Goal: Information Seeking & Learning: Learn about a topic

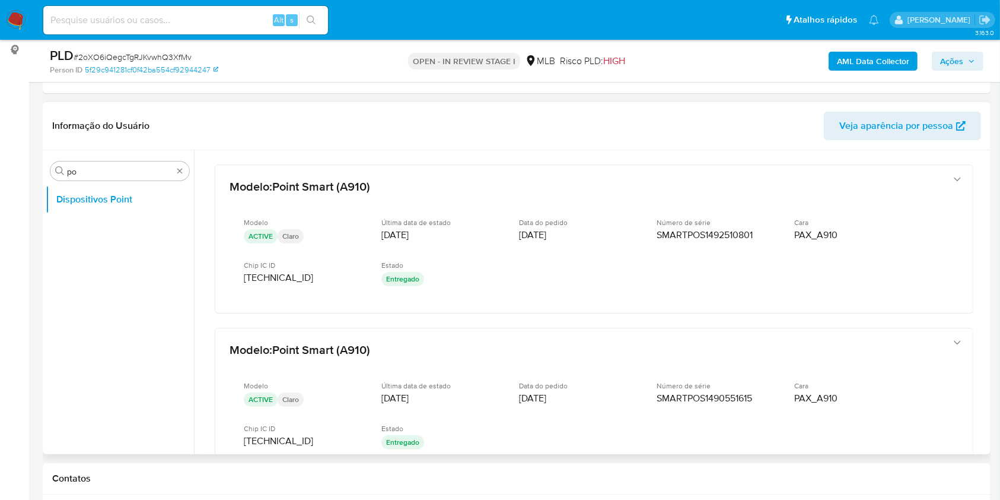
scroll to position [257, 0]
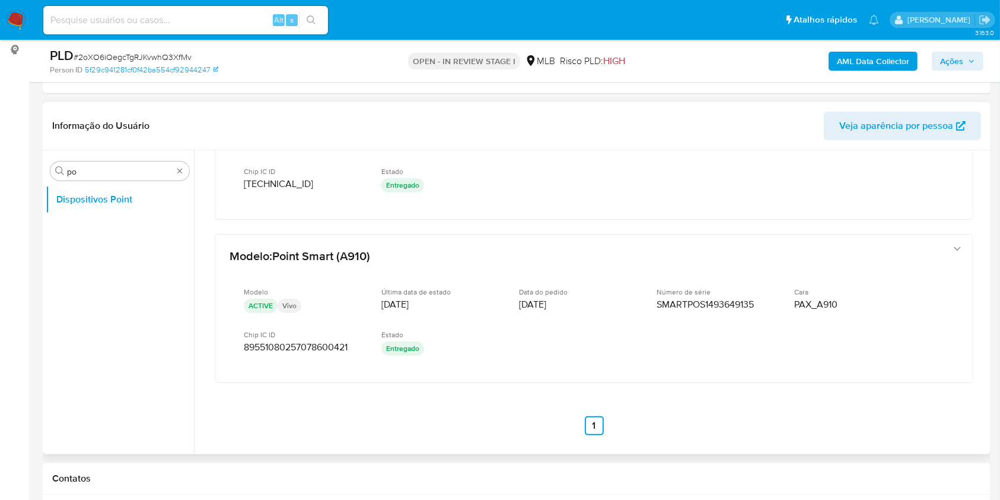
click at [76, 159] on div "Procurar po Dispositivos Point" at bounding box center [120, 303] width 148 height 302
click at [98, 170] on input "po" at bounding box center [120, 171] width 106 height 11
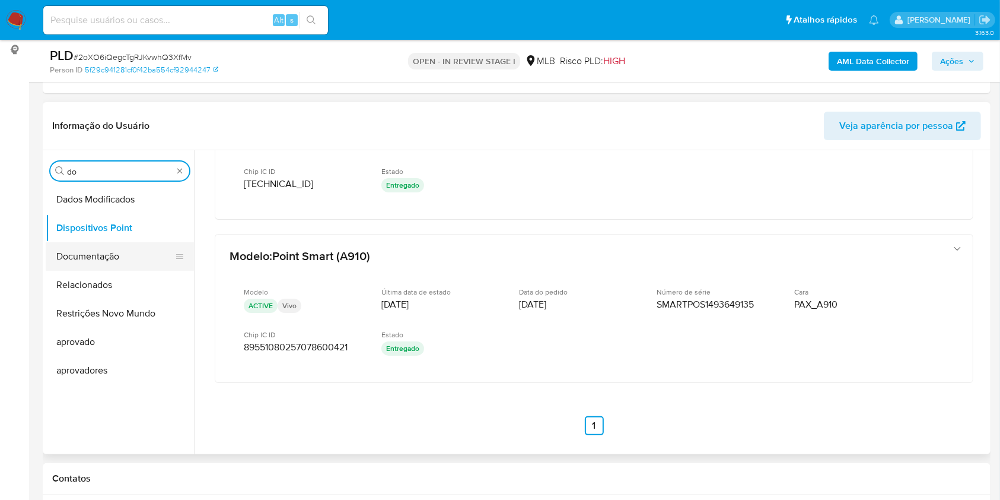
type input "do"
click at [92, 249] on button "Documentação" at bounding box center [115, 256] width 139 height 28
click at [96, 263] on button "Documentação" at bounding box center [120, 256] width 148 height 28
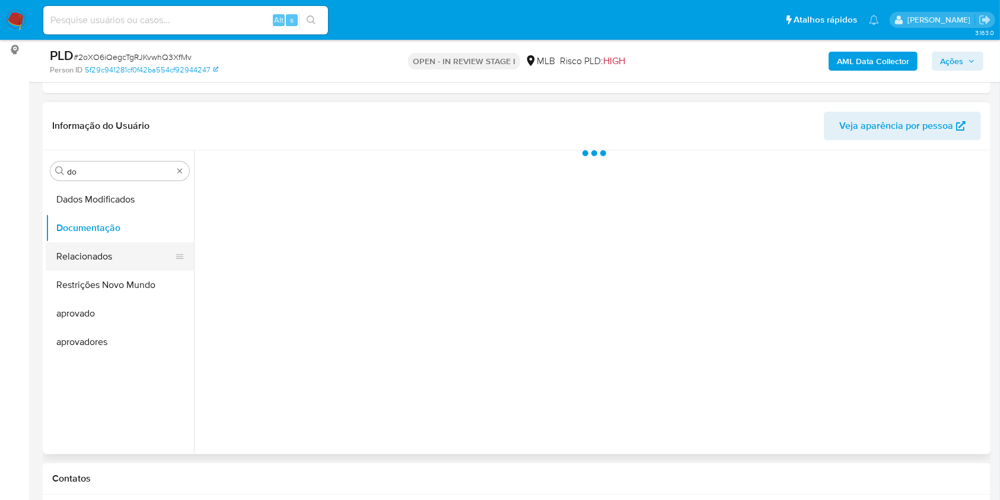
scroll to position [0, 0]
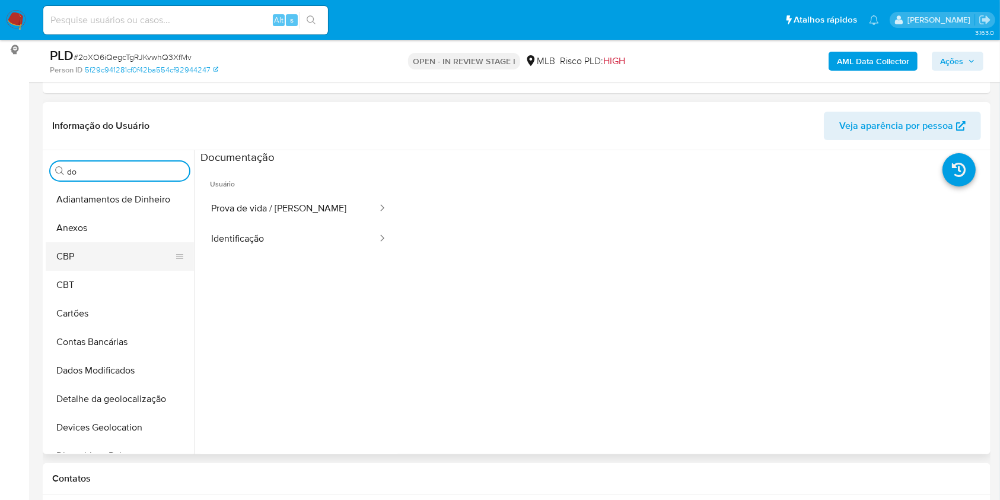
click at [94, 253] on button "CBP" at bounding box center [115, 256] width 139 height 28
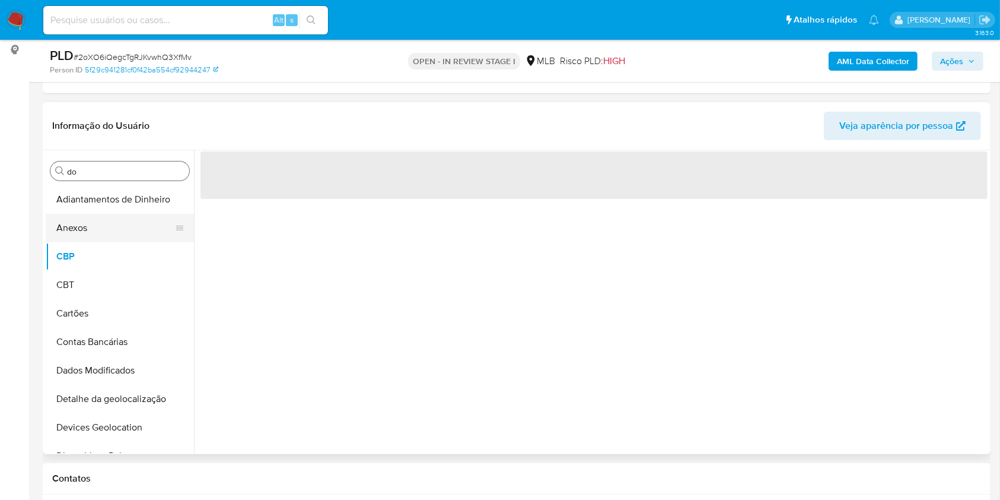
click at [77, 236] on button "Anexos" at bounding box center [115, 228] width 139 height 28
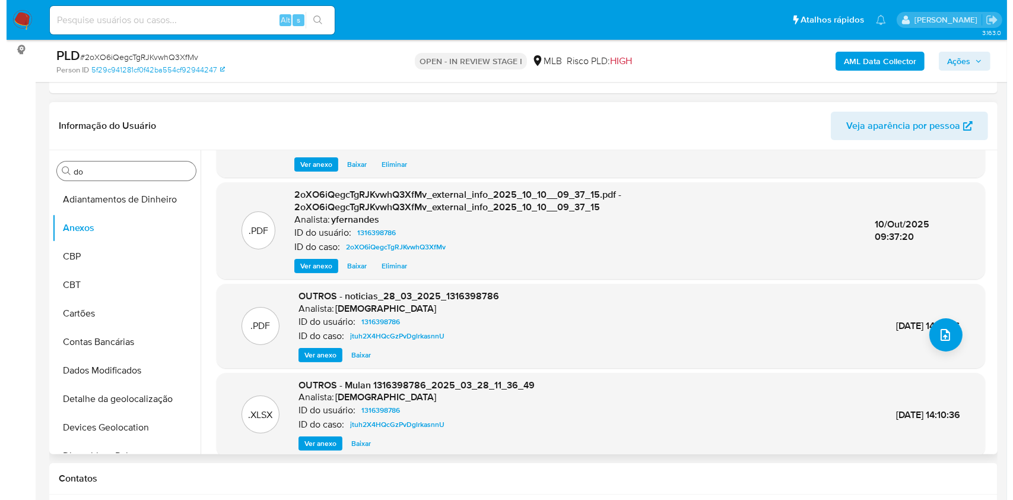
scroll to position [125, 0]
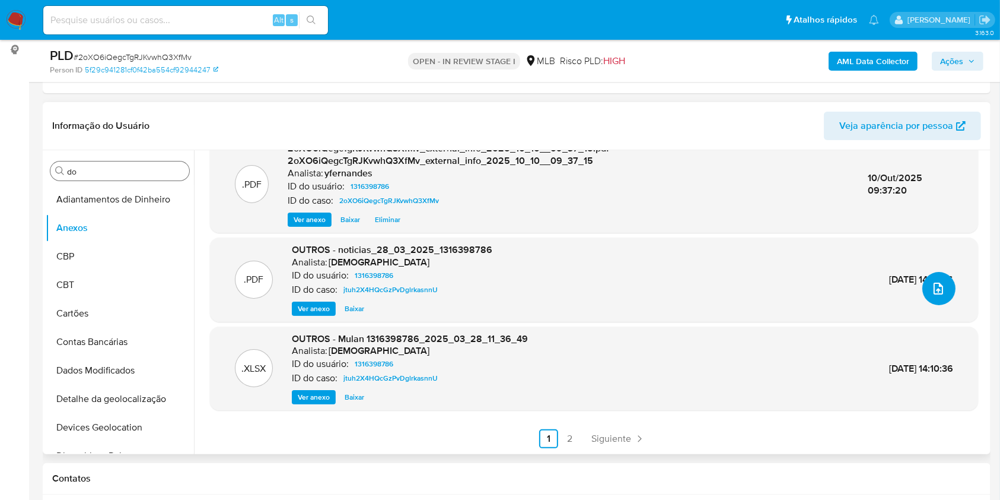
click at [923, 282] on button "upload-file" at bounding box center [939, 288] width 33 height 33
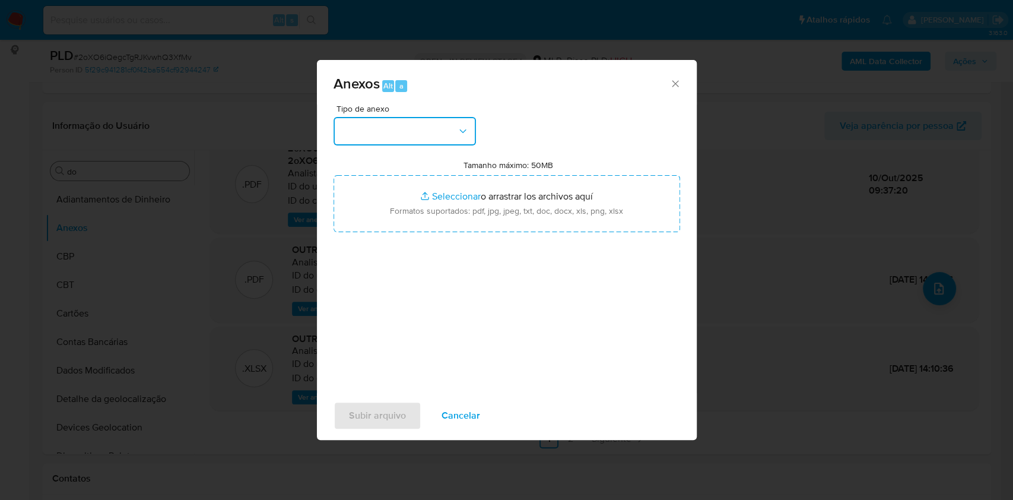
click at [383, 124] on button "button" at bounding box center [404, 131] width 142 height 28
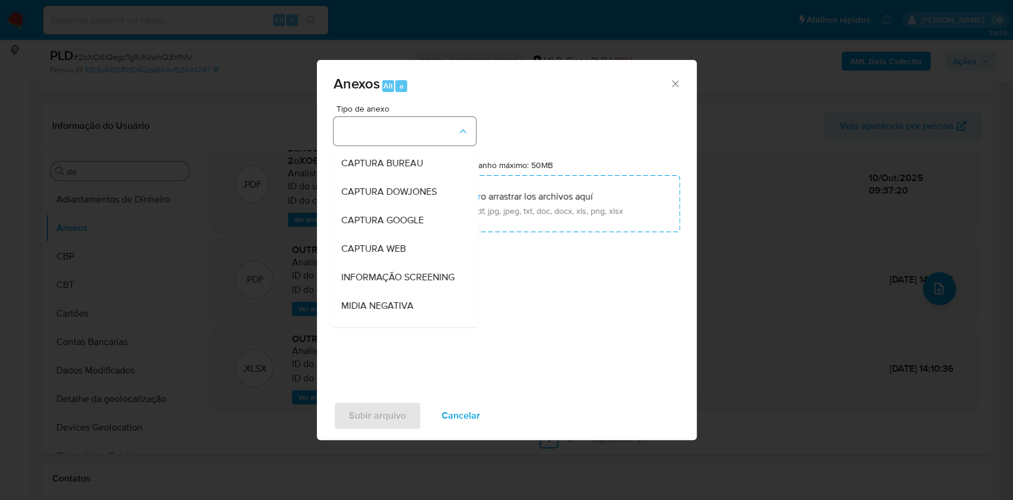
scroll to position [182, 0]
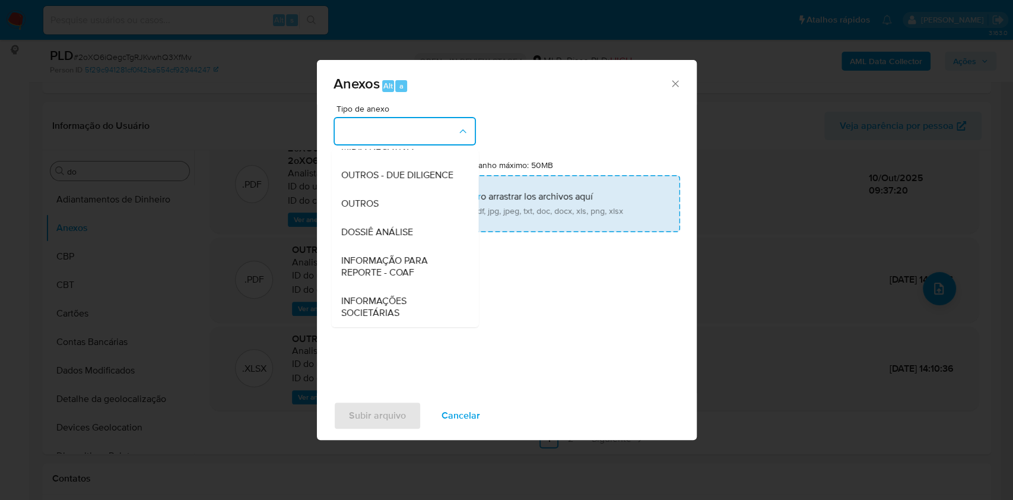
click at [372, 199] on span "OUTROS" at bounding box center [359, 204] width 37 height 12
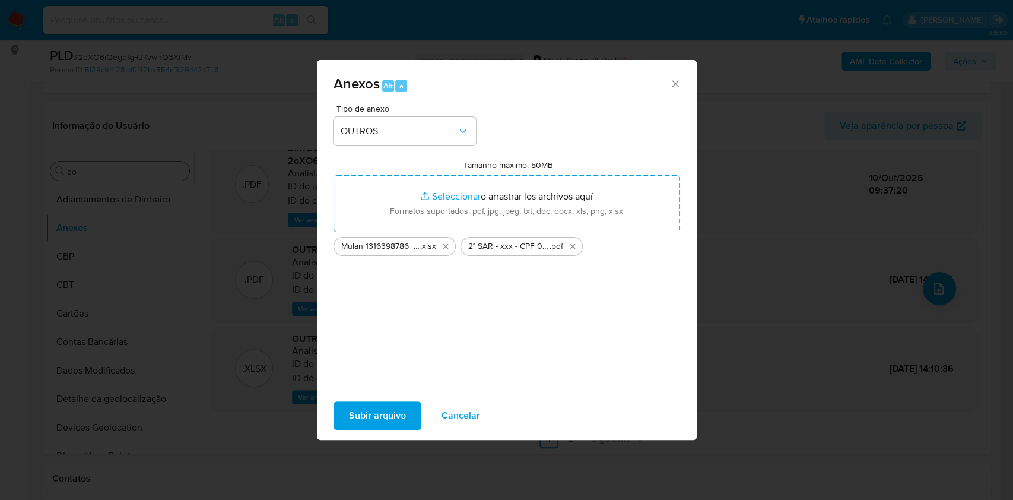
click at [351, 410] on span "Subir arquivo" at bounding box center [377, 415] width 57 height 26
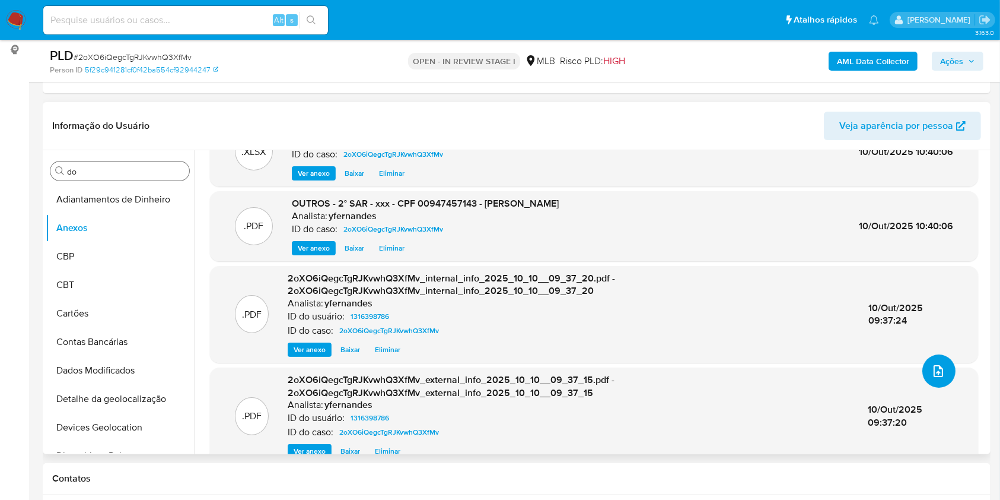
scroll to position [0, 0]
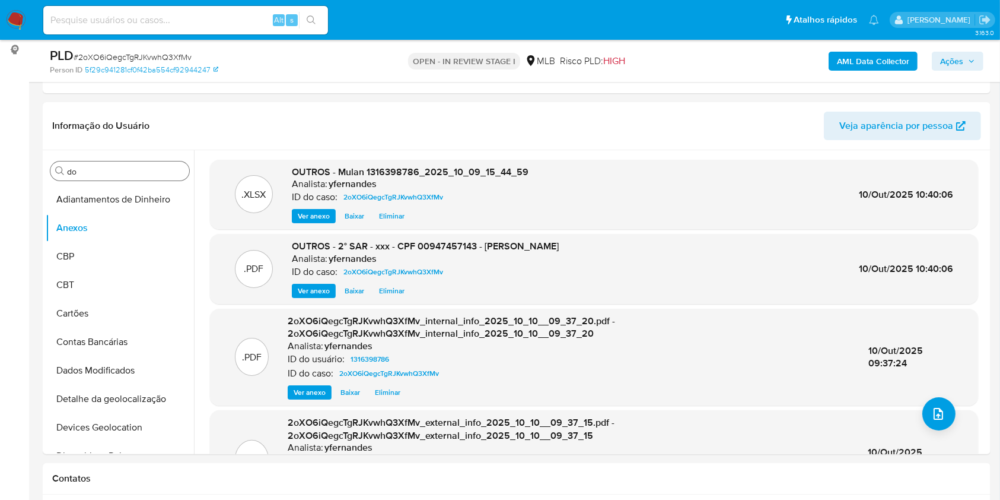
click at [947, 65] on span "Ações" at bounding box center [951, 61] width 23 height 19
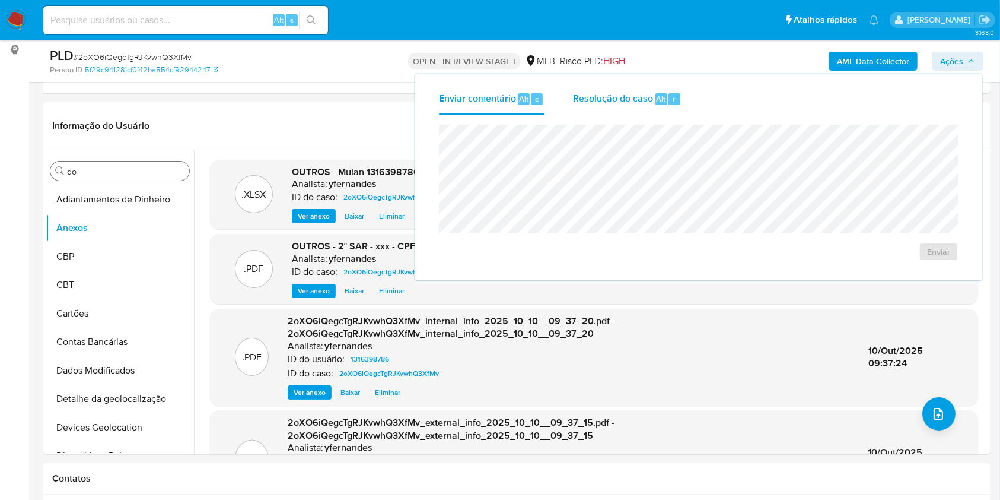
drag, startPoint x: 630, startPoint y: 96, endPoint x: 630, endPoint y: 108, distance: 11.9
click at [630, 96] on span "Resolução do caso" at bounding box center [613, 98] width 80 height 14
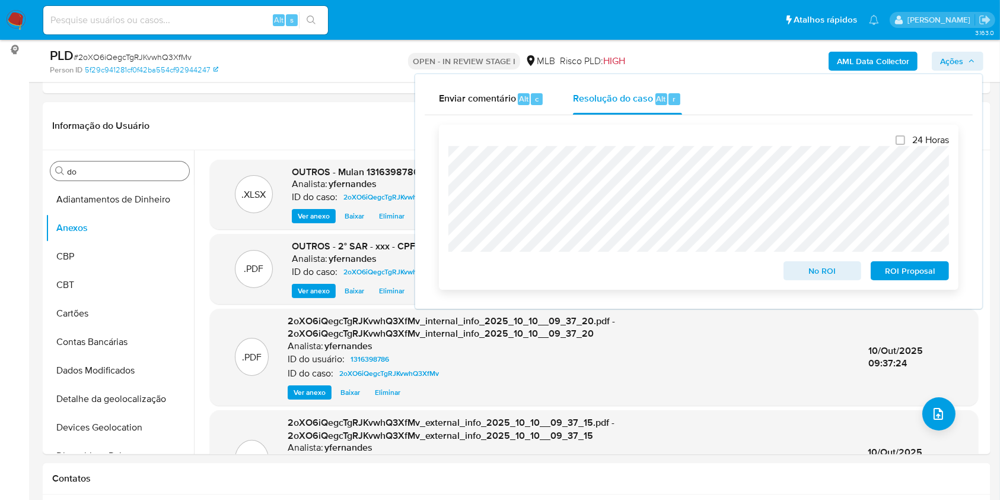
click at [917, 279] on span "ROI Proposal" at bounding box center [910, 270] width 62 height 17
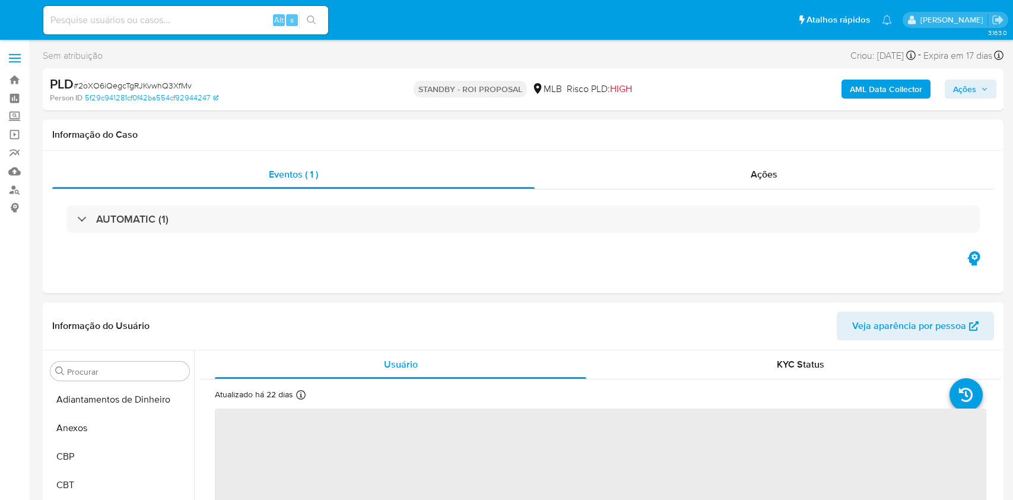
select select "10"
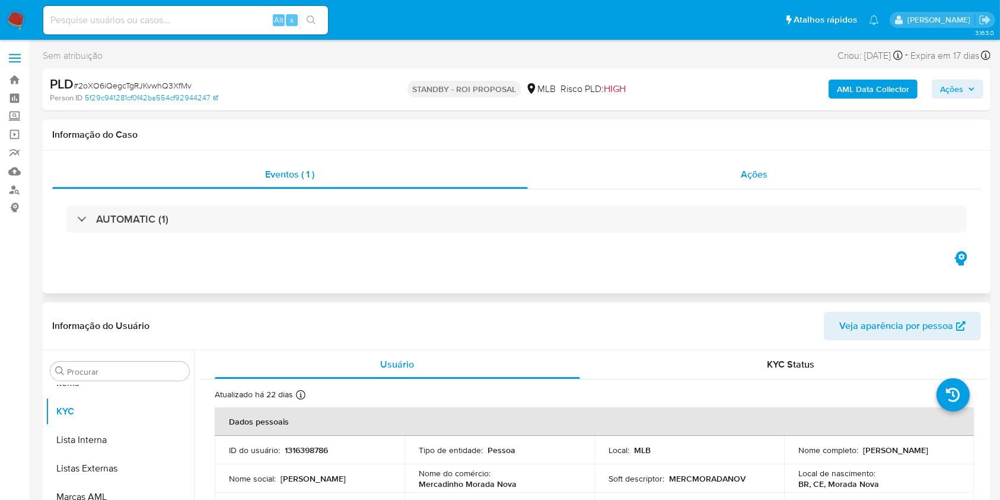
scroll to position [644, 0]
click at [730, 173] on div "Ações" at bounding box center [754, 174] width 453 height 28
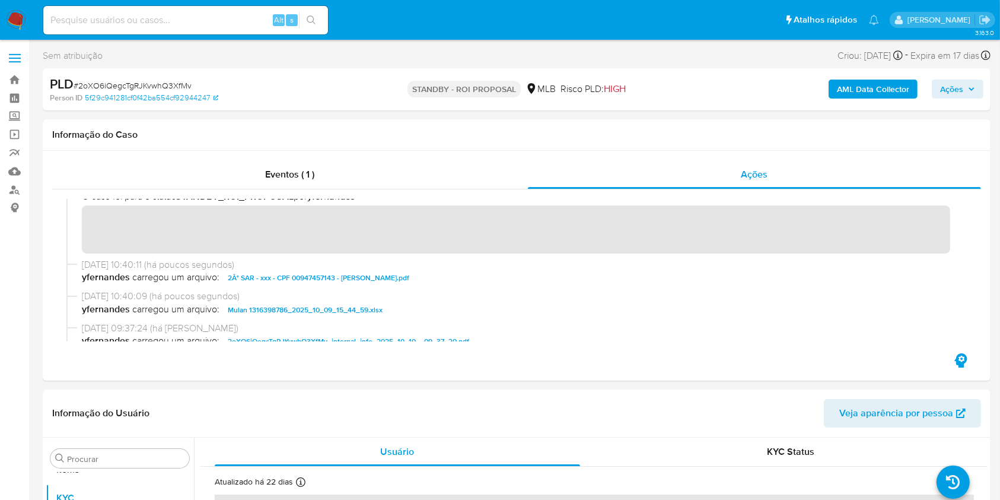
scroll to position [0, 0]
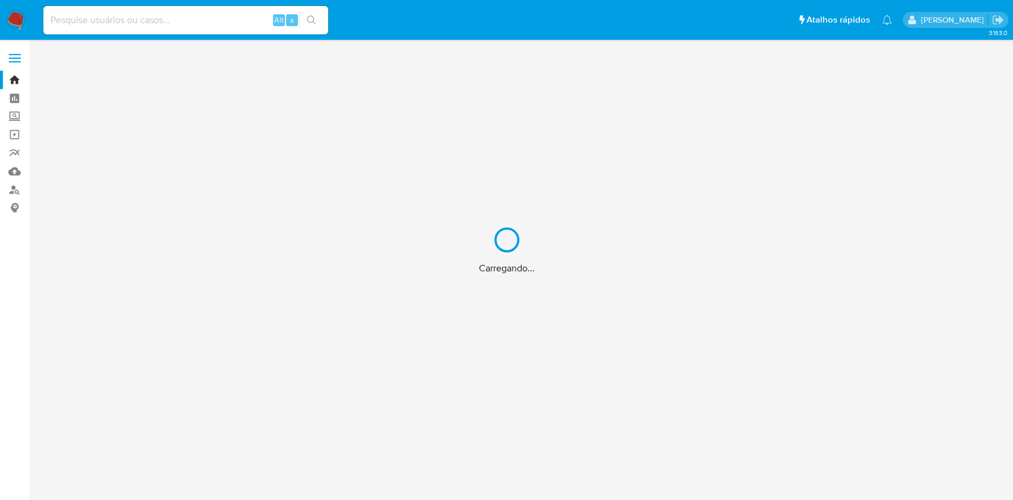
click at [16, 26] on div "Carregando..." at bounding box center [506, 250] width 1013 height 500
click at [11, 17] on div "Carregando..." at bounding box center [506, 250] width 1013 height 500
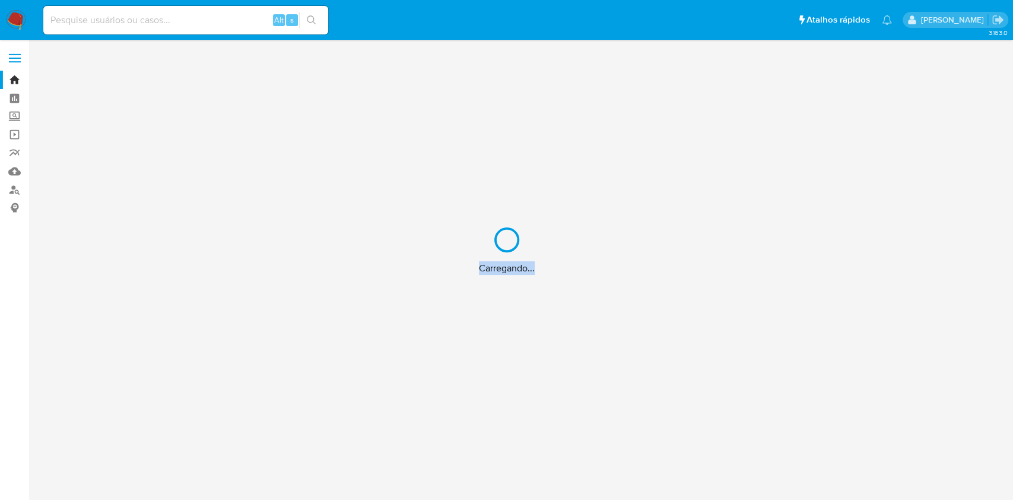
click at [11, 17] on div "Carregando..." at bounding box center [506, 250] width 1013 height 500
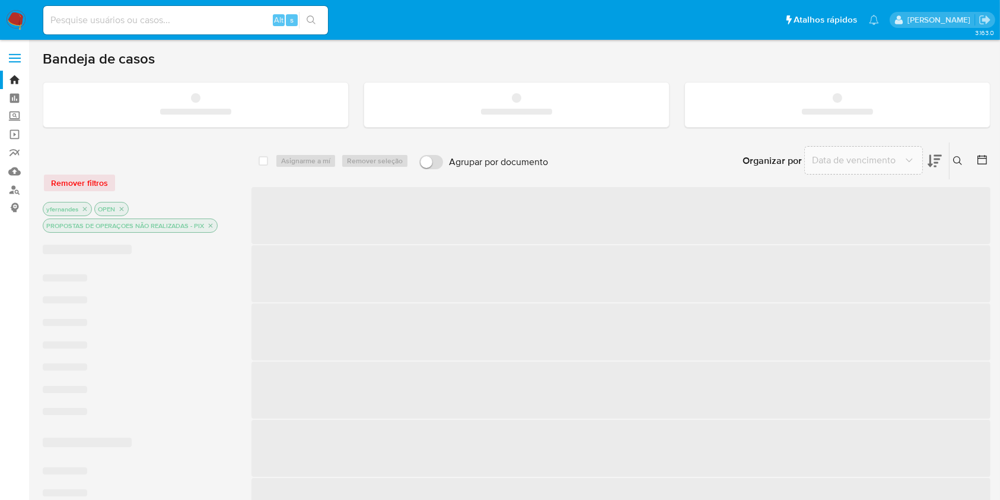
click at [16, 20] on img at bounding box center [16, 20] width 20 height 20
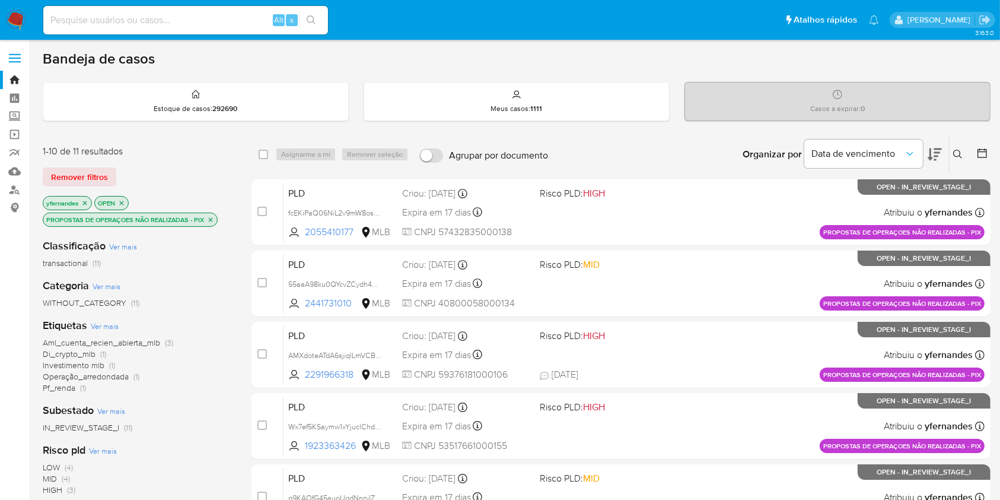
click at [16, 20] on img at bounding box center [16, 20] width 20 height 20
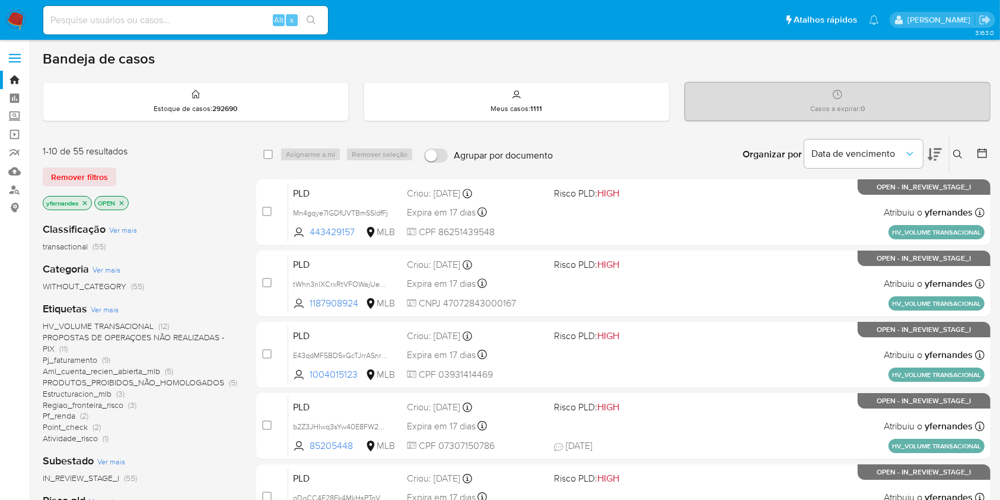
click at [100, 306] on span "Ver mais" at bounding box center [105, 309] width 28 height 11
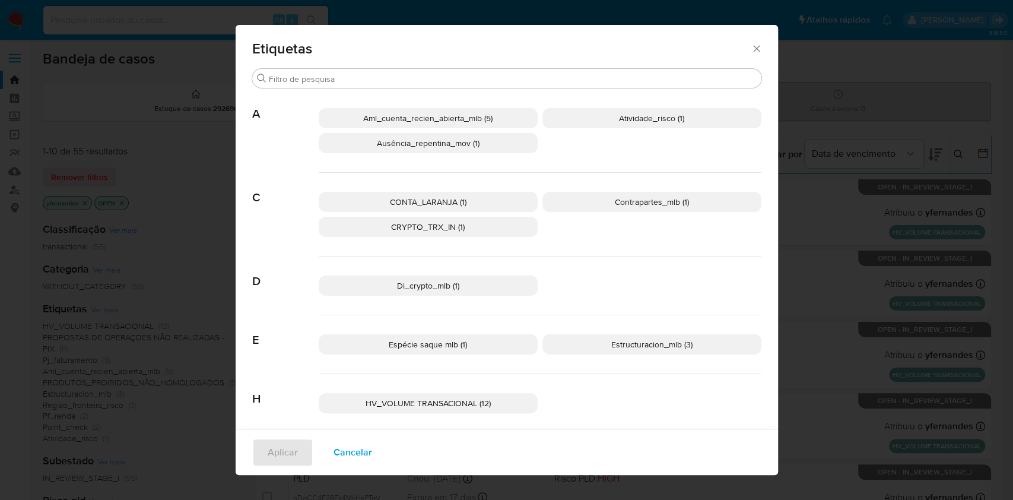
click at [412, 406] on span "HV_VOLUME TRANSACIONAL (12)" at bounding box center [427, 403] width 125 height 12
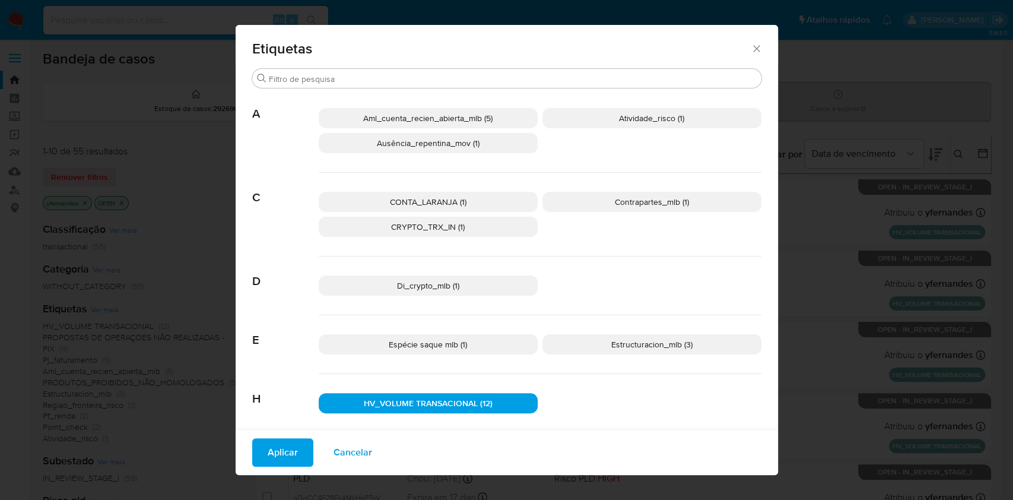
click at [290, 460] on button "Aplicar" at bounding box center [282, 452] width 61 height 28
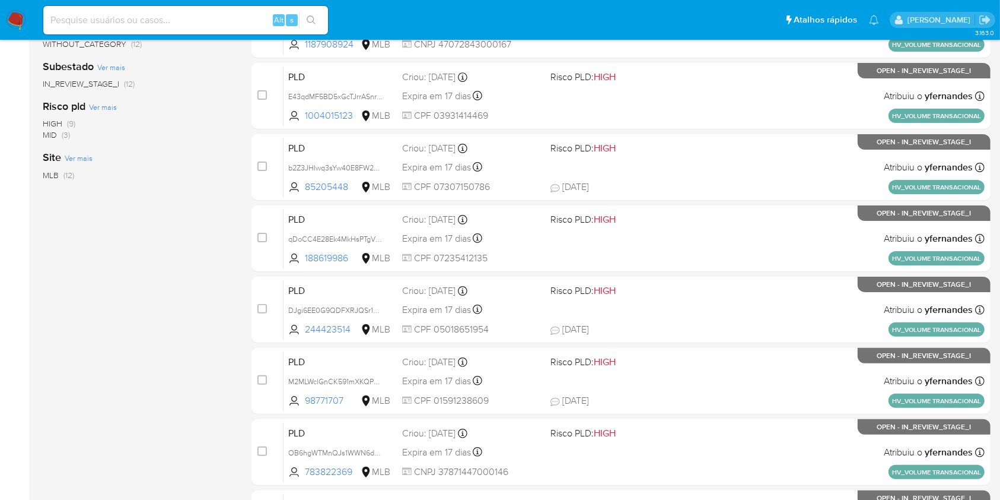
scroll to position [479, 0]
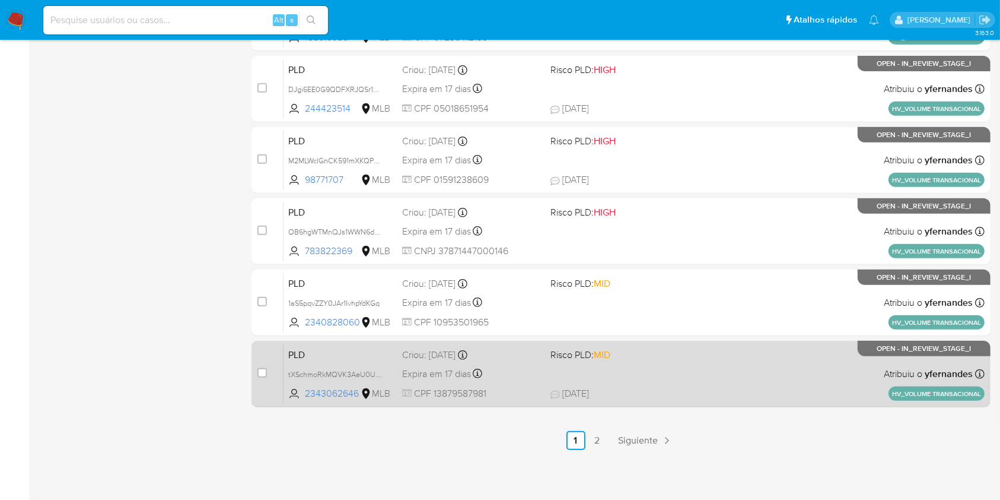
click at [670, 392] on span "19/09/2025 19/09/2025 18:45" at bounding box center [694, 393] width 287 height 13
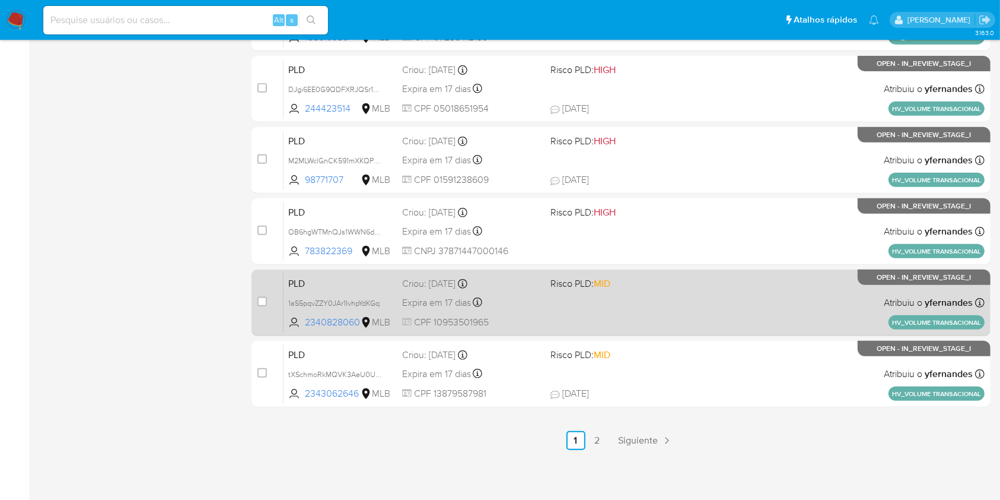
click at [613, 311] on div "PLD 1aS5pqvZZY0JAr1IvhpYdKGq 2340828060 MLB Risco PLD: MID Criou: 12/09/2025 Cr…" at bounding box center [634, 302] width 701 height 60
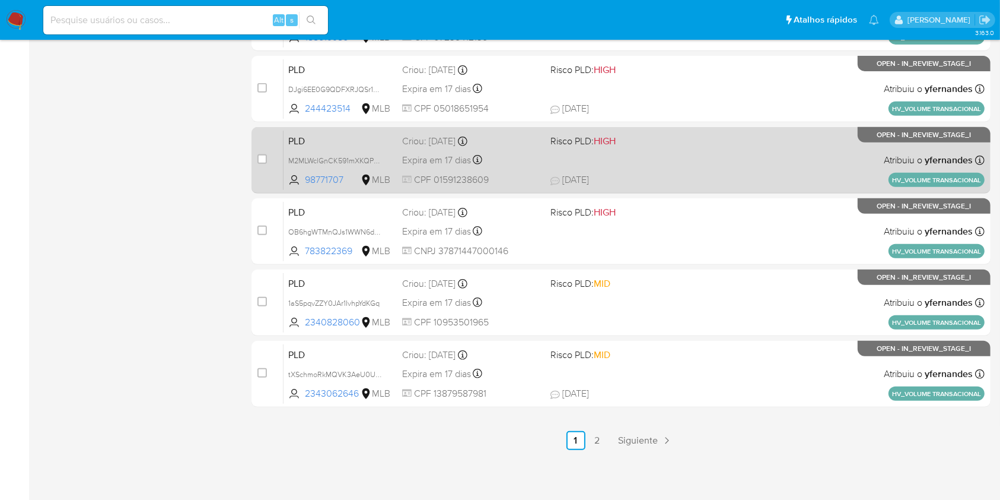
click at [634, 165] on div "PLD M2MLWclGnCK591mXKQPu1Rdt 98771707 MLB Risco PLD: HIGH Criou: 12/09/2025 Cri…" at bounding box center [634, 160] width 701 height 60
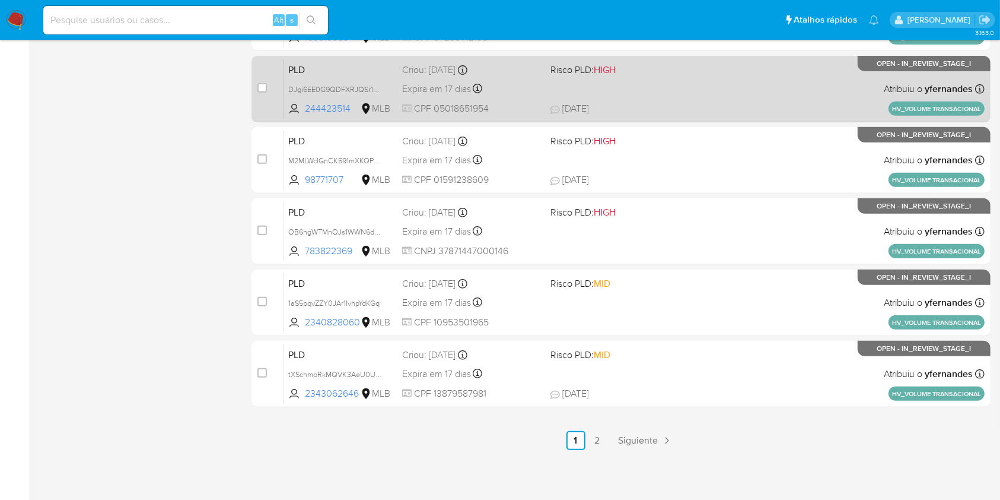
click at [629, 88] on span at bounding box center [620, 88] width 138 height 2
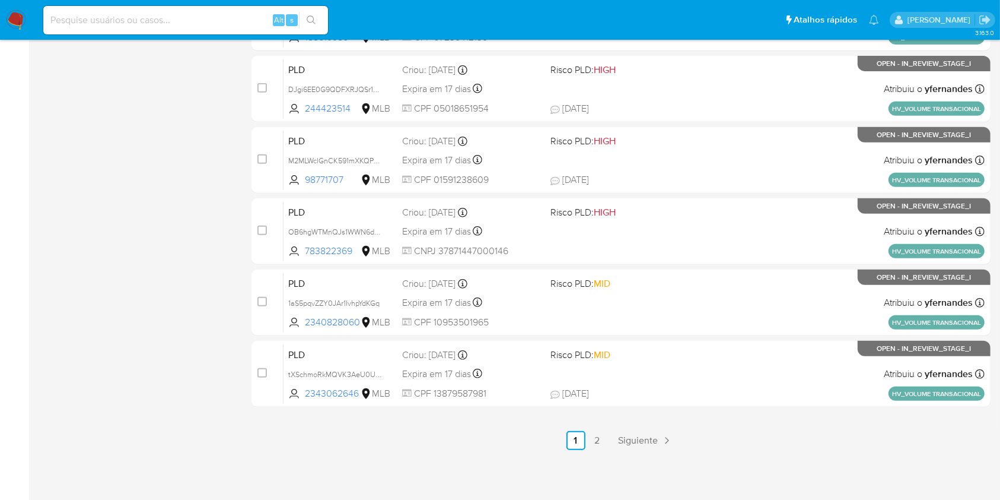
click at [125, 20] on input at bounding box center [185, 19] width 285 height 15
paste input "2604371825"
type input "2604371825"
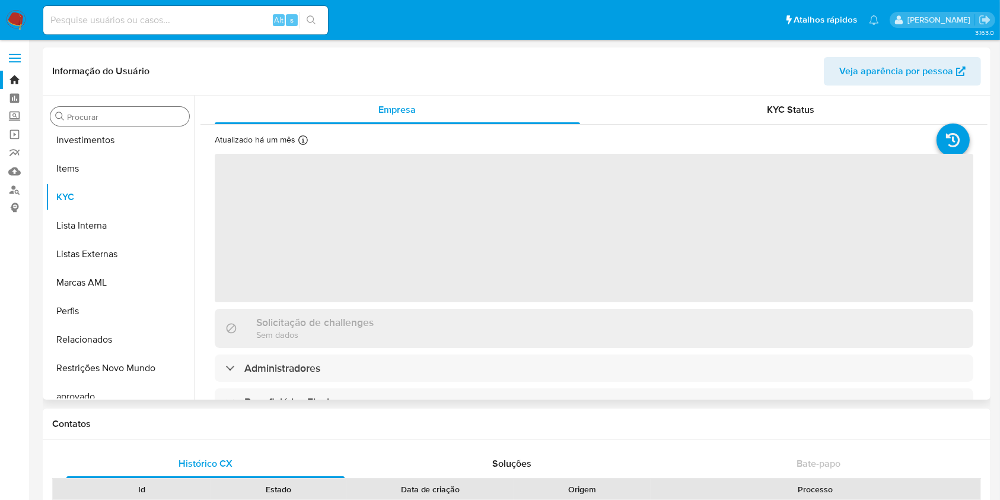
click at [94, 117] on input "Procurar" at bounding box center [125, 117] width 117 height 11
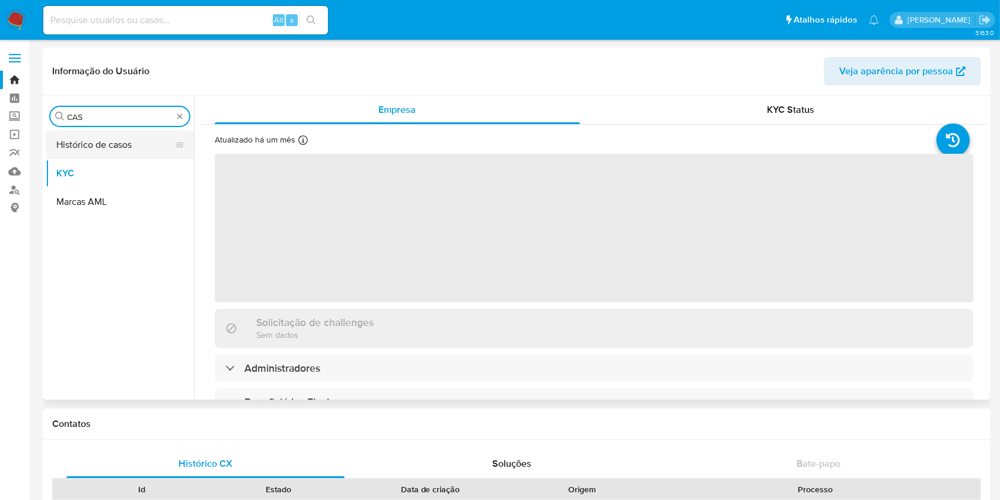
type input "CAS"
click at [92, 149] on button "Histórico de casos" at bounding box center [115, 145] width 139 height 28
click at [91, 149] on button "Histórico de casos" at bounding box center [115, 145] width 139 height 28
select select "10"
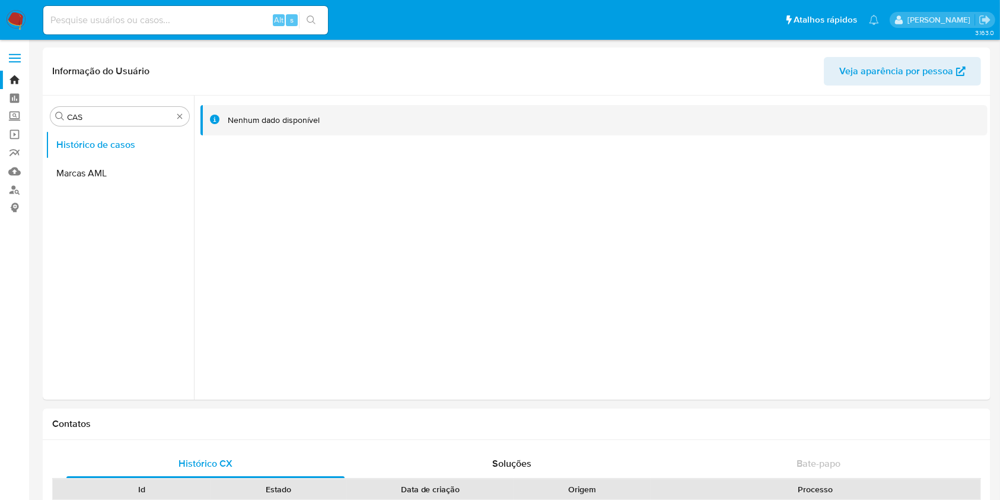
click at [15, 15] on img at bounding box center [16, 20] width 20 height 20
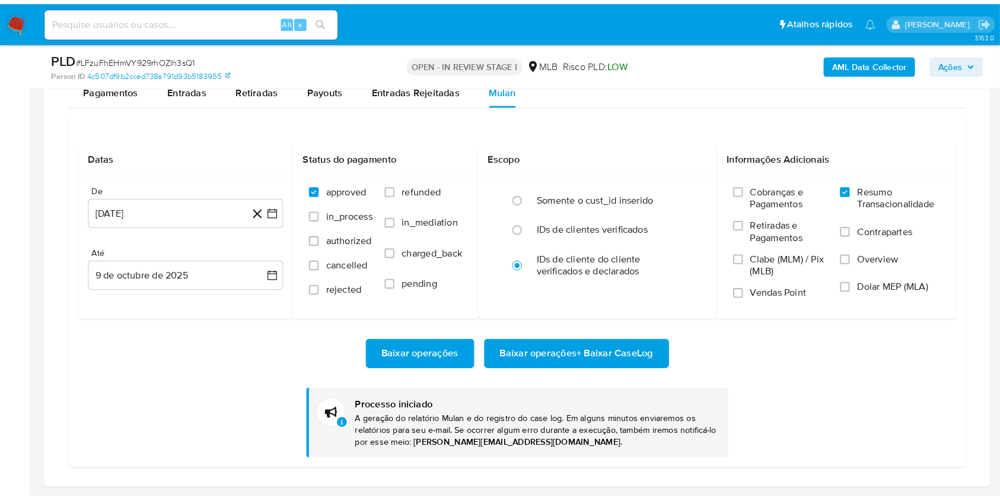
scroll to position [643, 0]
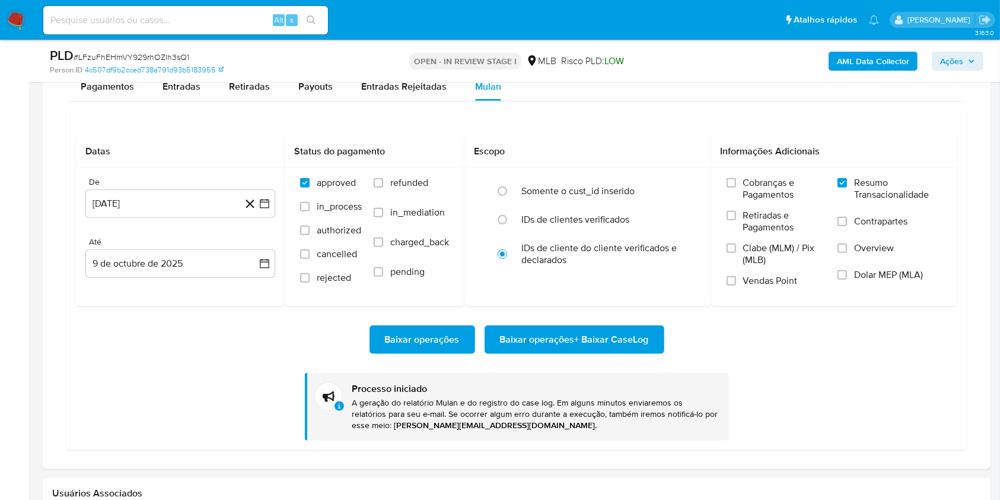
click at [144, 56] on span "# LFzuFhEHmVY929rhOZlh3sQ1" at bounding box center [132, 57] width 116 height 12
copy span "LFzuFhEHmVY929rhOZlh3sQ1"
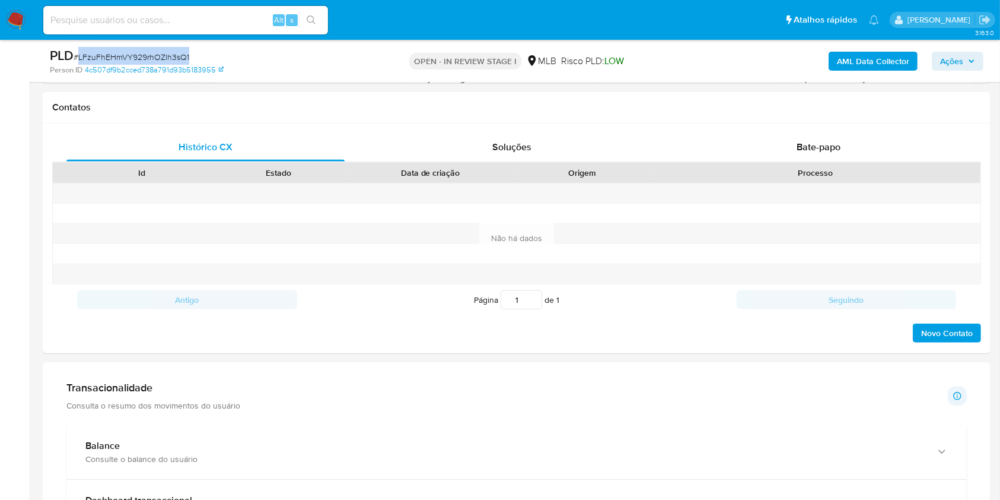
scroll to position [712, 0]
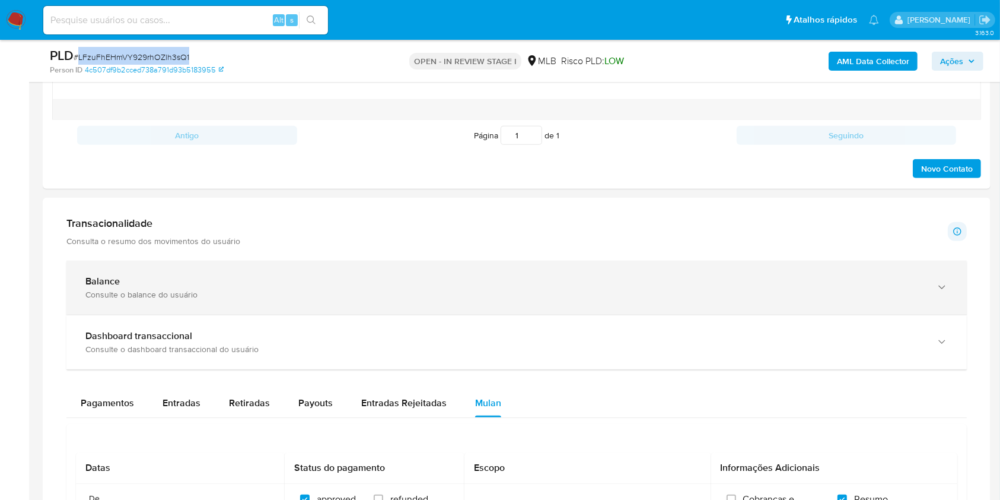
click at [166, 298] on div "Consulte o balance do usuário" at bounding box center [504, 294] width 839 height 11
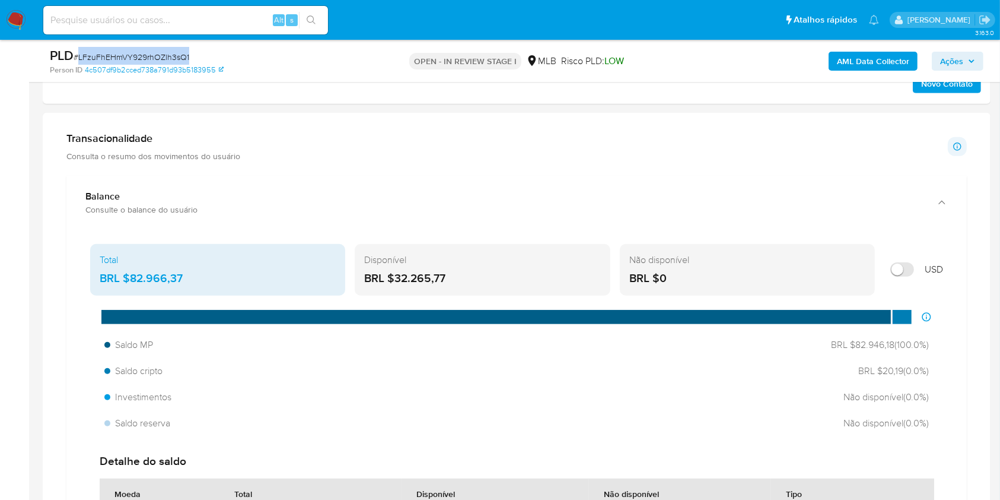
scroll to position [870, 0]
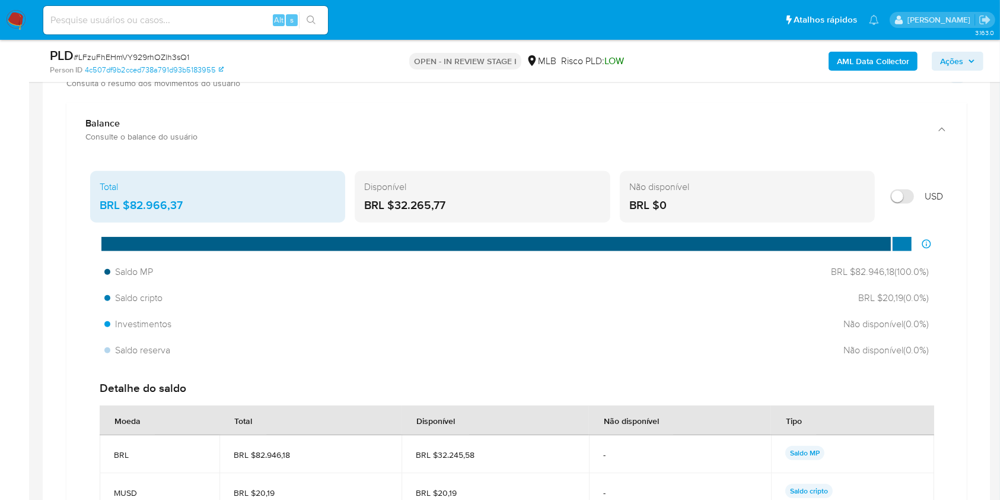
click at [163, 208] on div "BRL $82.966,37" at bounding box center [218, 205] width 236 height 15
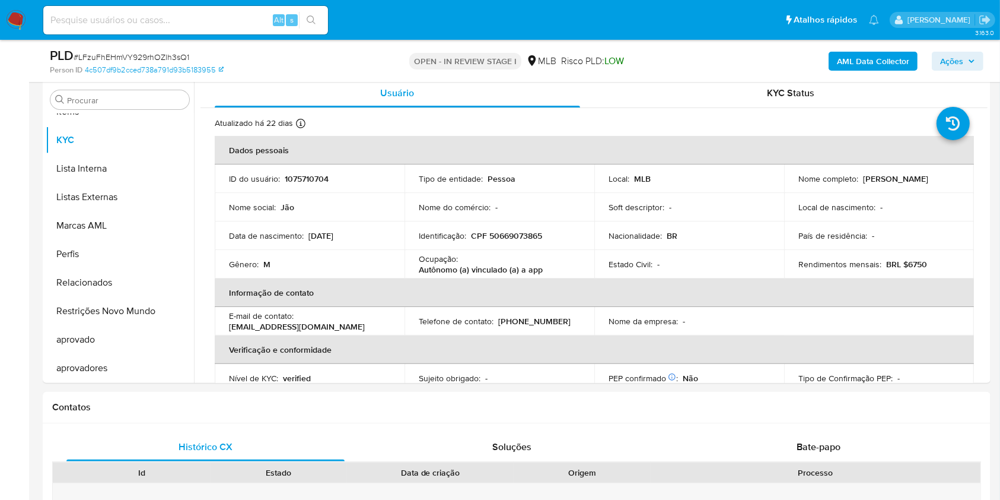
scroll to position [237, 0]
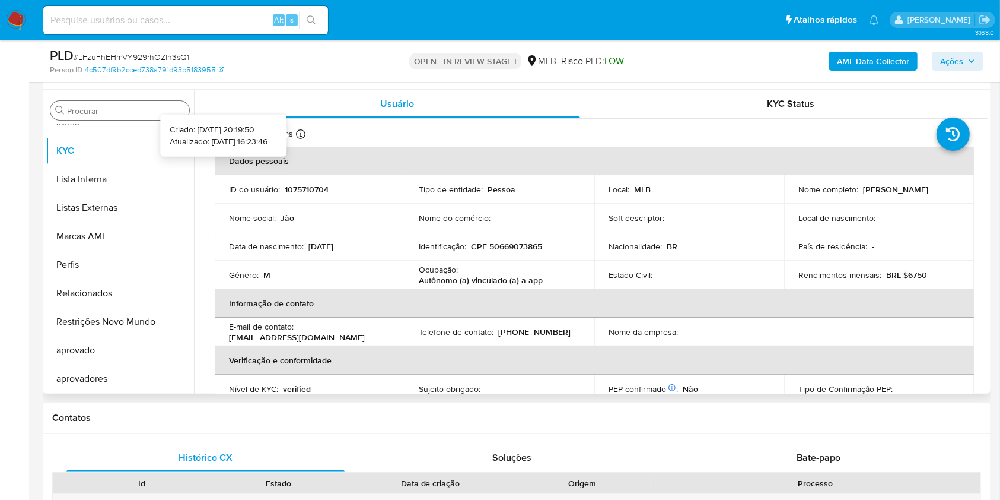
click at [143, 108] on input "Procurar" at bounding box center [125, 111] width 117 height 11
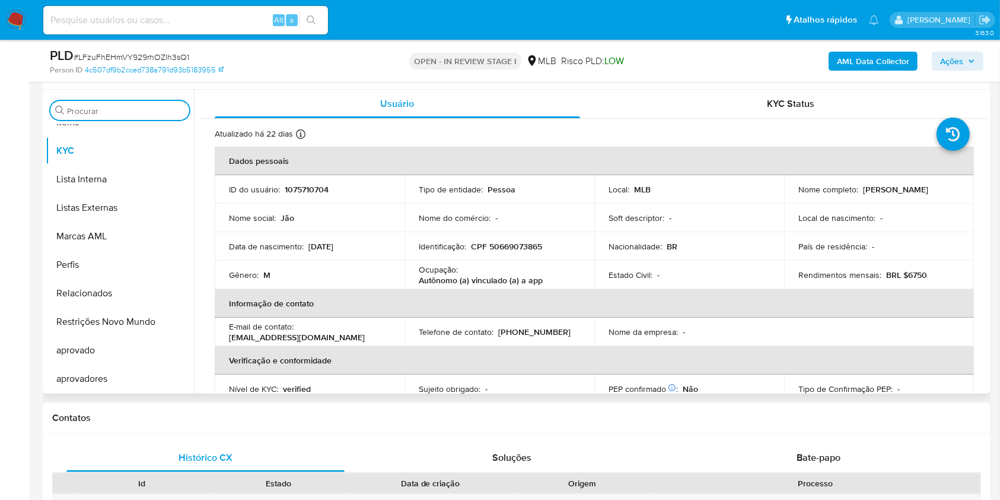
click at [143, 108] on input "Procurar" at bounding box center [125, 111] width 117 height 11
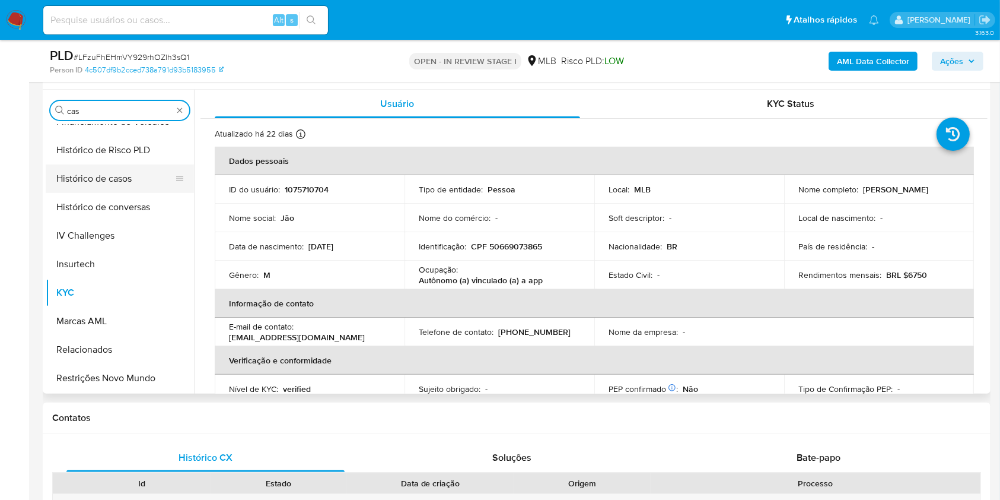
scroll to position [0, 0]
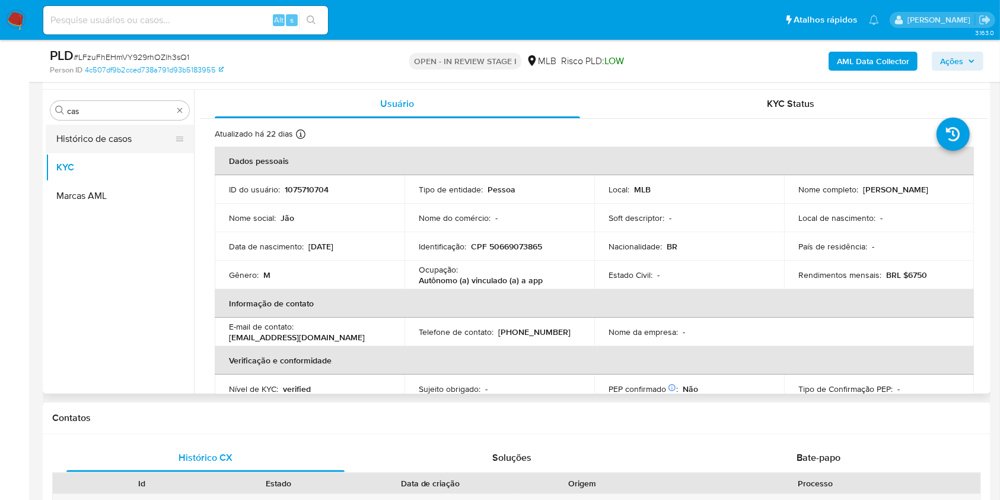
click at [94, 135] on button "Histórico de casos" at bounding box center [115, 139] width 139 height 28
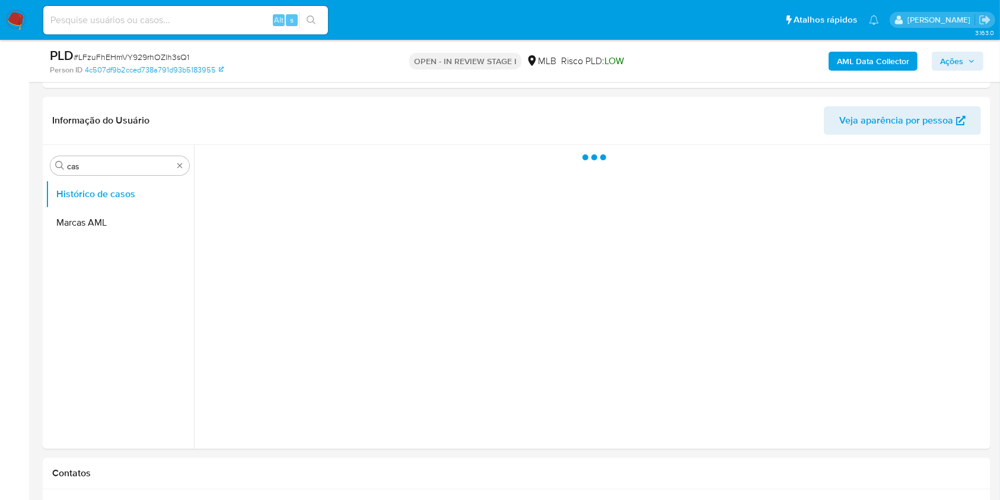
scroll to position [158, 0]
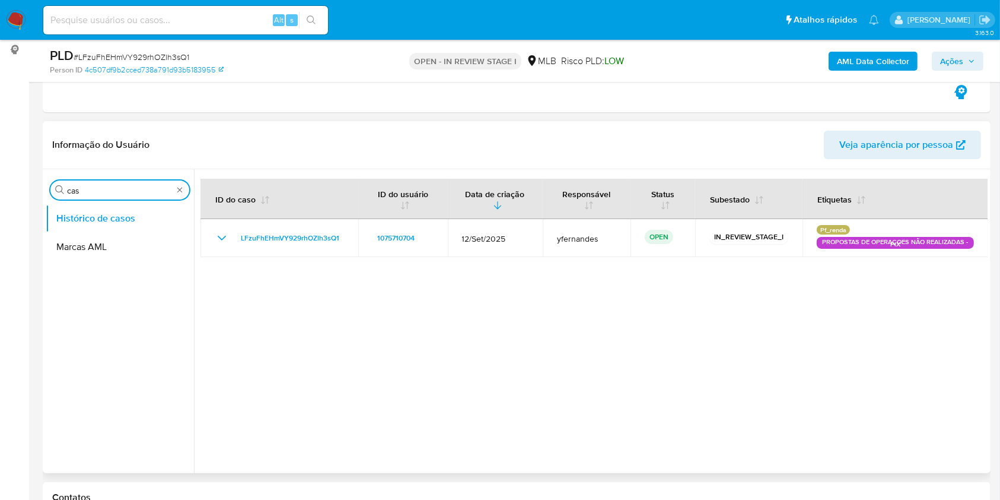
click at [94, 187] on input "cas" at bounding box center [120, 190] width 106 height 11
click at [94, 186] on input "cas" at bounding box center [120, 190] width 106 height 11
type input "ger"
click at [89, 261] on button "Geral" at bounding box center [120, 275] width 148 height 28
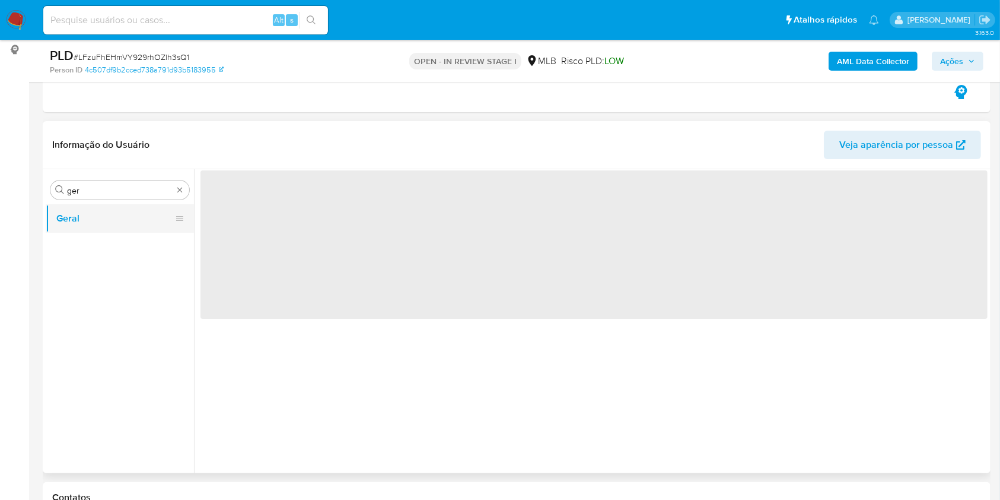
click at [89, 211] on button "Geral" at bounding box center [115, 218] width 139 height 28
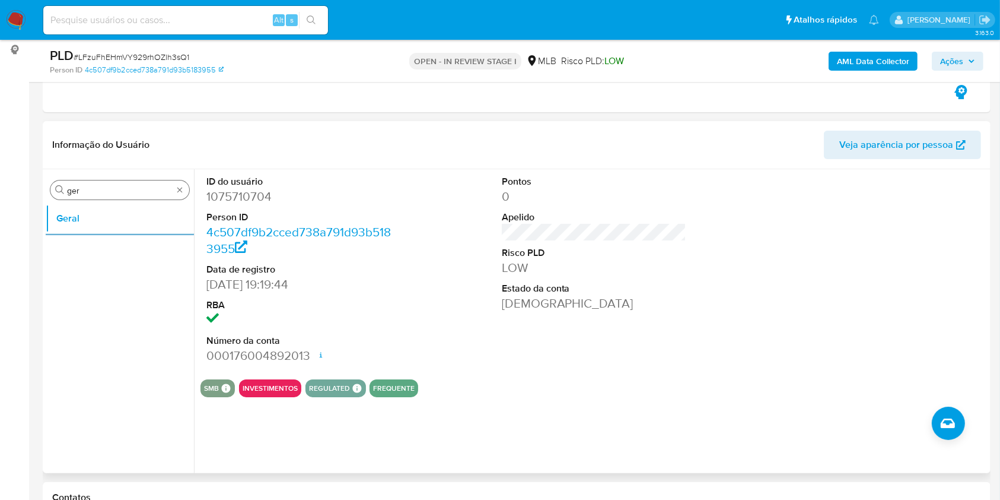
click at [114, 188] on input "ger" at bounding box center [120, 190] width 106 height 11
click at [81, 195] on input "ger" at bounding box center [120, 190] width 106 height 11
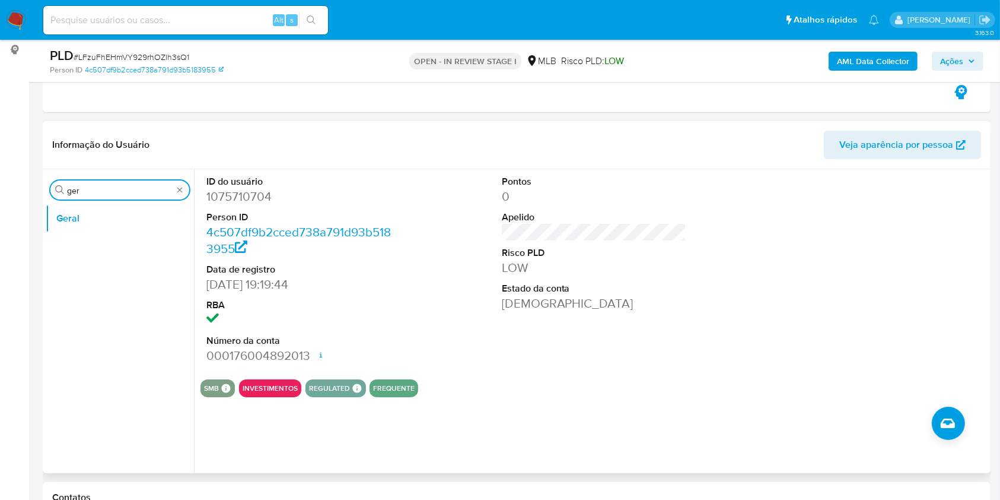
click at [81, 195] on input "ger" at bounding box center [120, 190] width 106 height 11
type input "ky"
drag, startPoint x: 81, startPoint y: 235, endPoint x: 88, endPoint y: 248, distance: 14.9
click at [81, 236] on button "KYC" at bounding box center [115, 247] width 139 height 28
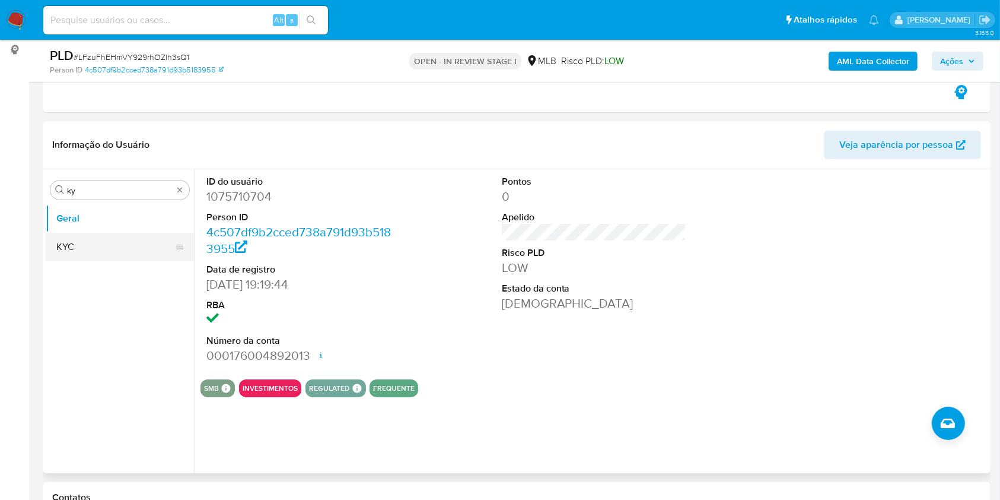
click at [90, 249] on button "KYC" at bounding box center [115, 247] width 139 height 28
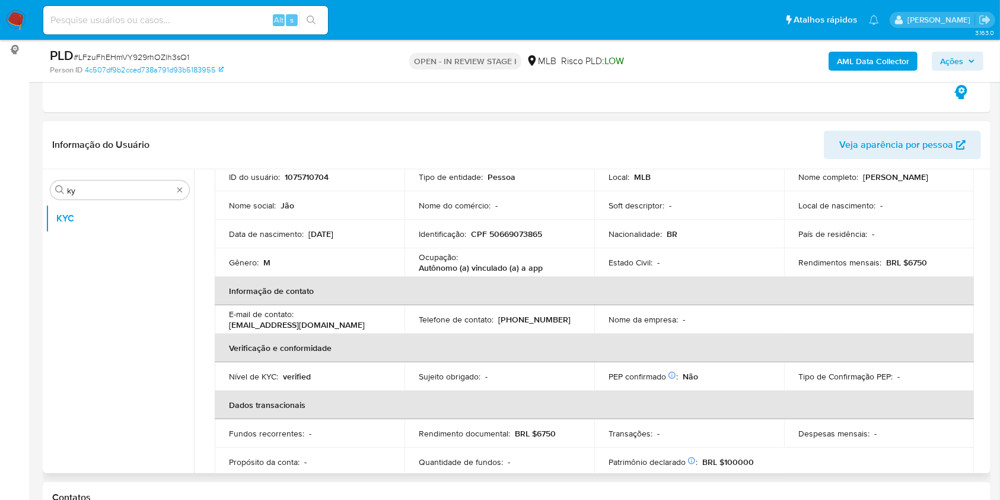
scroll to position [90, 0]
click at [435, 271] on p "Autônomo (a) vinculado (a) a app" at bounding box center [481, 270] width 124 height 11
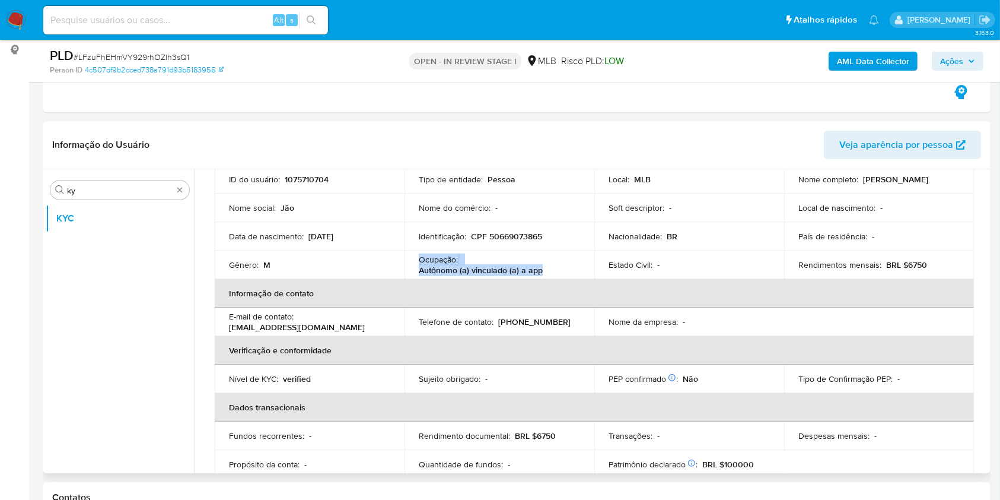
click at [435, 271] on p "Autônomo (a) vinculado (a) a app" at bounding box center [481, 270] width 124 height 11
copy div "Ocupação : Autônomo (a) vinculado (a) a app"
click at [538, 294] on th "Informação de contato" at bounding box center [594, 293] width 759 height 28
click at [916, 267] on p "BRL $6750" at bounding box center [906, 264] width 41 height 11
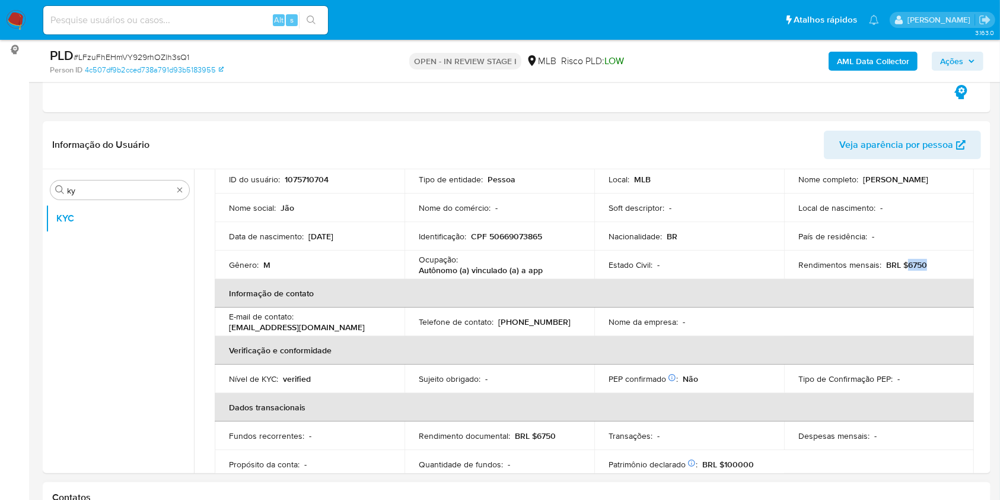
copy p "6750"
click at [466, 265] on p "Autônomo (a) vinculado (a) a app" at bounding box center [481, 270] width 124 height 11
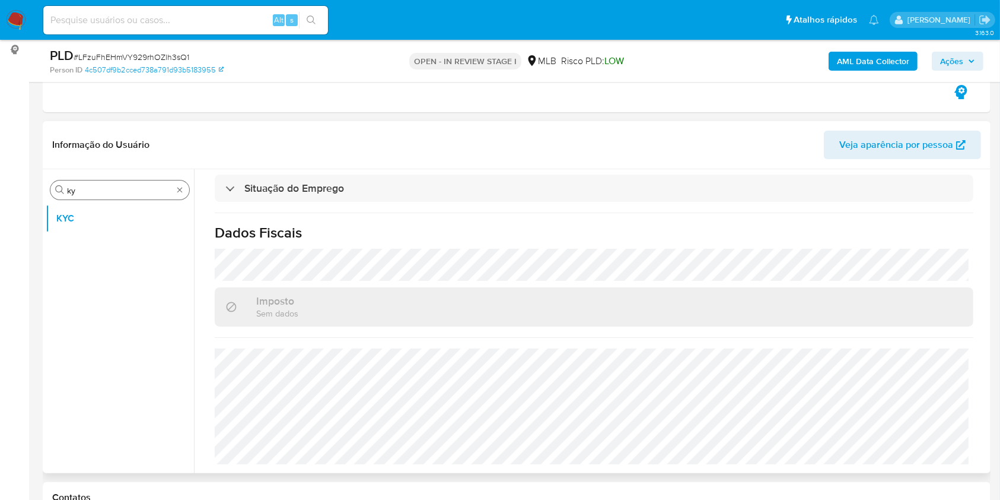
click at [104, 189] on input "ky" at bounding box center [120, 190] width 106 height 11
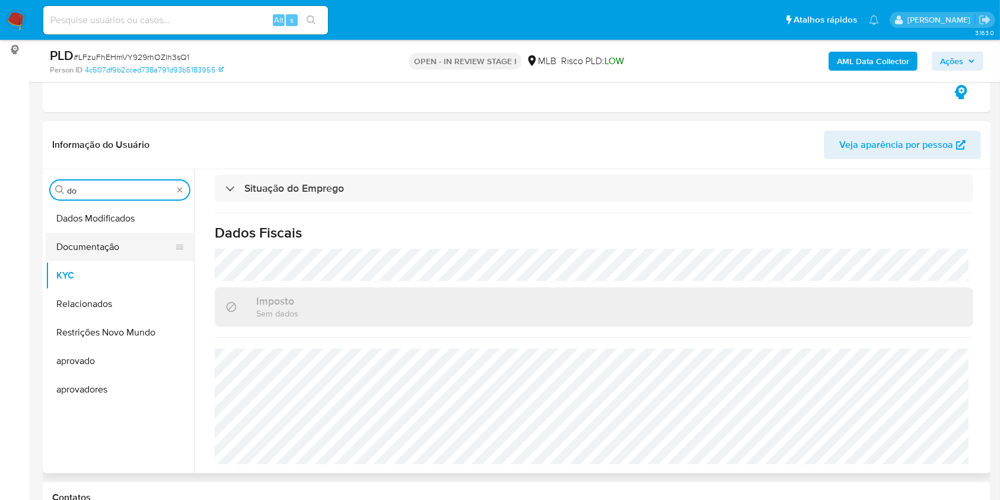
click at [136, 253] on button "Documentação" at bounding box center [115, 247] width 139 height 28
click at [112, 241] on button "Documentação" at bounding box center [115, 247] width 139 height 28
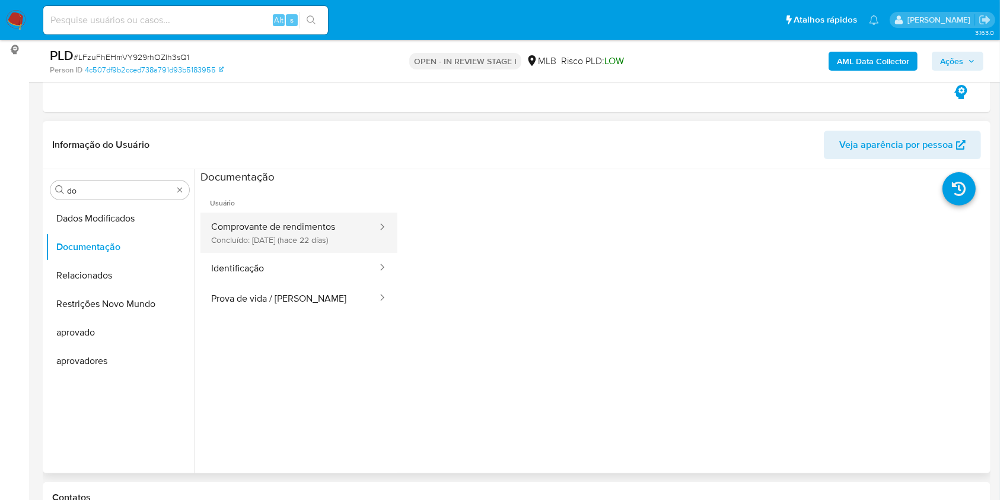
click at [261, 213] on button "Comprovante de rendimentos Concluído: 18/09/2025 (hace 22 días)" at bounding box center [290, 232] width 178 height 40
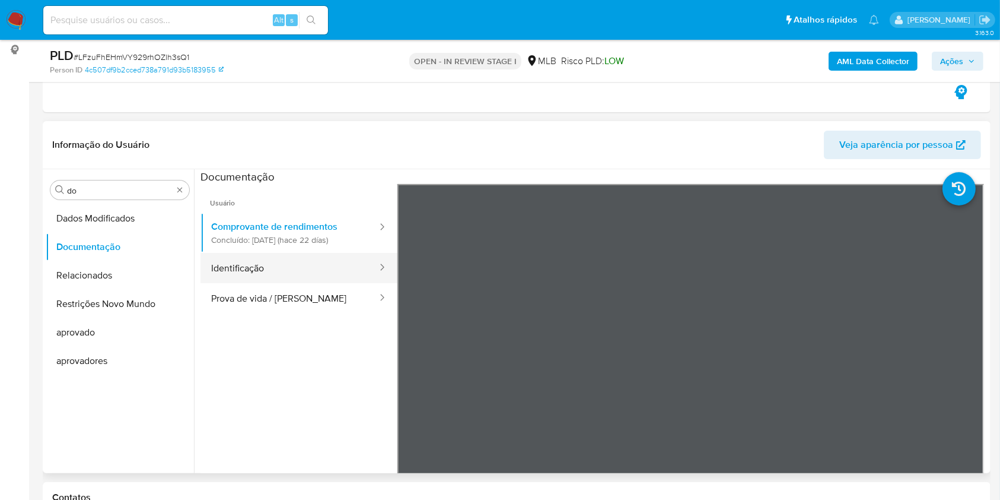
click at [290, 271] on button "Identificação" at bounding box center [290, 268] width 178 height 30
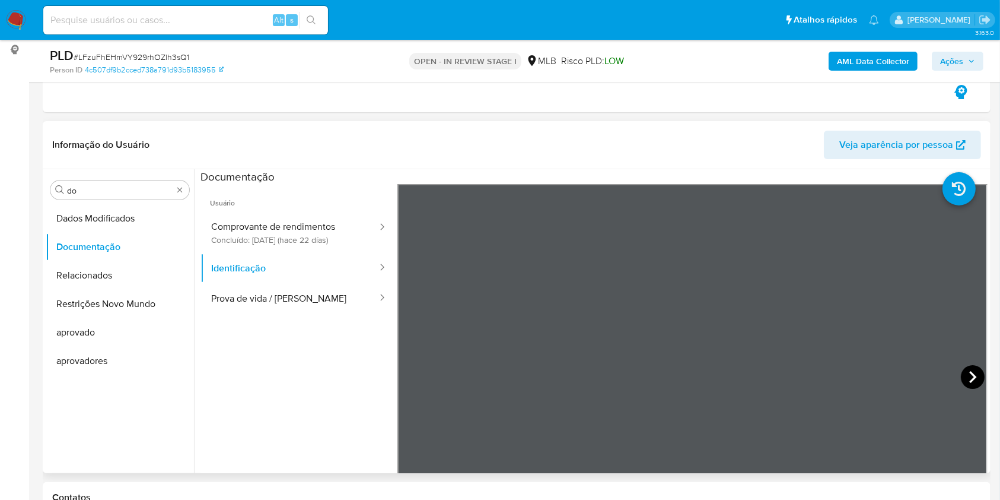
click at [968, 370] on icon at bounding box center [973, 377] width 24 height 24
drag, startPoint x: 331, startPoint y: 286, endPoint x: 17, endPoint y: 135, distance: 348.4
click at [330, 286] on button "Prova de vida / [PERSON_NAME]" at bounding box center [290, 298] width 178 height 30
click at [83, 189] on input "do" at bounding box center [120, 190] width 106 height 11
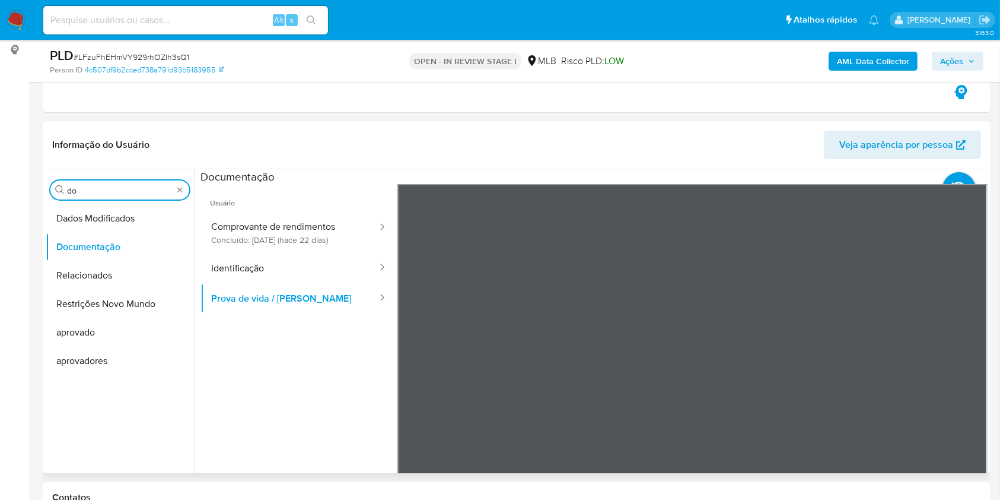
click at [83, 189] on input "do" at bounding box center [120, 190] width 106 height 11
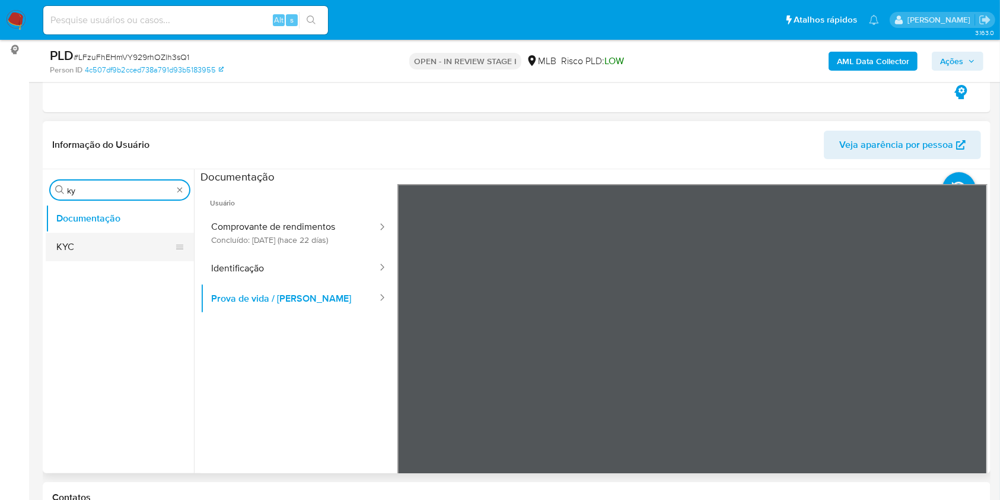
click at [75, 257] on button "KYC" at bounding box center [115, 247] width 139 height 28
click at [69, 249] on button "KYC" at bounding box center [120, 247] width 148 height 28
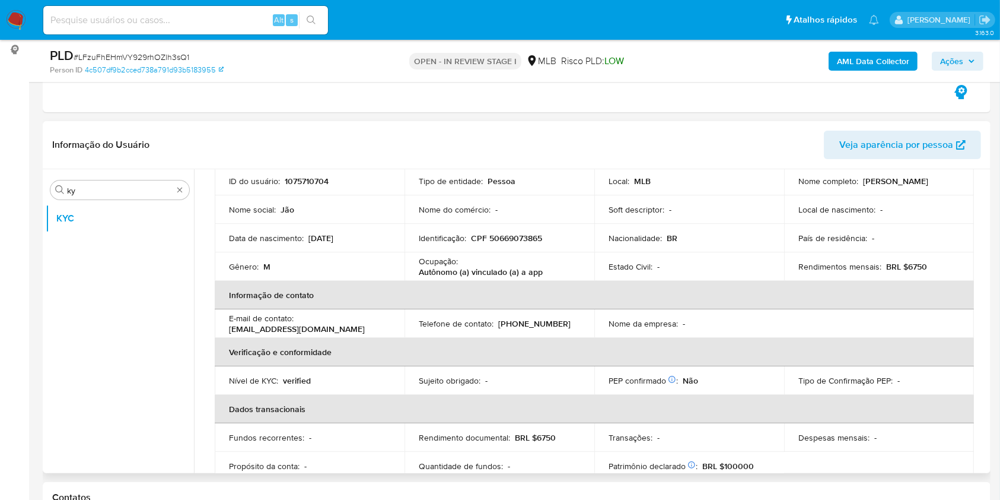
scroll to position [90, 0]
click at [86, 195] on input "ky" at bounding box center [120, 190] width 106 height 11
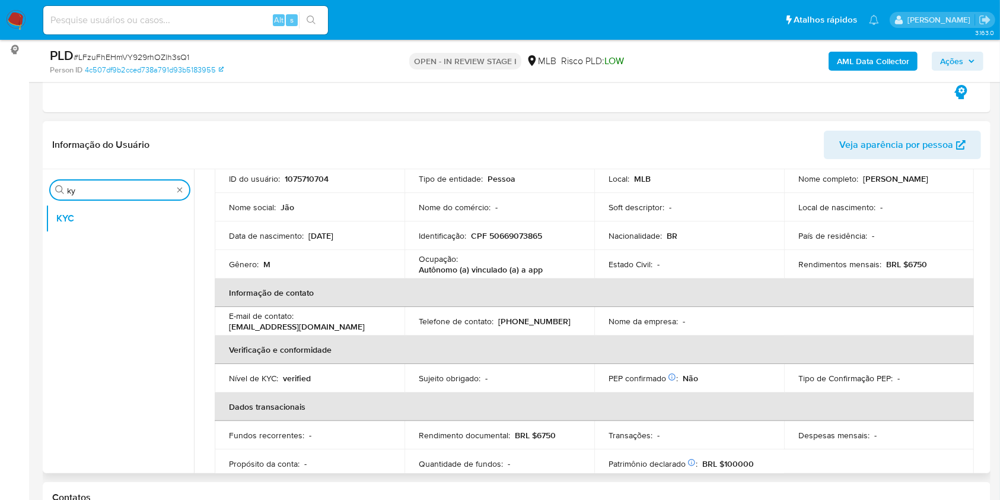
click at [86, 195] on input "ky" at bounding box center [120, 190] width 106 height 11
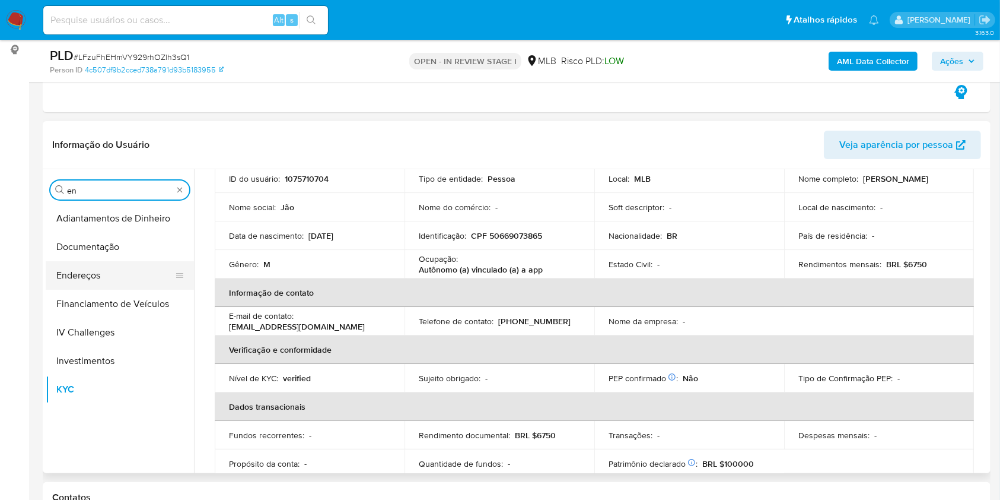
type input "en"
click at [87, 277] on button "Endereços" at bounding box center [115, 275] width 139 height 28
click at [87, 276] on button "Endereços" at bounding box center [115, 275] width 139 height 28
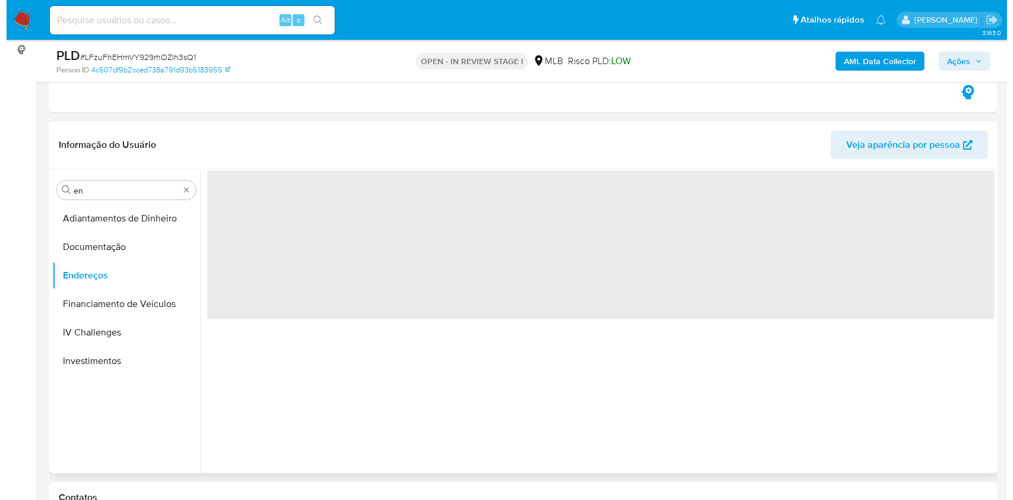
scroll to position [0, 0]
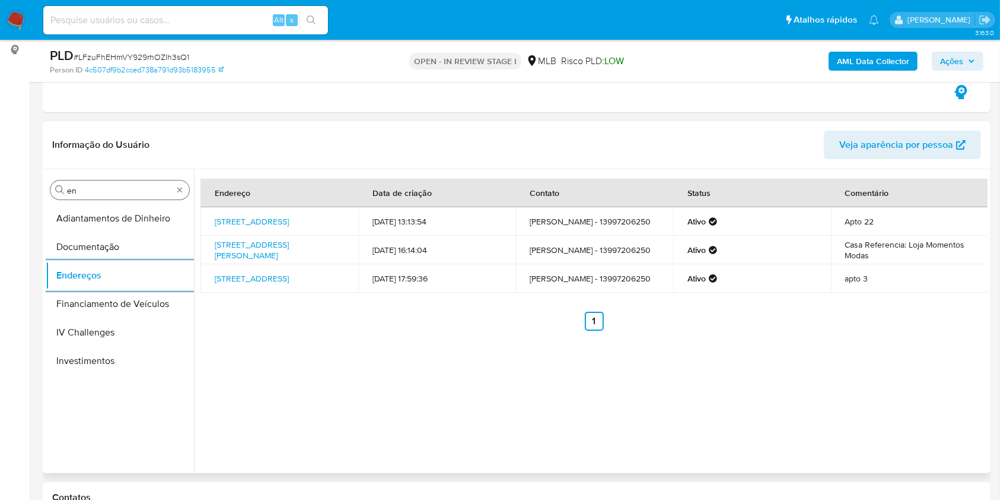
click at [91, 190] on input "en" at bounding box center [120, 190] width 106 height 11
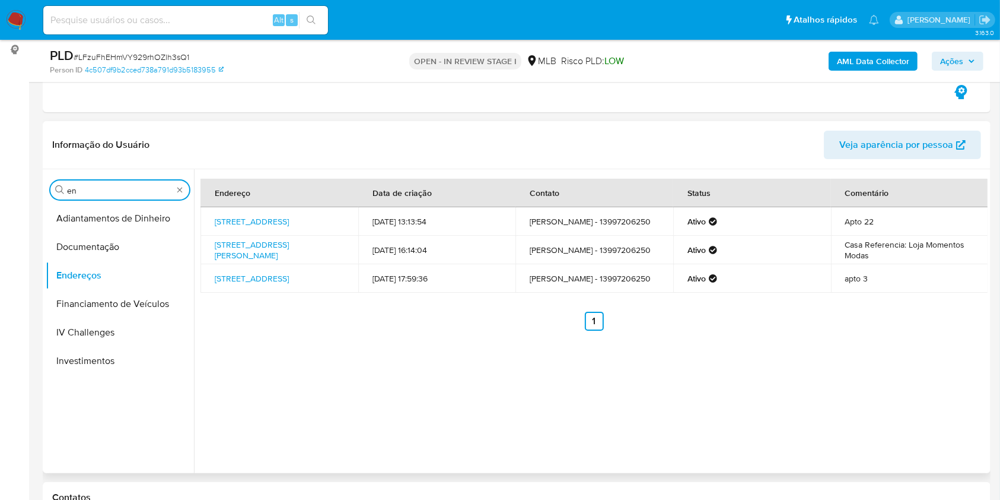
click at [91, 189] on input "en" at bounding box center [120, 190] width 106 height 11
type input "ge"
click at [102, 220] on button "Detalhe da geolocalização" at bounding box center [115, 218] width 139 height 28
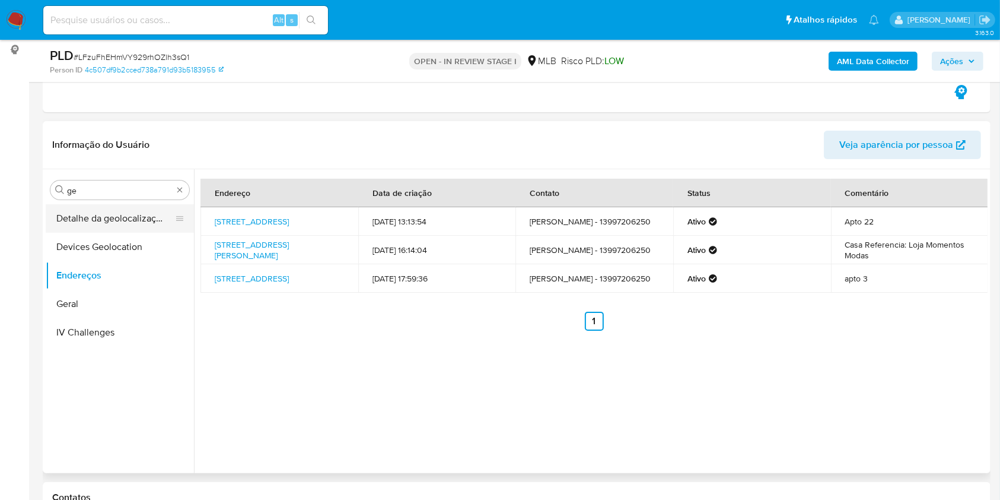
click at [101, 220] on button "Detalhe da geolocalização" at bounding box center [115, 218] width 139 height 28
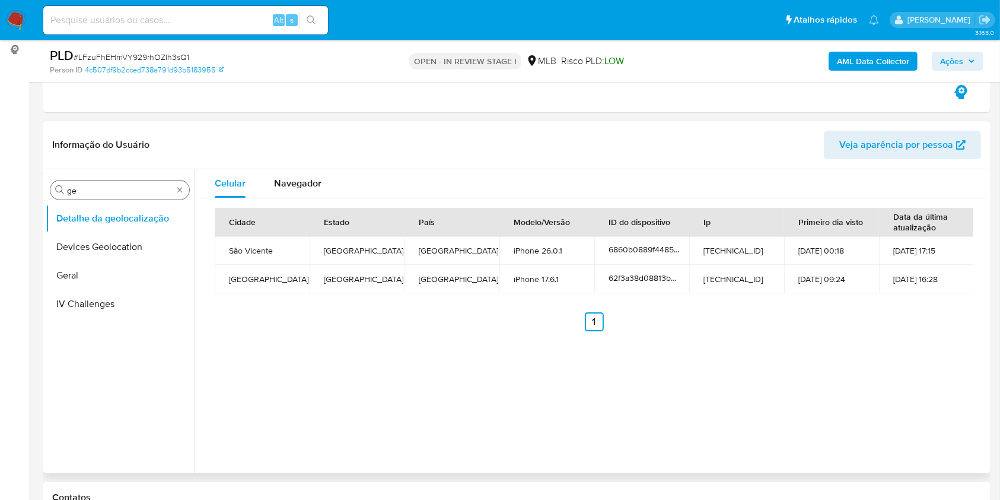
click at [108, 186] on input "ge" at bounding box center [120, 190] width 106 height 11
click at [109, 185] on input "ge" at bounding box center [120, 190] width 106 height 11
click at [109, 187] on input "ge" at bounding box center [120, 190] width 106 height 11
click at [118, 187] on input "ge" at bounding box center [120, 190] width 106 height 11
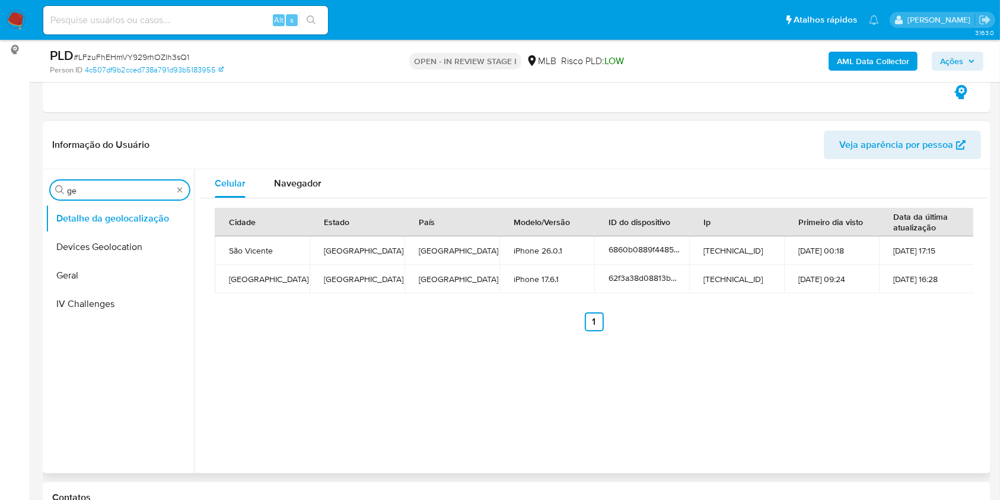
click at [118, 187] on input "ge" at bounding box center [120, 190] width 106 height 11
type input "res"
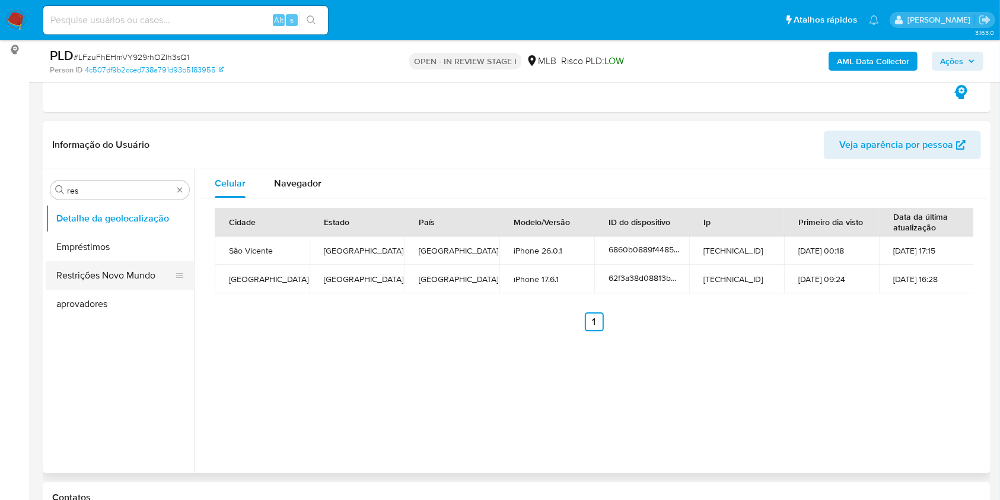
click at [85, 266] on button "Restrições Novo Mundo" at bounding box center [115, 275] width 139 height 28
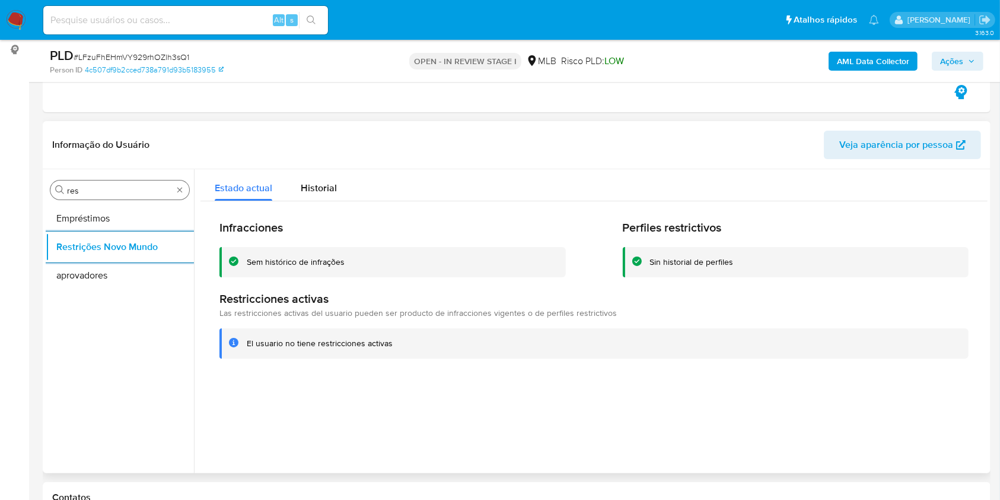
click at [101, 183] on div "Procurar res" at bounding box center [119, 189] width 139 height 19
click at [85, 194] on input "res" at bounding box center [120, 190] width 106 height 11
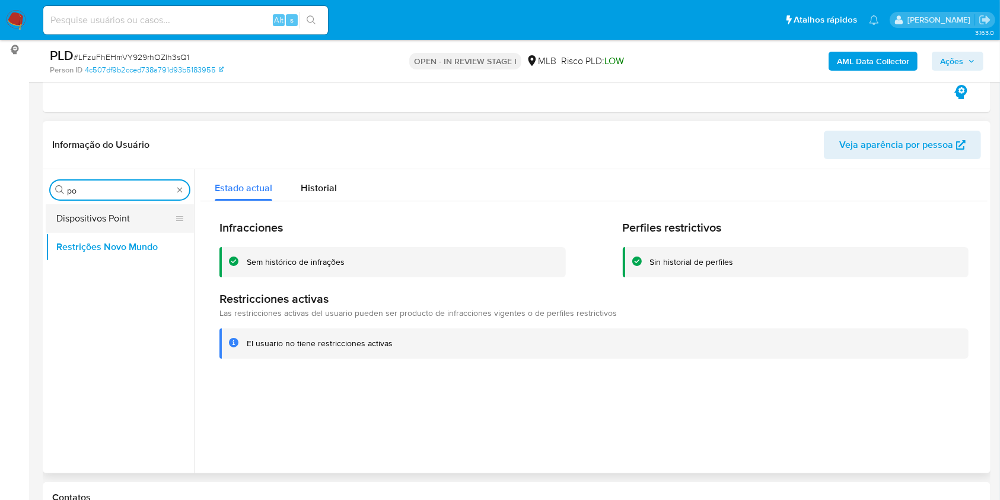
type input "po"
click at [87, 205] on button "Dispositivos Point" at bounding box center [115, 218] width 139 height 28
drag, startPoint x: 87, startPoint y: 205, endPoint x: 96, endPoint y: 199, distance: 10.6
click at [85, 206] on button "Dispositivos Point" at bounding box center [120, 218] width 148 height 28
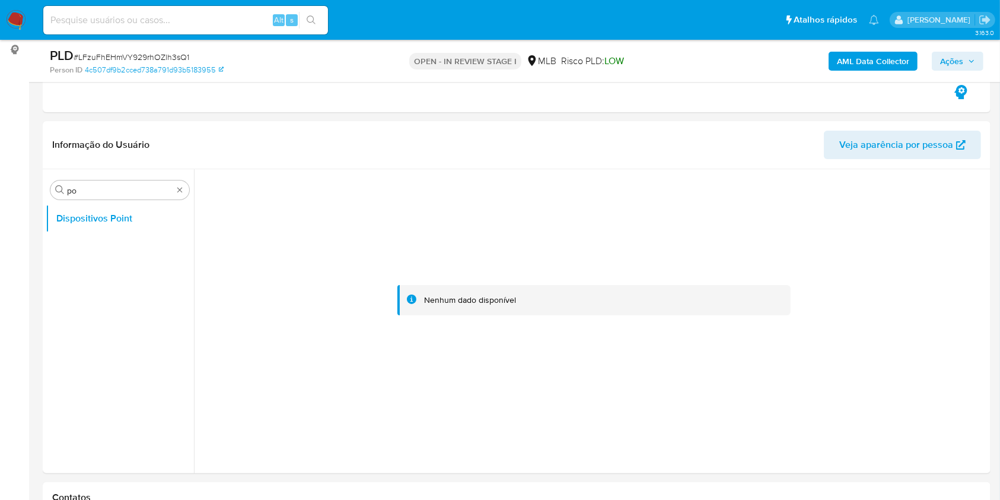
click at [905, 59] on b "AML Data Collector" at bounding box center [873, 61] width 72 height 19
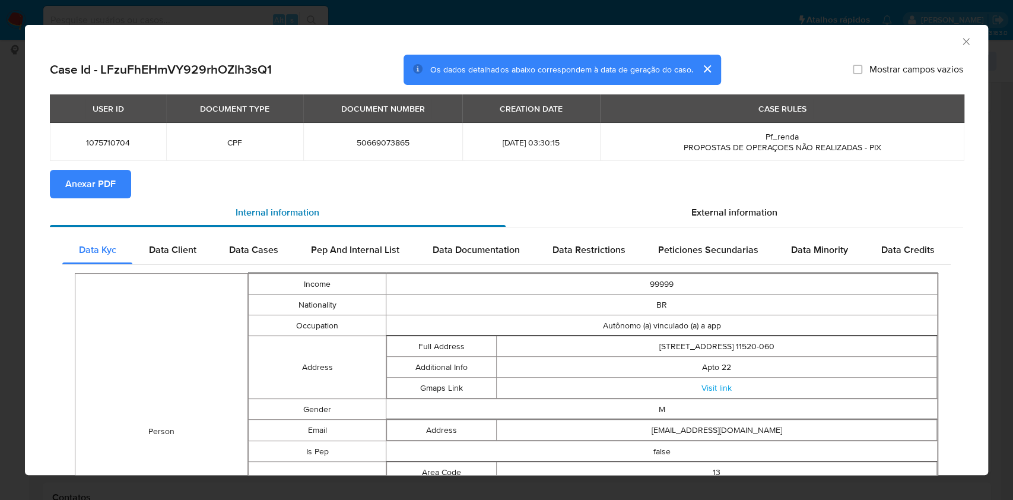
click at [97, 198] on div "Internal information" at bounding box center [278, 212] width 456 height 28
click at [109, 185] on span "Anexar PDF" at bounding box center [90, 184] width 50 height 26
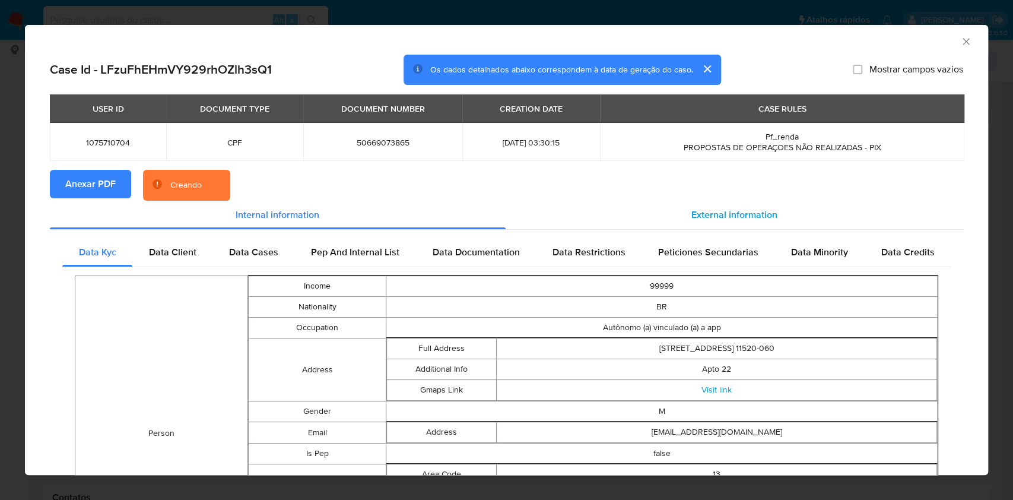
click at [735, 218] on span "External information" at bounding box center [734, 215] width 86 height 14
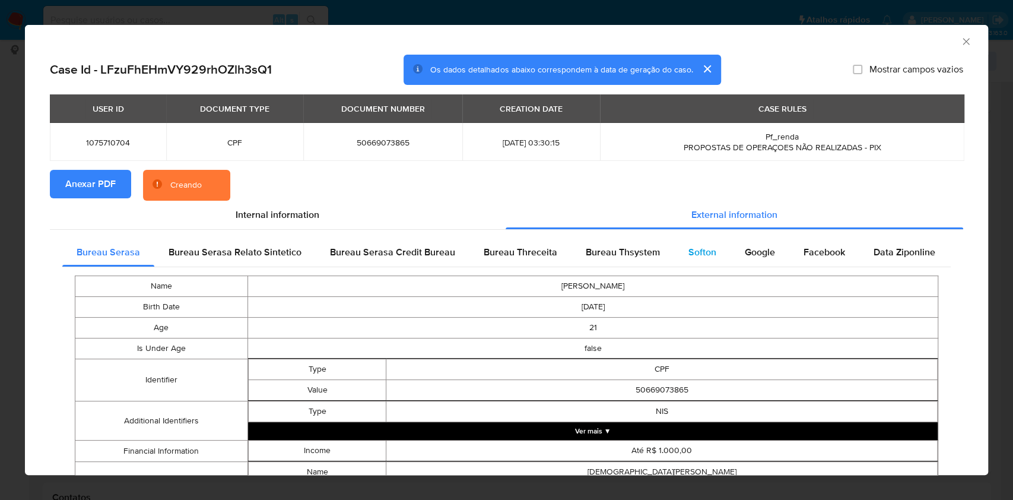
click at [721, 244] on div "Softon" at bounding box center [702, 252] width 56 height 28
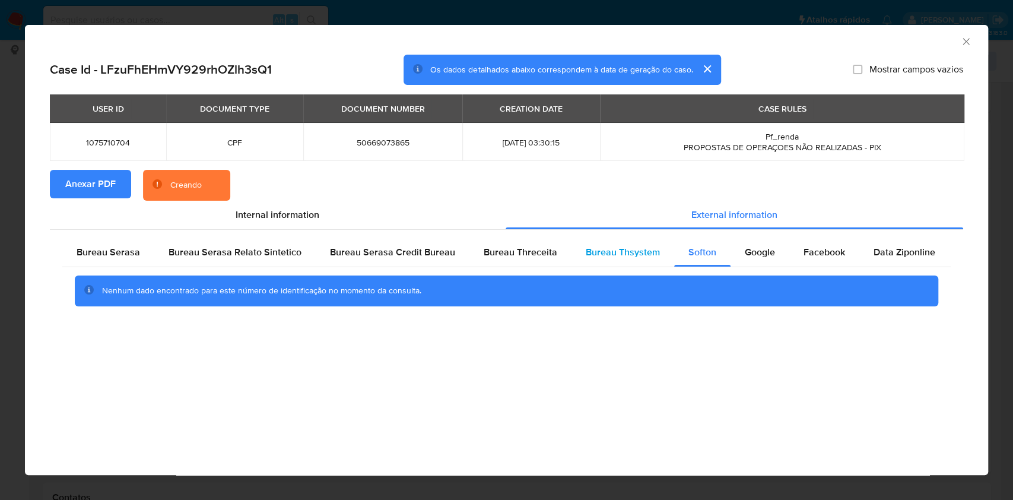
click at [619, 249] on span "Bureau Thsystem" at bounding box center [623, 252] width 74 height 14
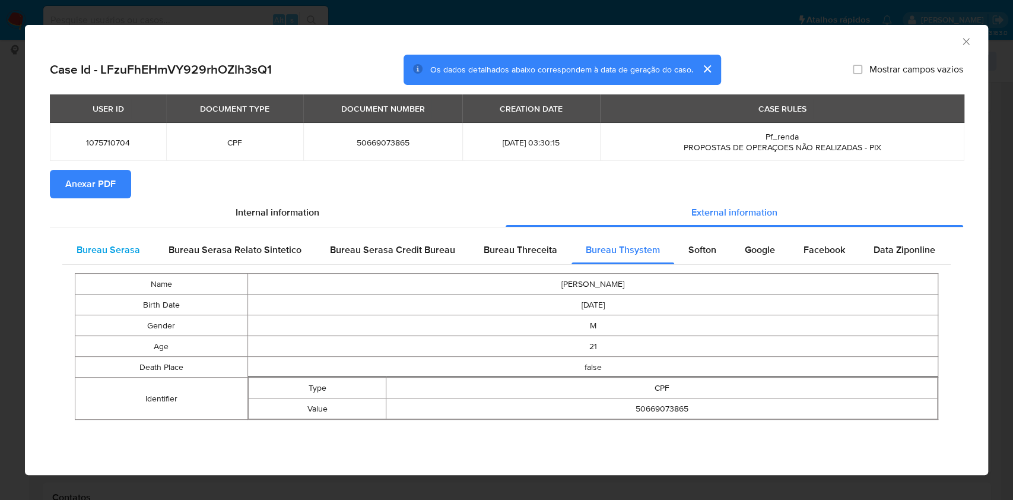
click at [151, 239] on div "Bureau Serasa" at bounding box center [108, 250] width 92 height 28
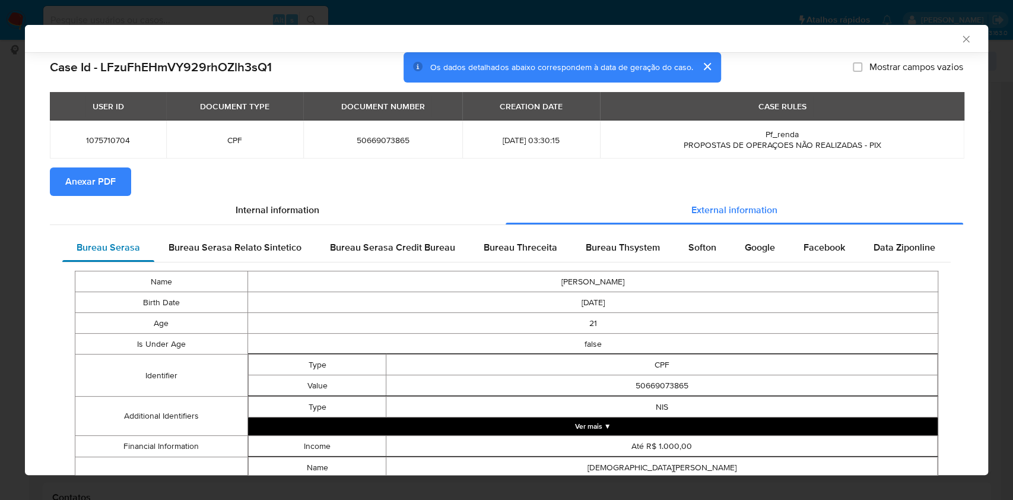
scroll to position [65, 0]
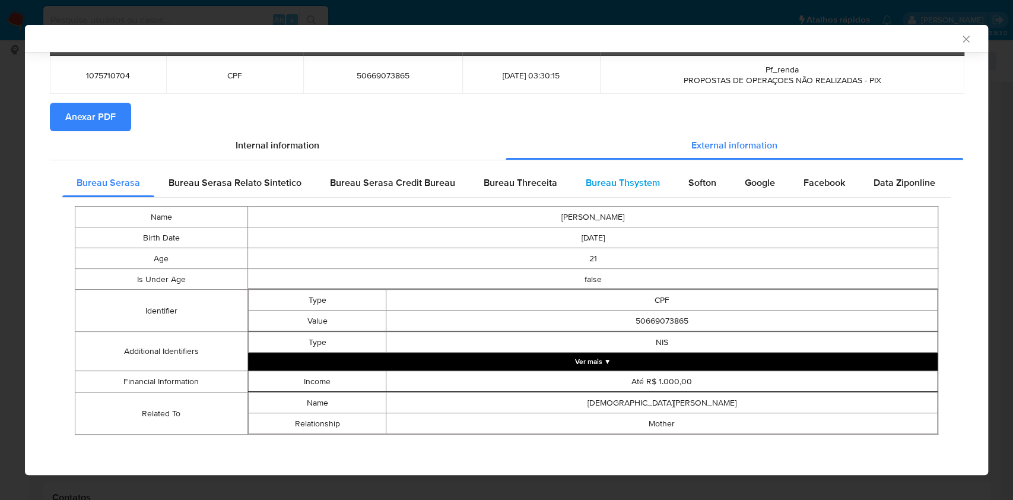
click at [571, 184] on div "Bureau Thsystem" at bounding box center [622, 182] width 103 height 28
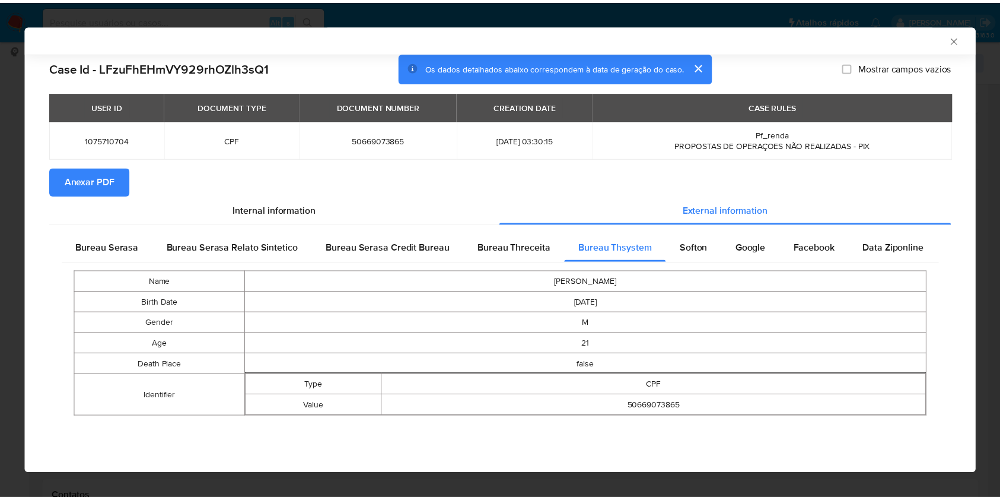
scroll to position [0, 0]
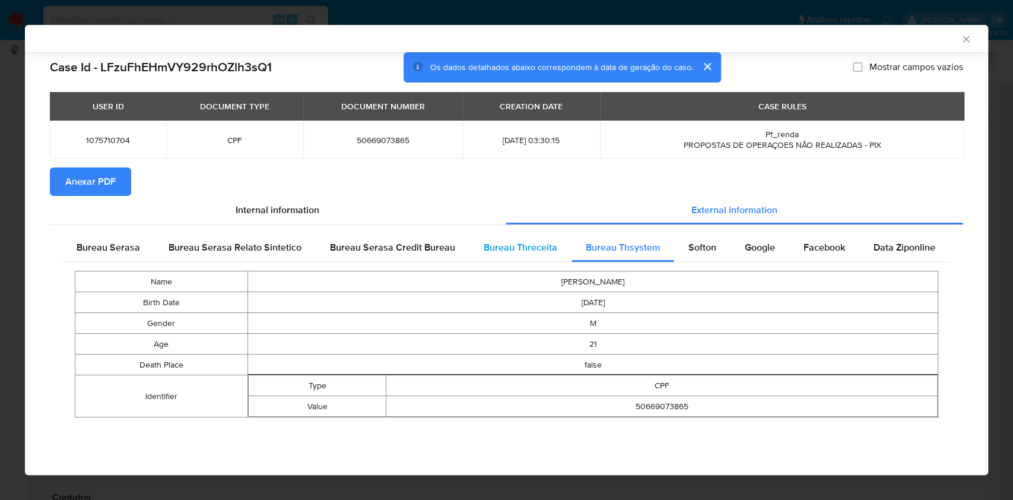
click at [515, 244] on span "Bureau Threceita" at bounding box center [521, 247] width 74 height 14
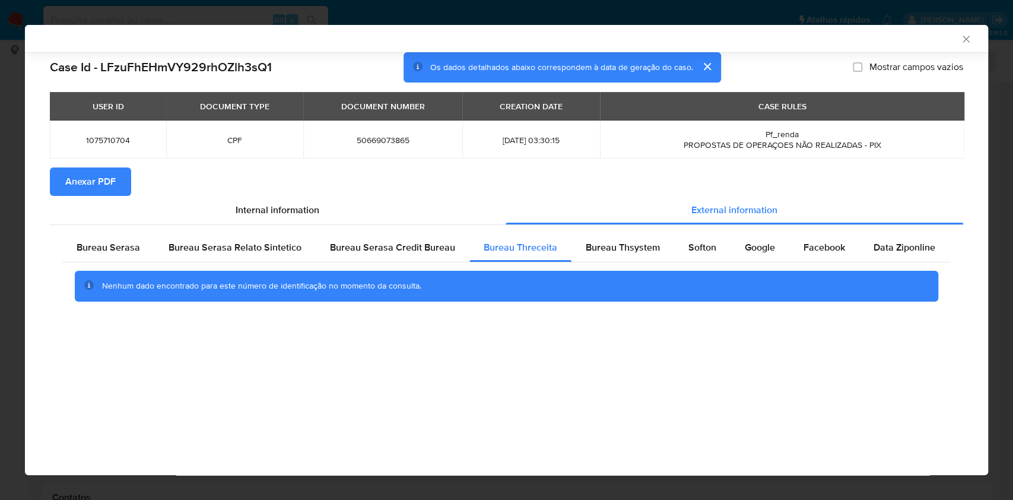
click at [0, 252] on div "AML Data Collector Case Id - LFzuFhEHmVY929rhOZlh3sQ1 Os dados detalhados abaix…" at bounding box center [506, 250] width 1013 height 500
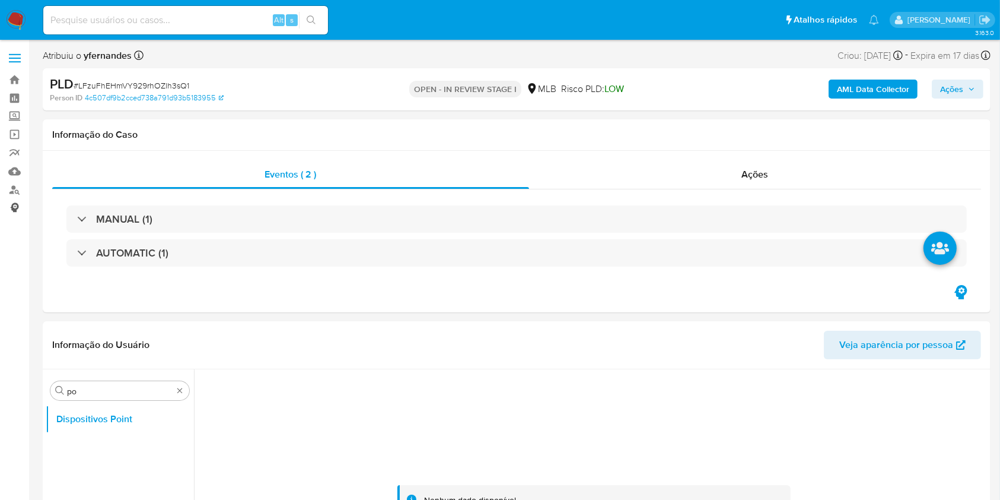
click at [0, 214] on link "Consolidado" at bounding box center [70, 208] width 141 height 18
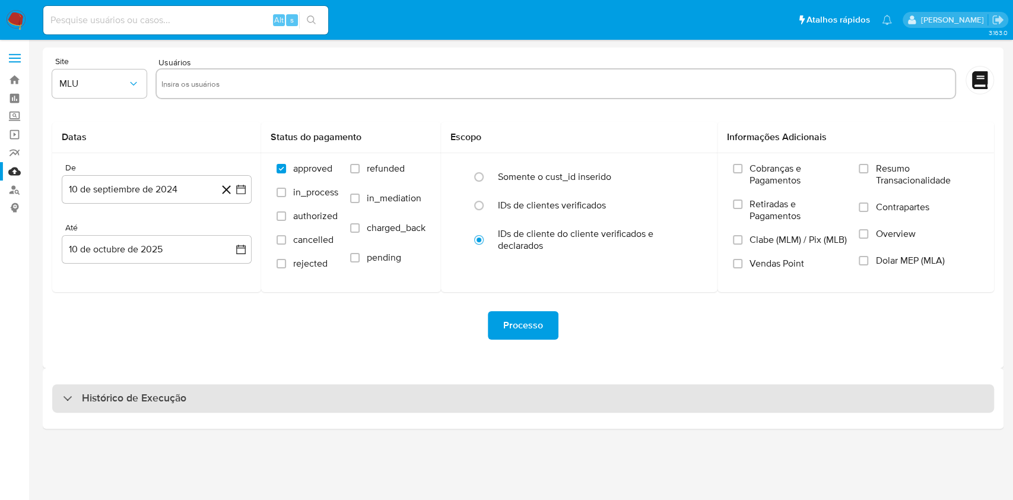
click at [641, 409] on div "Histórico de Execução" at bounding box center [523, 398] width 942 height 28
select select "10"
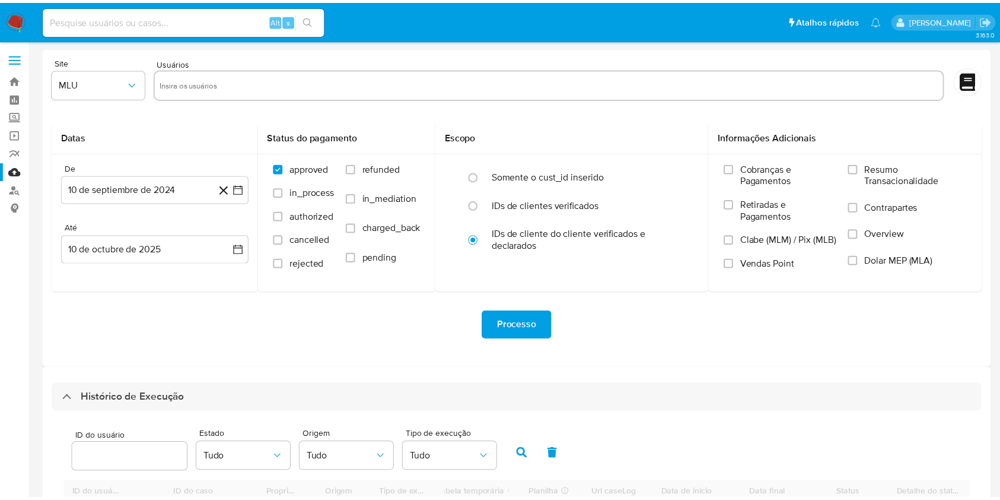
scroll to position [158, 0]
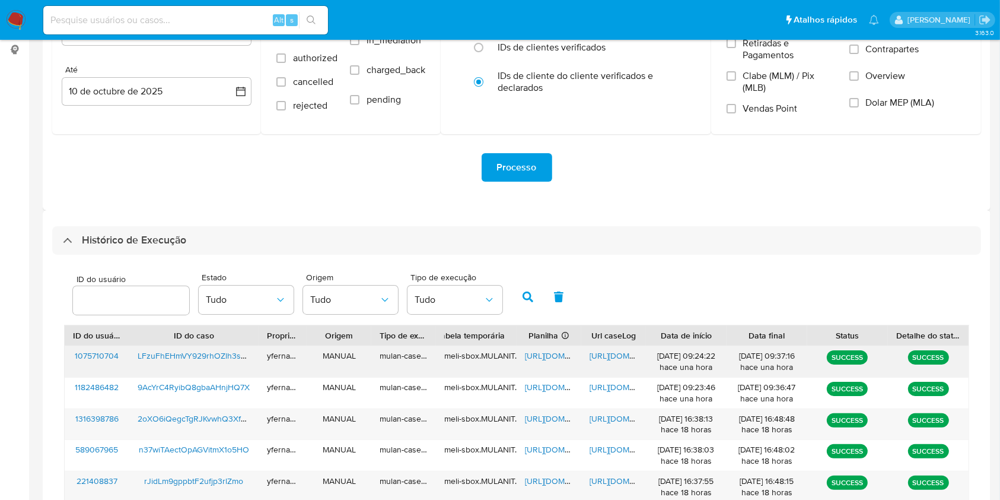
click at [544, 353] on span "https://docs.google.com/spreadsheets/d/1xBhpieuXWBtfpL6n4K6H1_LpLIs0zcvSvuROPQq…" at bounding box center [566, 355] width 82 height 12
click at [613, 354] on span "https://docs.google.com/document/d/1YvZGsfnijrVhUcL7yCiNBGMfaH8uJfQvqecA88hSVf0…" at bounding box center [631, 355] width 82 height 12
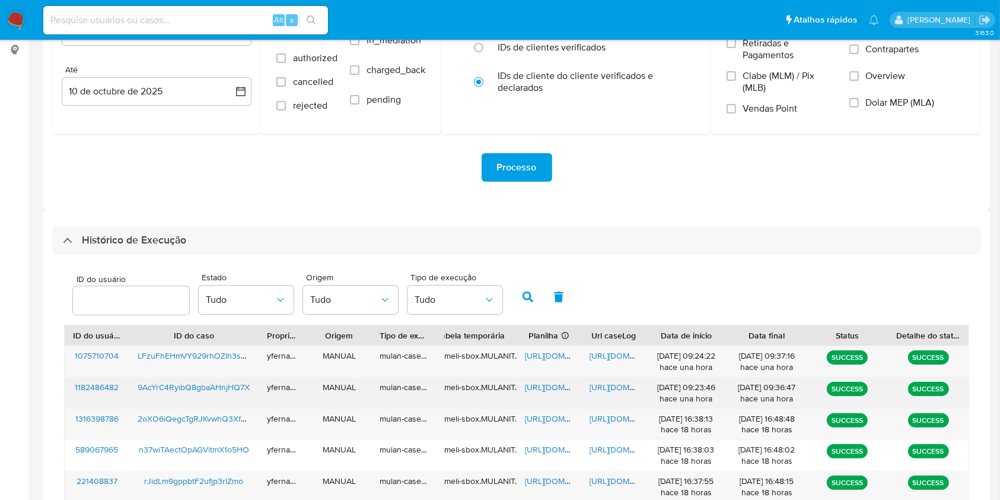
click at [538, 378] on div "https://docs.google.com/spreadsheets/d/1s-mi5pRkd9jGJih9ne8G1SbUeW9enHPQHtbsfAm…" at bounding box center [549, 392] width 65 height 31
click at [549, 386] on span "https://docs.google.com/spreadsheets/d/1s-mi5pRkd9jGJih9ne8G1SbUeW9enHPQHtbsfAm…" at bounding box center [566, 387] width 82 height 12
click at [610, 385] on span "https://docs.google.com/document/d/1pvUh1TGXQBoJmvsKM9qSitGbNE5iMhWl6ygO60DRPTk…" at bounding box center [631, 387] width 82 height 12
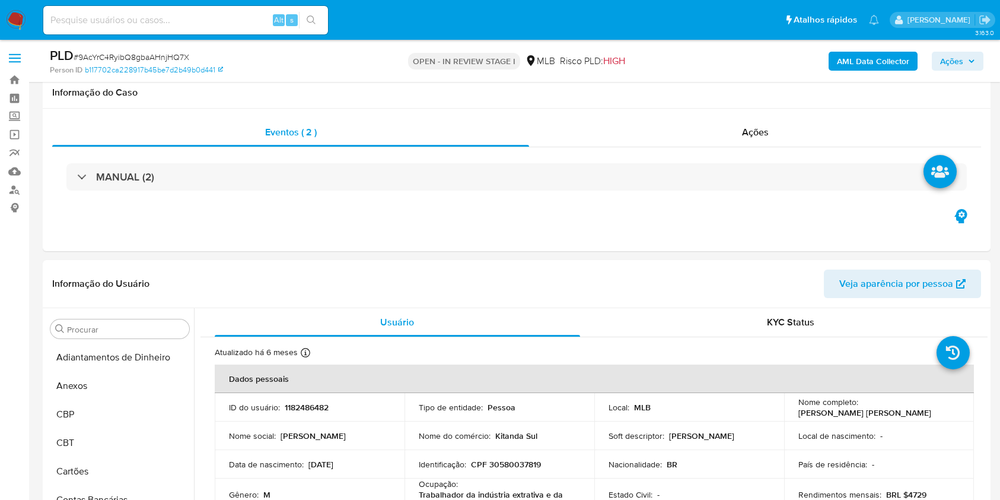
drag, startPoint x: 0, startPoint y: 0, endPoint x: 224, endPoint y: 2, distance: 224.3
click at [147, 55] on span "# 9AcYrC4RyibQ8gbaAHnjHQ7X" at bounding box center [132, 57] width 116 height 12
click at [147, 56] on span "# 9AcYrC4RyibQ8gbaAHnjHQ7X" at bounding box center [132, 57] width 116 height 12
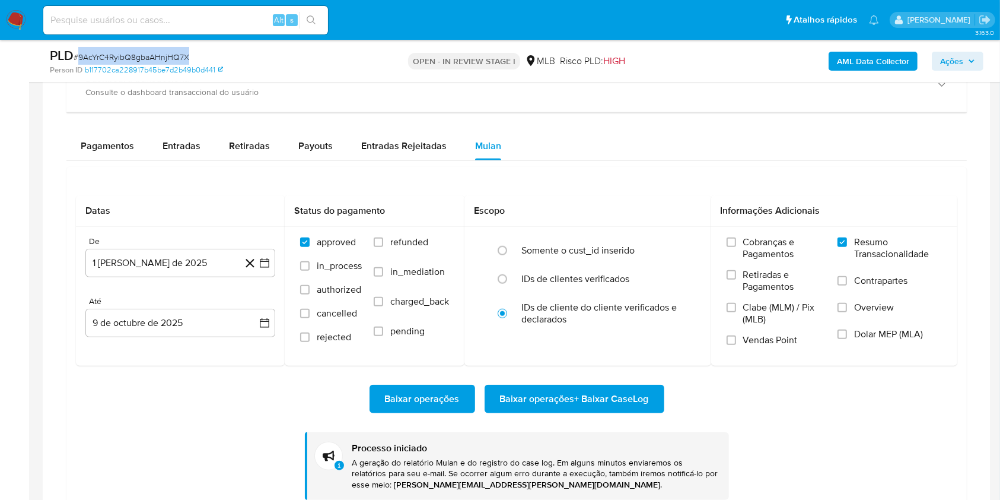
scroll to position [644, 0]
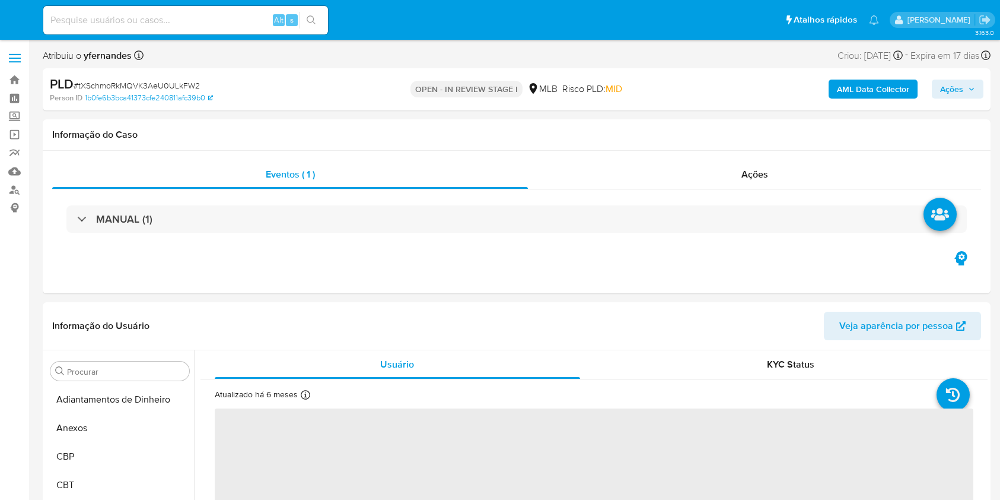
select select "10"
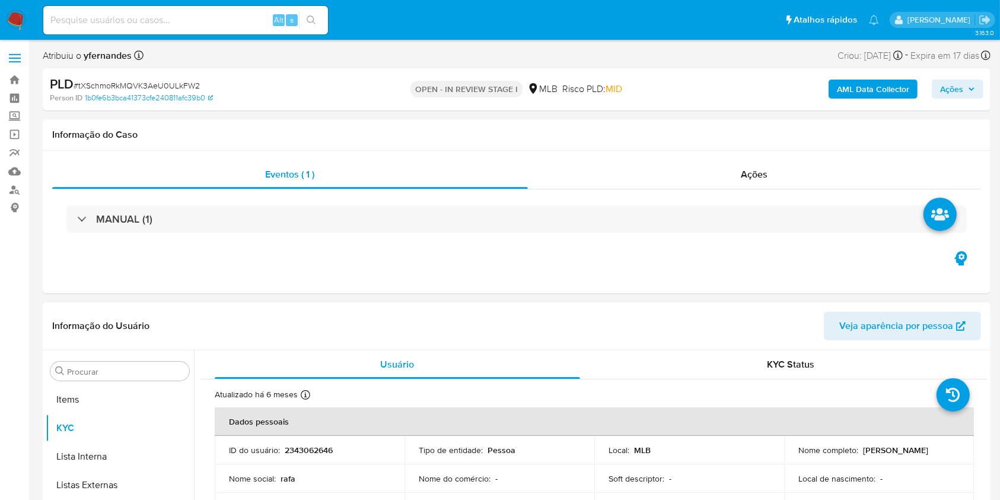
scroll to position [644, 0]
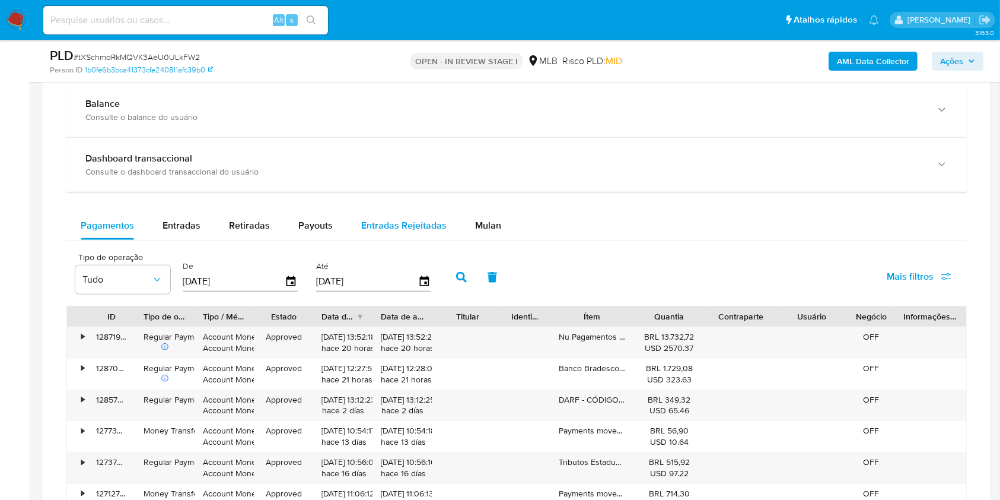
click at [451, 212] on button "Entradas Rejeitadas" at bounding box center [404, 225] width 114 height 28
click at [498, 230] on button "Mulan" at bounding box center [488, 225] width 55 height 28
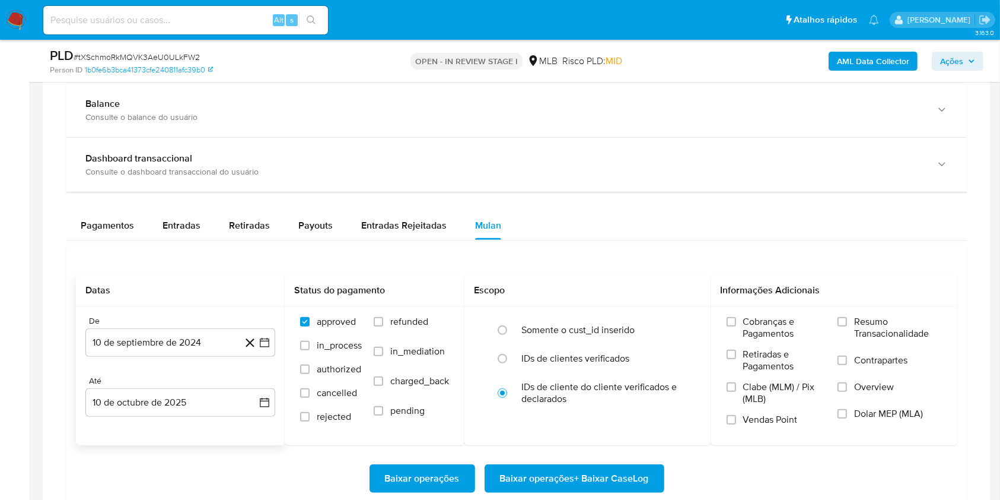
scroll to position [1028, 0]
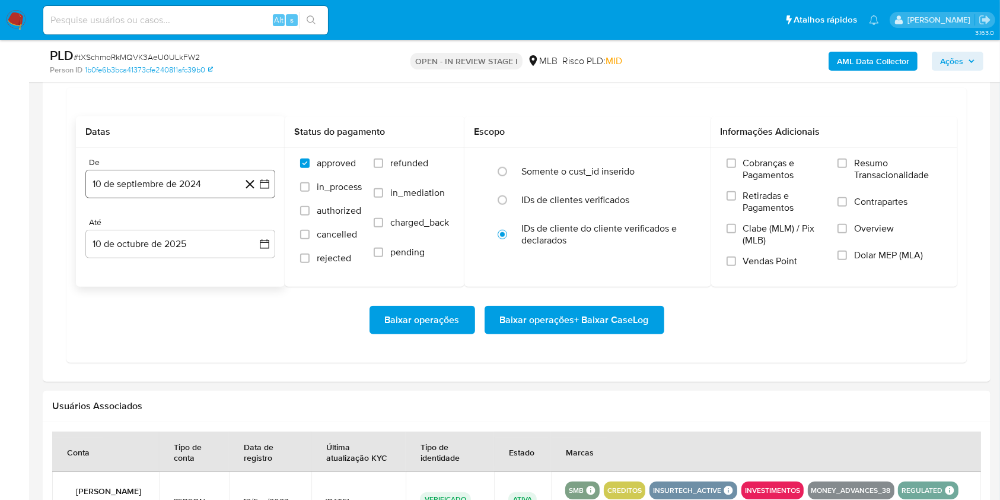
click at [192, 192] on button "10 de septiembre de 2024" at bounding box center [180, 184] width 190 height 28
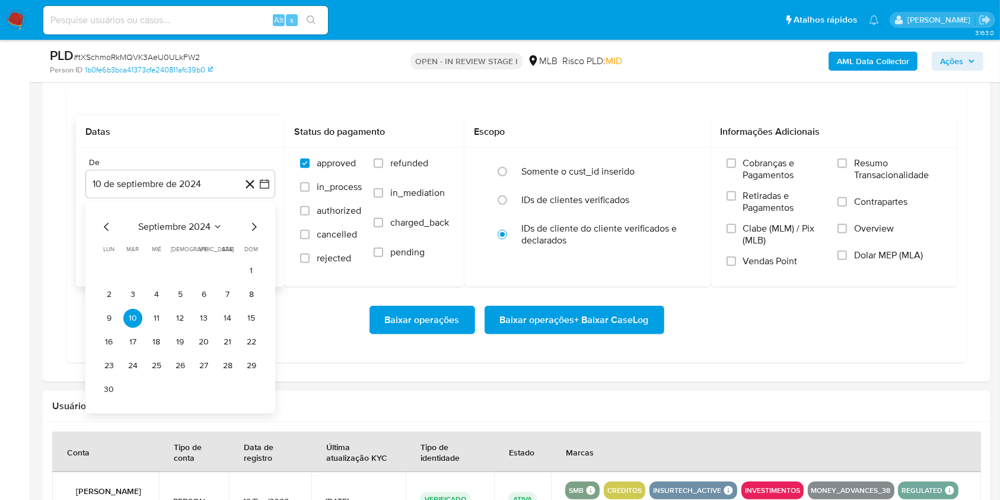
click at [180, 221] on span "septiembre 2024" at bounding box center [174, 227] width 72 height 12
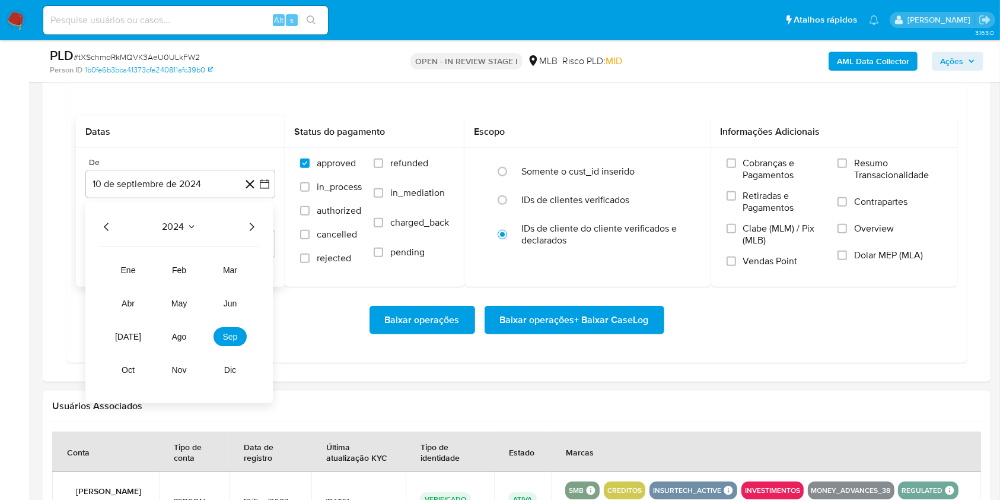
drag, startPoint x: 252, startPoint y: 225, endPoint x: 241, endPoint y: 280, distance: 55.5
click at [249, 225] on icon "Año siguiente" at bounding box center [251, 227] width 14 height 14
click at [180, 336] on span "ago" at bounding box center [179, 336] width 15 height 9
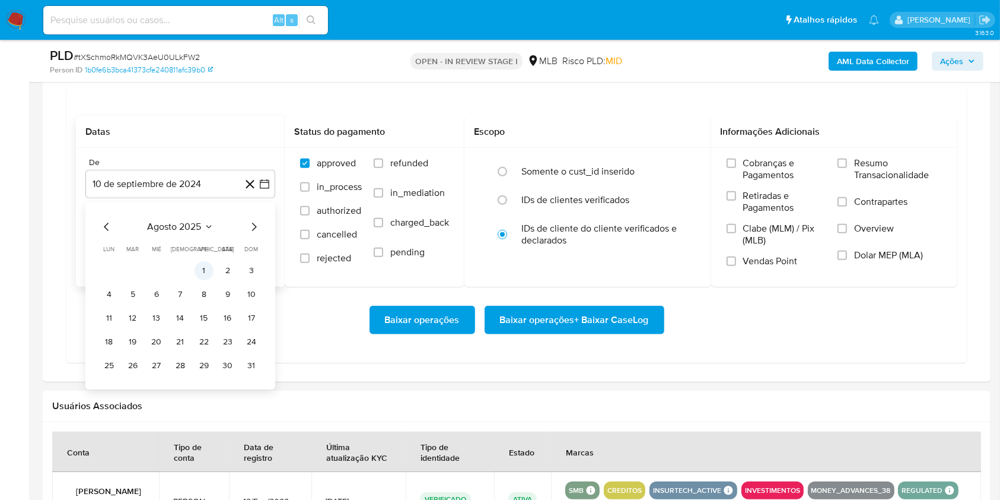
click at [204, 268] on button "1" at bounding box center [204, 270] width 19 height 19
click at [184, 257] on div "De 1 de agosto de 2025 1-08-2025 Até 10 de octubre de 2025 10-10-2025" at bounding box center [180, 217] width 209 height 139
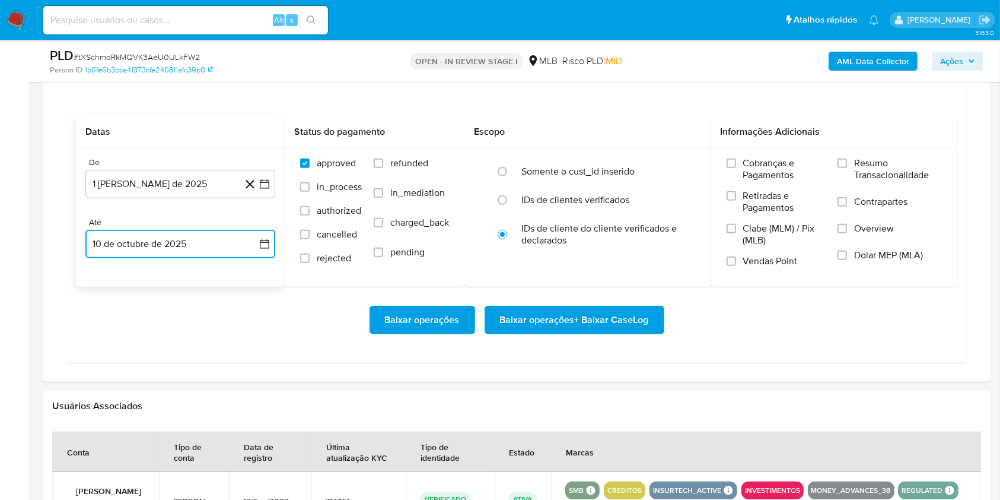
click at [176, 250] on button "10 de octubre de 2025" at bounding box center [180, 244] width 190 height 28
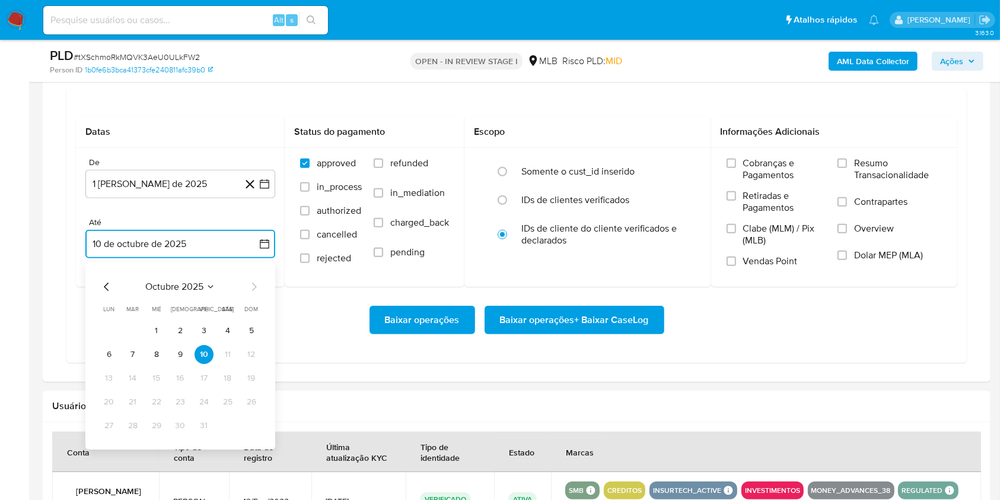
click at [174, 354] on button "9" at bounding box center [180, 354] width 19 height 19
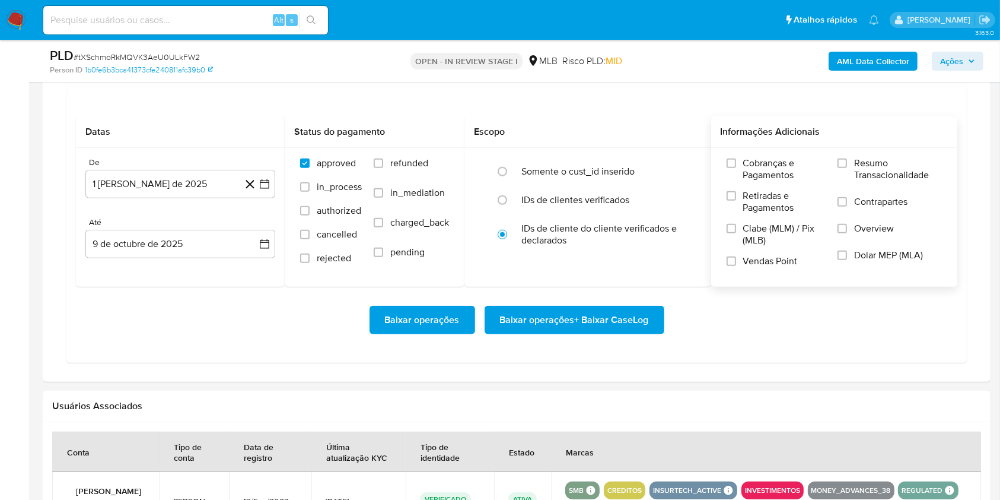
click at [860, 161] on span "Resumo Transacionalidade" at bounding box center [898, 169] width 88 height 24
click at [847, 161] on input "Resumo Transacionalidade" at bounding box center [842, 162] width 9 height 9
click at [590, 311] on span "Baixar operações + Baixar CaseLog" at bounding box center [574, 320] width 149 height 26
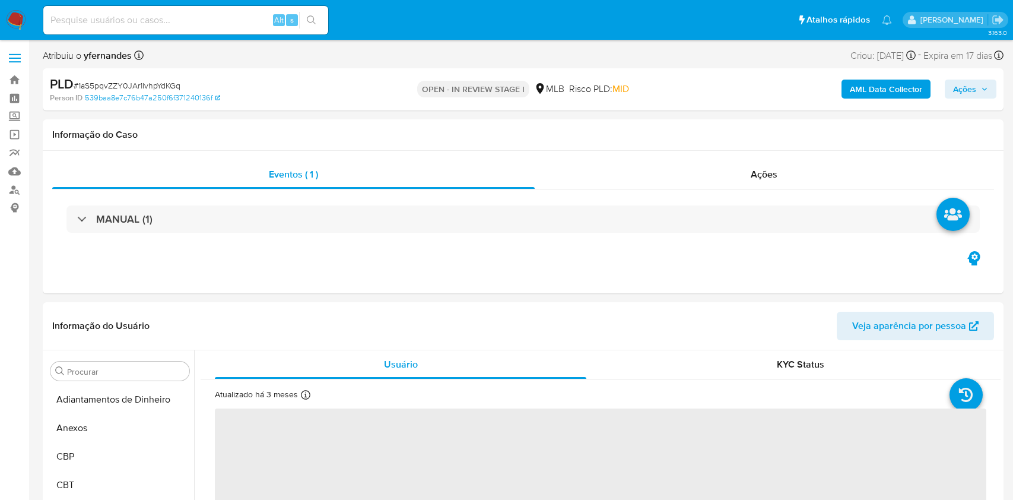
select select "10"
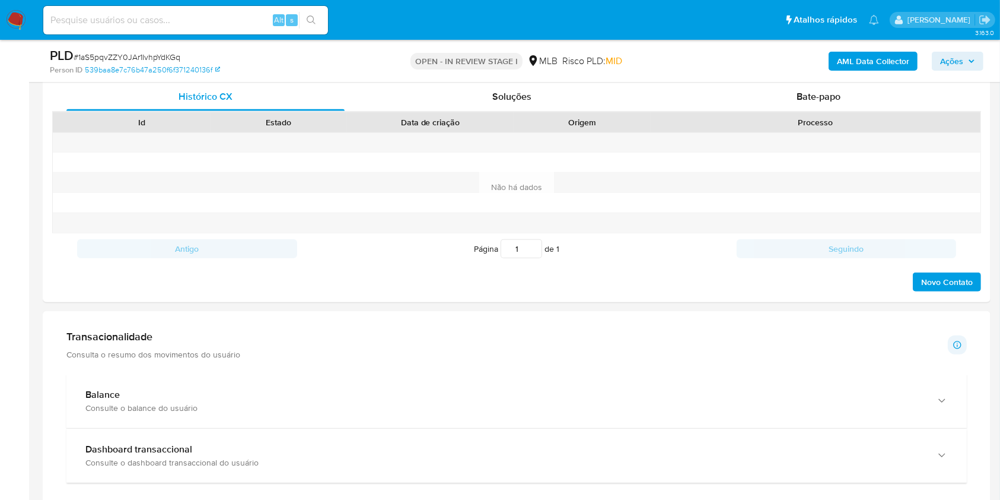
scroll to position [949, 0]
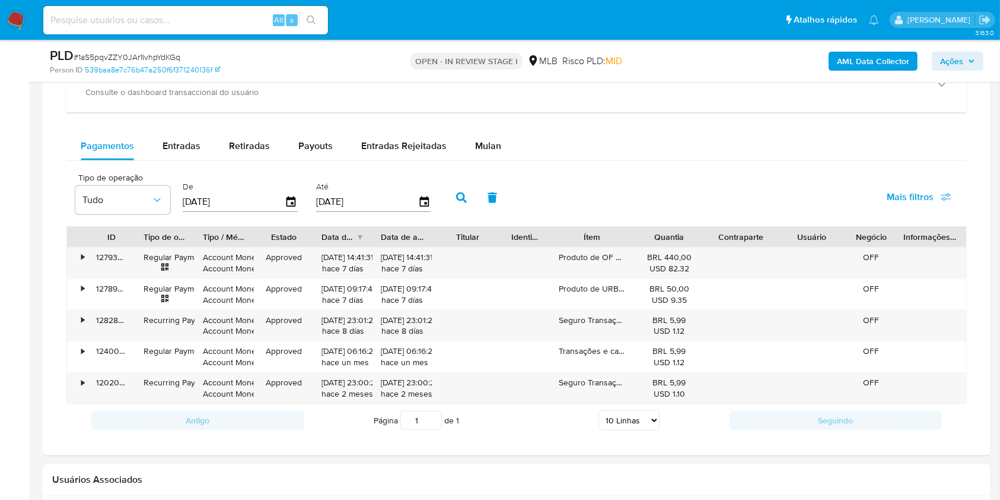
click at [509, 125] on div "Balance Consulte o balance do usuário Dashboard transaccional Consulte o dashbo…" at bounding box center [516, 220] width 901 height 433
click at [486, 132] on div "Mulan" at bounding box center [488, 146] width 26 height 28
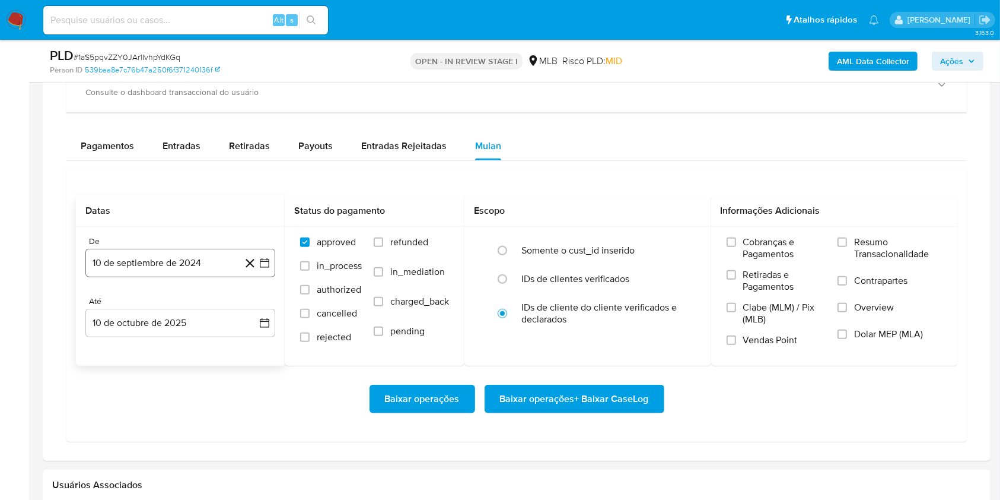
click at [152, 255] on button "10 de septiembre de 2024" at bounding box center [180, 263] width 190 height 28
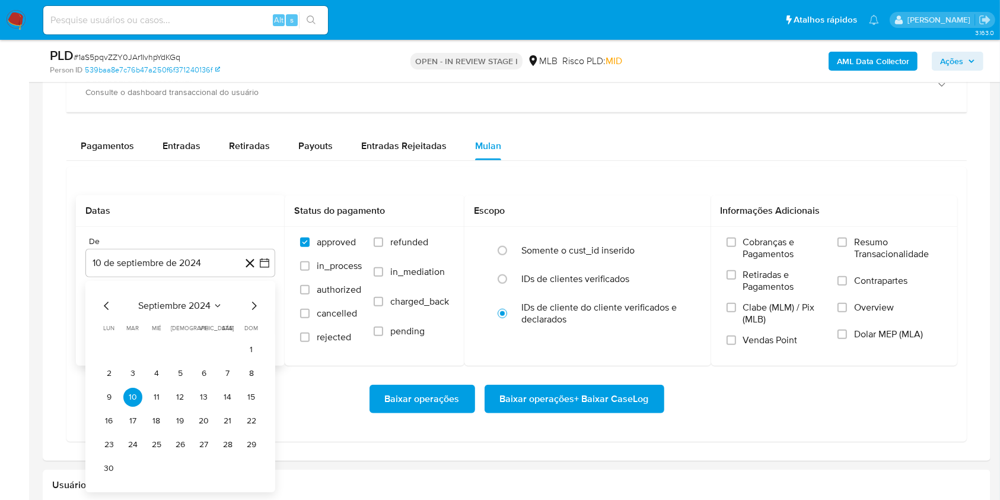
click at [179, 304] on span "septiembre 2024" at bounding box center [174, 306] width 72 height 12
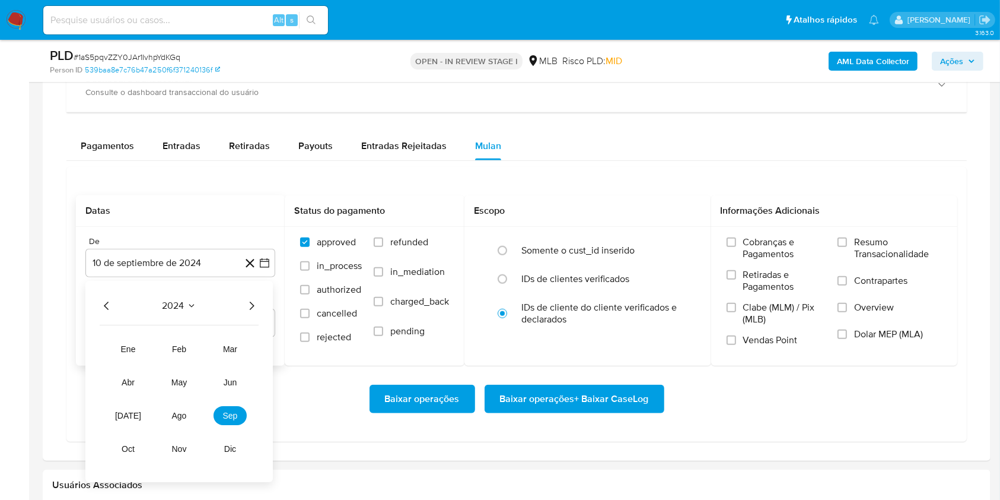
click at [254, 307] on icon "Año siguiente" at bounding box center [251, 305] width 14 height 14
click at [173, 415] on span "ago" at bounding box center [179, 415] width 15 height 9
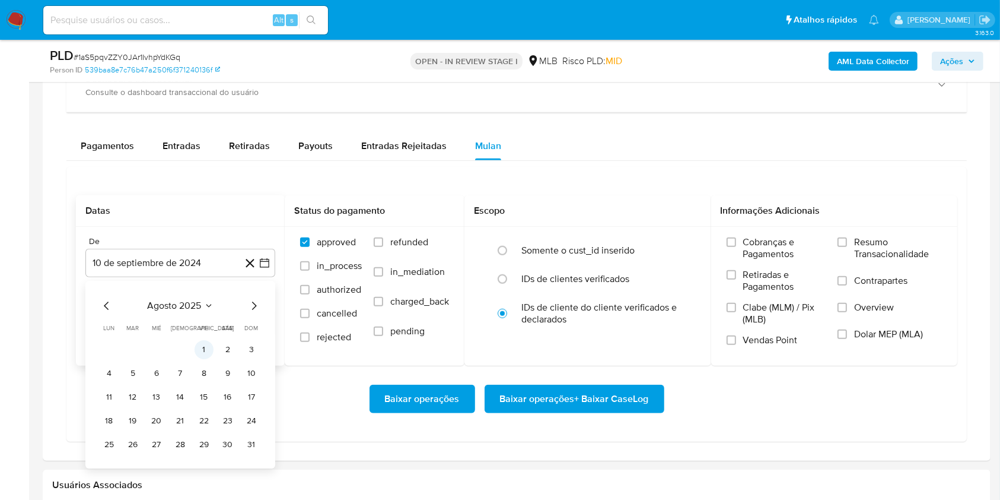
click at [201, 341] on button "1" at bounding box center [204, 349] width 19 height 19
click at [182, 323] on button "10 de octubre de 2025" at bounding box center [180, 323] width 190 height 28
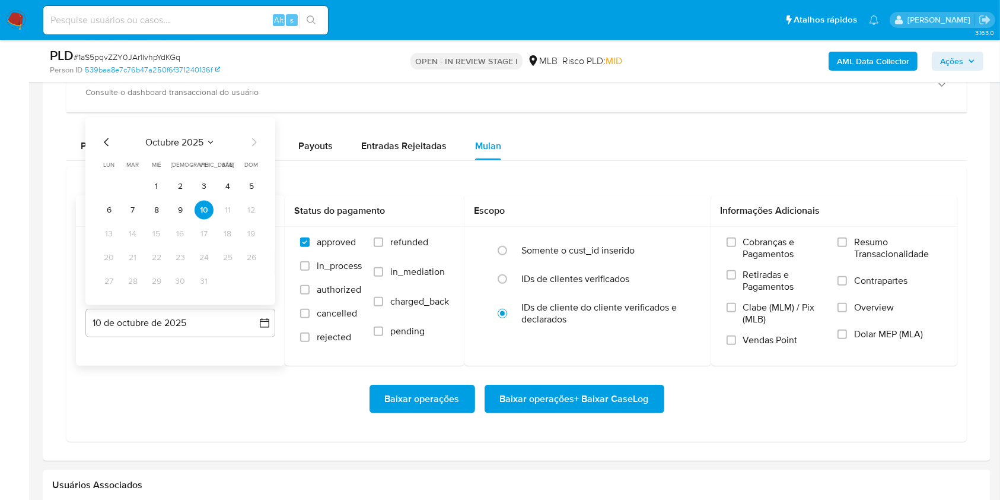
click at [176, 214] on button "9" at bounding box center [180, 210] width 19 height 19
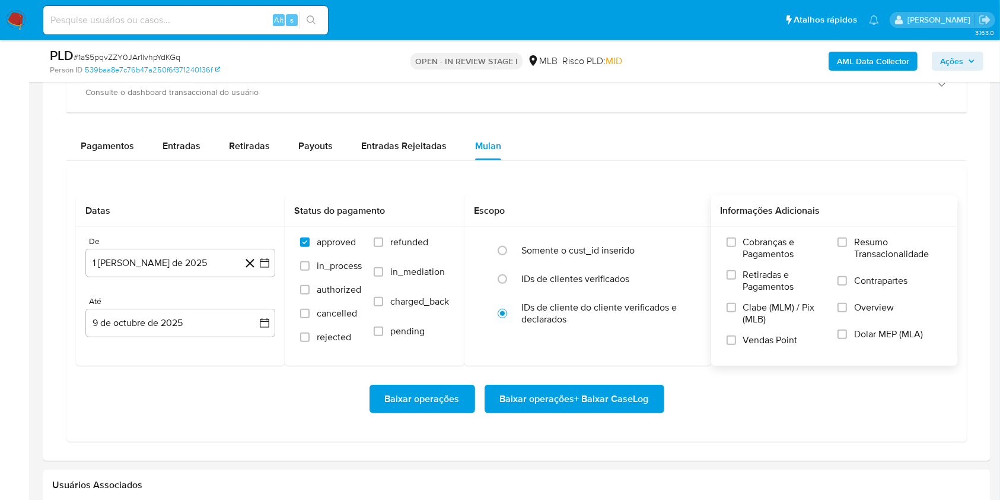
click at [886, 256] on span "Resumo Transacionalidade" at bounding box center [898, 248] width 88 height 24
click at [847, 247] on input "Resumo Transacionalidade" at bounding box center [842, 241] width 9 height 9
click at [636, 394] on span "Baixar operações + Baixar CaseLog" at bounding box center [574, 399] width 149 height 26
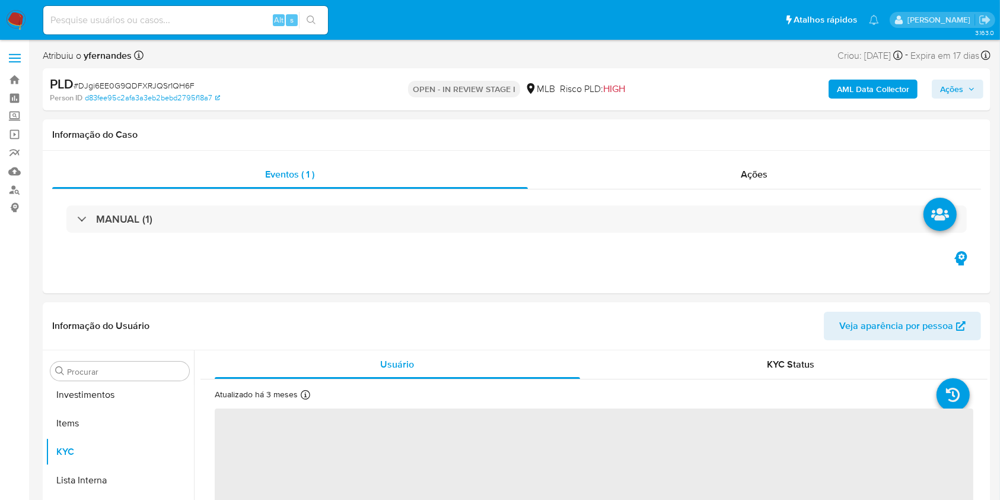
scroll to position [644, 0]
select select "10"
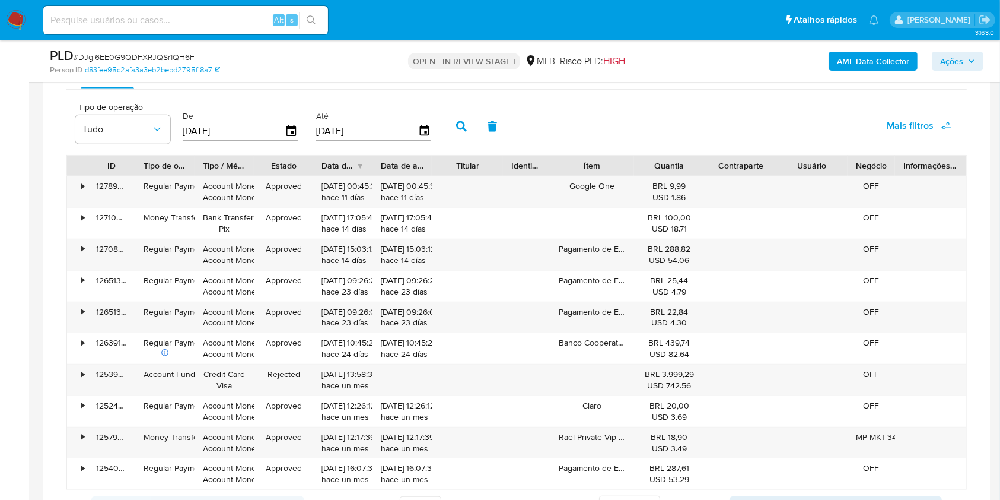
scroll to position [870, 0]
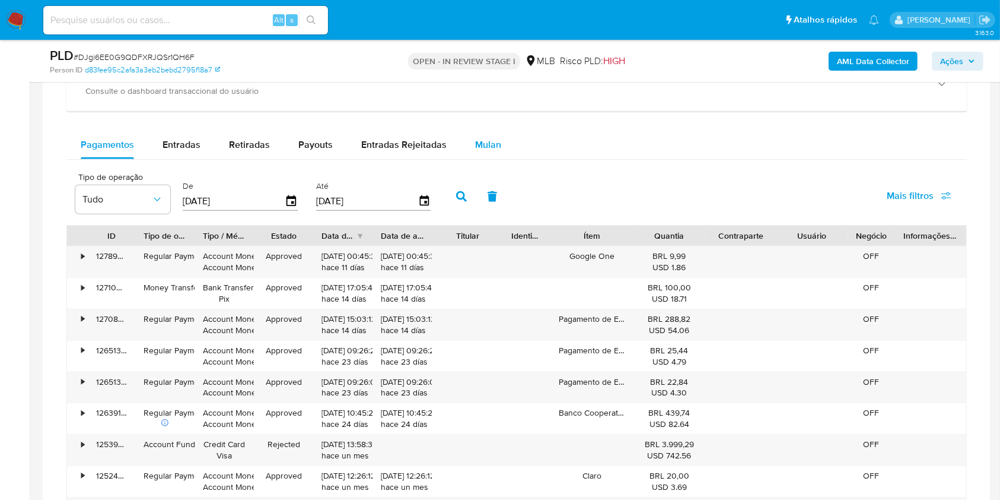
click at [485, 133] on div "Mulan" at bounding box center [488, 145] width 26 height 28
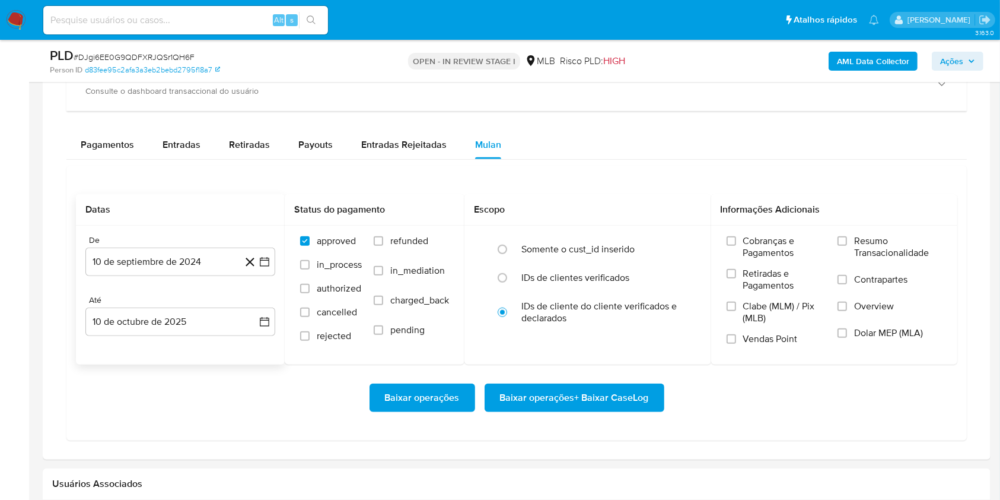
click at [176, 243] on div "De" at bounding box center [180, 240] width 190 height 11
click at [183, 254] on button "10 de septiembre de 2024" at bounding box center [180, 261] width 190 height 28
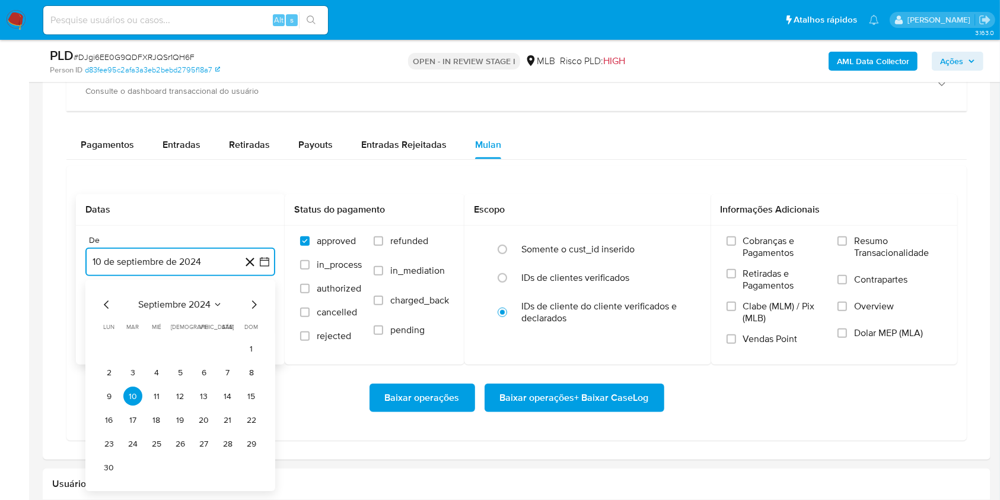
click at [170, 304] on span "septiembre 2024" at bounding box center [174, 305] width 72 height 12
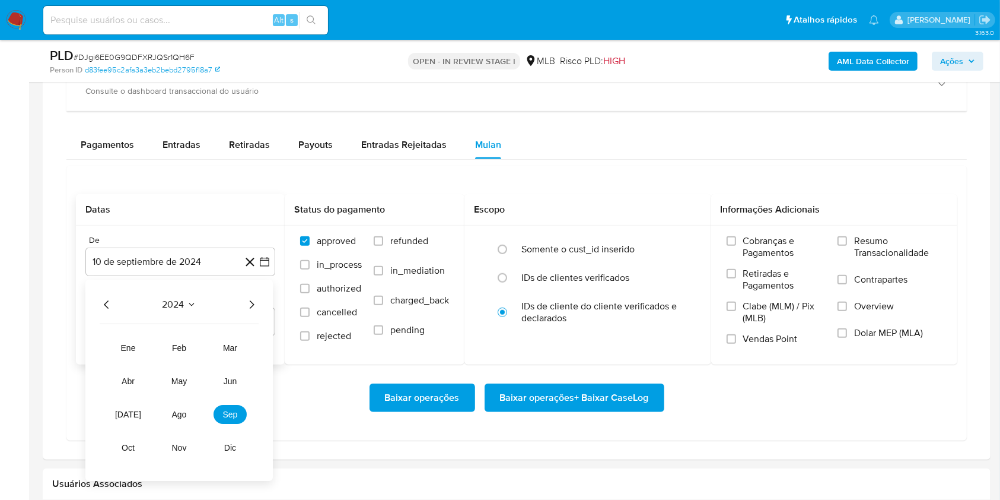
click at [251, 304] on icon "Año siguiente" at bounding box center [251, 305] width 14 height 14
click at [192, 417] on button "ago" at bounding box center [179, 414] width 33 height 19
click at [202, 341] on button "1" at bounding box center [204, 348] width 19 height 19
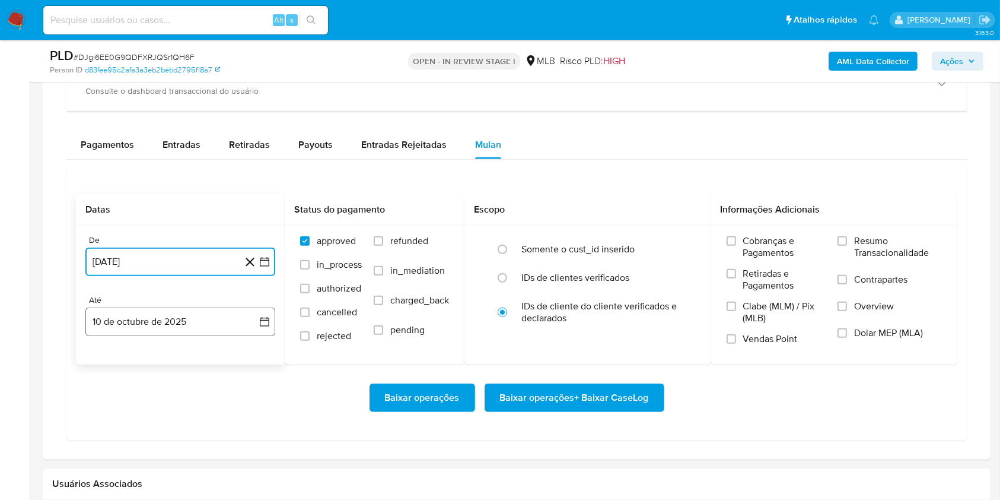
click at [169, 329] on button "10 de octubre de 2025" at bounding box center [180, 321] width 190 height 28
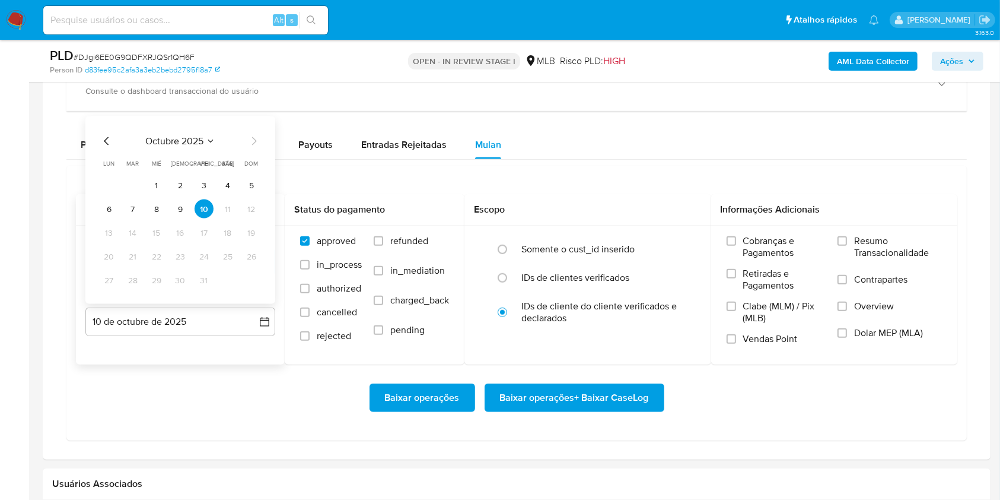
click at [180, 208] on button "9" at bounding box center [180, 208] width 19 height 19
click at [891, 221] on div "Informações Adicionais" at bounding box center [834, 209] width 247 height 31
click at [883, 235] on span "Resumo Transacionalidade" at bounding box center [898, 247] width 88 height 24
click at [847, 236] on input "Resumo Transacionalidade" at bounding box center [842, 240] width 9 height 9
click at [591, 394] on span "Baixar operações + Baixar CaseLog" at bounding box center [574, 397] width 149 height 26
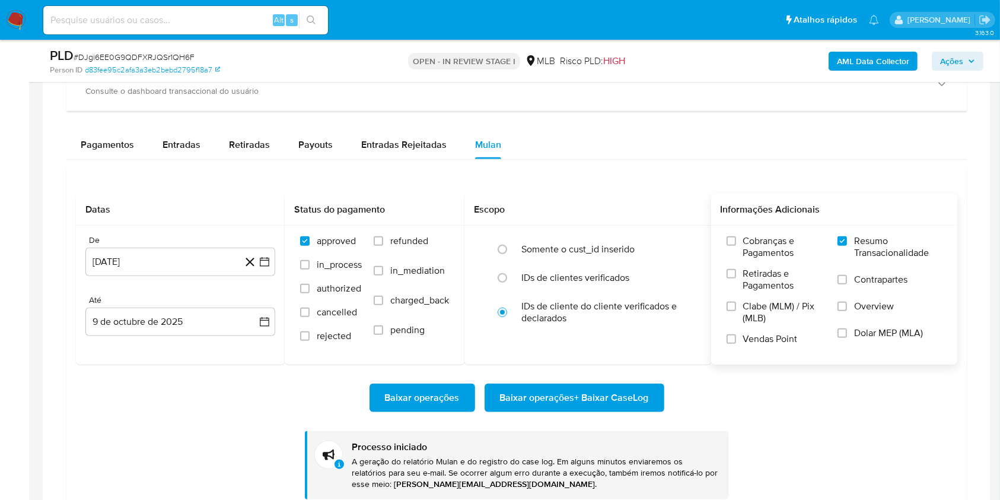
drag, startPoint x: 37, startPoint y: 281, endPoint x: 274, endPoint y: 24, distance: 348.9
click at [37, 281] on main "3.163.0 Atribuiu o yfernandes Asignado el: 12/09/2025 17:21:28 Criou: 12/09/202…" at bounding box center [500, 112] width 1000 height 1964
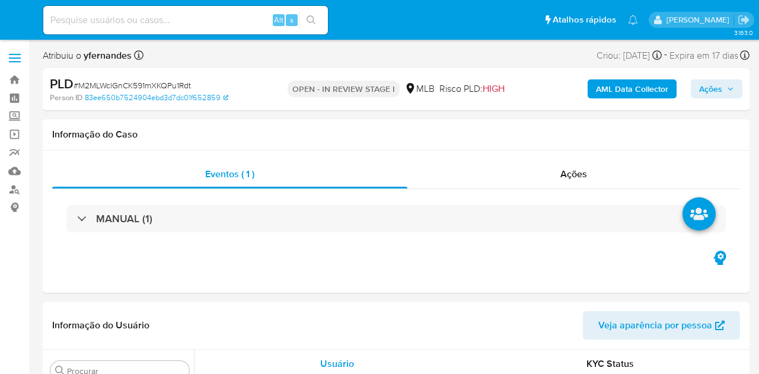
select select "10"
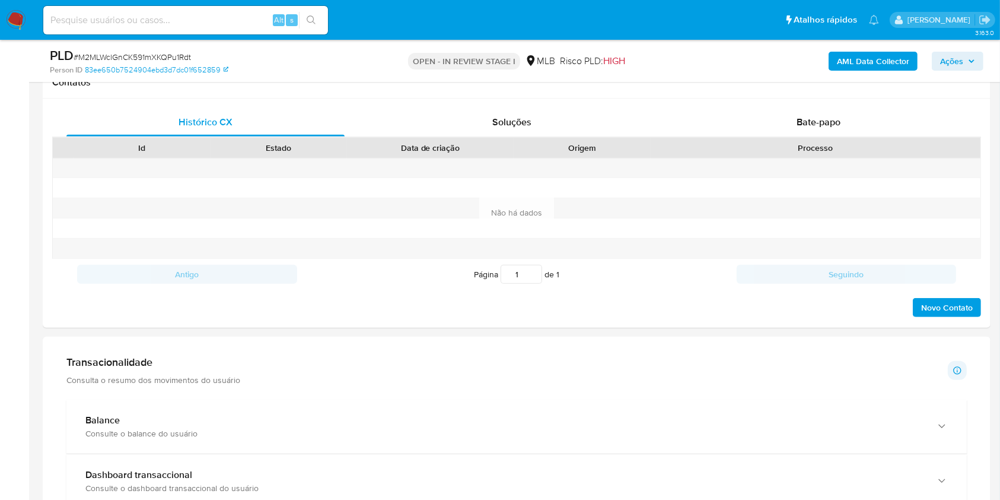
scroll to position [949, 0]
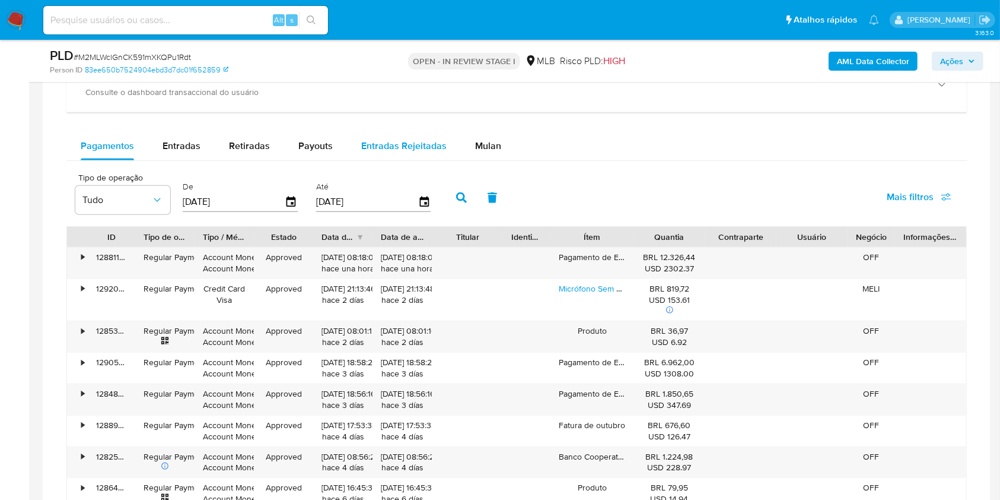
click at [453, 145] on button "Entradas Rejeitadas" at bounding box center [404, 146] width 114 height 28
select select "10"
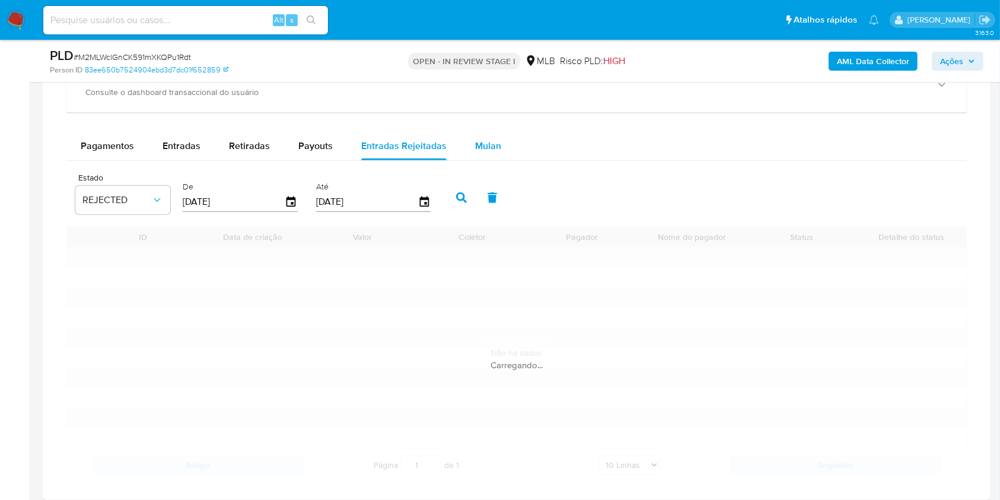
click at [505, 155] on button "Mulan" at bounding box center [488, 146] width 55 height 28
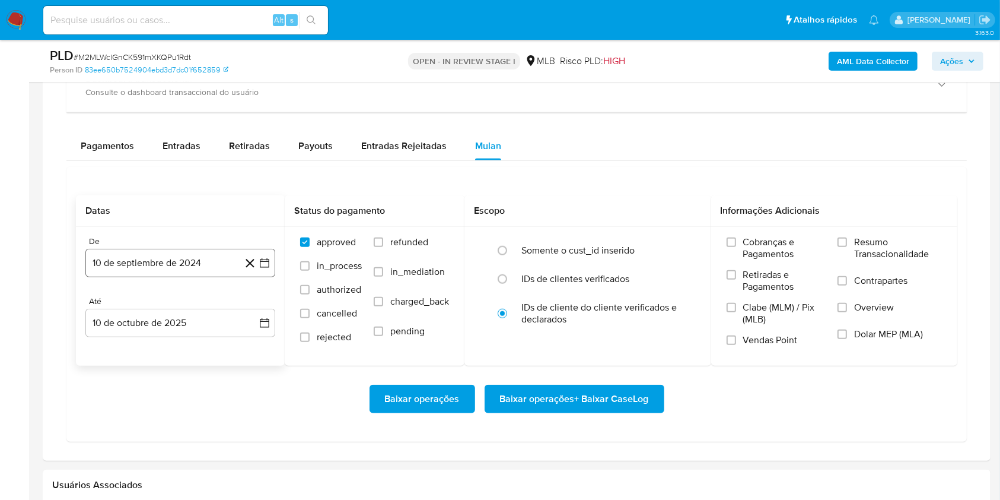
click at [150, 266] on button "10 de septiembre de 2024" at bounding box center [180, 263] width 190 height 28
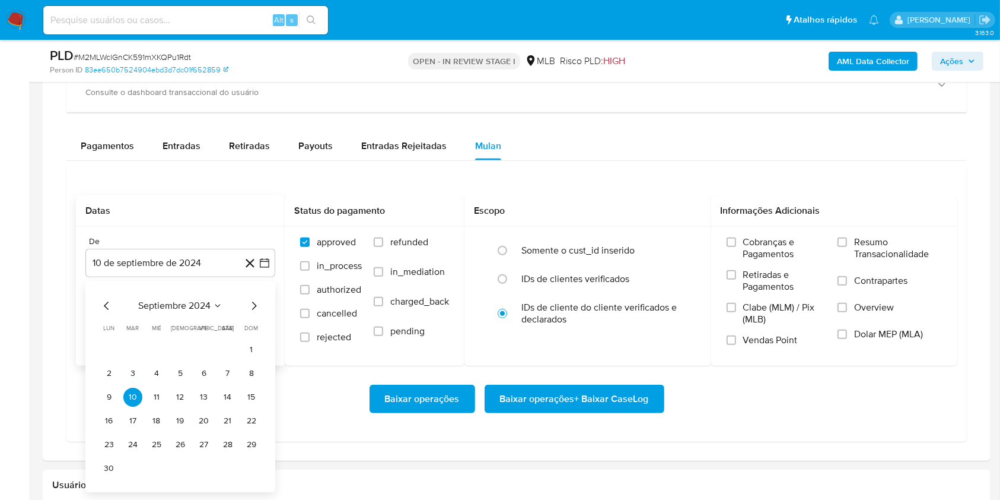
click at [147, 311] on div "septiembre 2024" at bounding box center [180, 305] width 161 height 14
click at [166, 309] on span "septiembre 2024" at bounding box center [174, 306] width 72 height 12
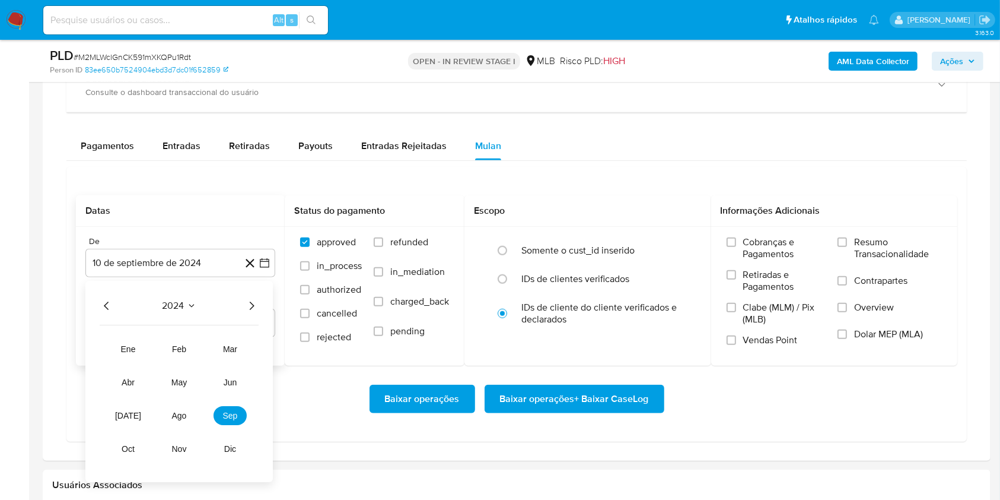
click at [250, 301] on icon "Año siguiente" at bounding box center [252, 305] width 5 height 8
click at [170, 374] on button "ago" at bounding box center [179, 415] width 33 height 19
click at [207, 338] on table "lun lunes mar martes mié miércoles jue jueves vie viernes sáb sábado dom doming…" at bounding box center [180, 388] width 161 height 131
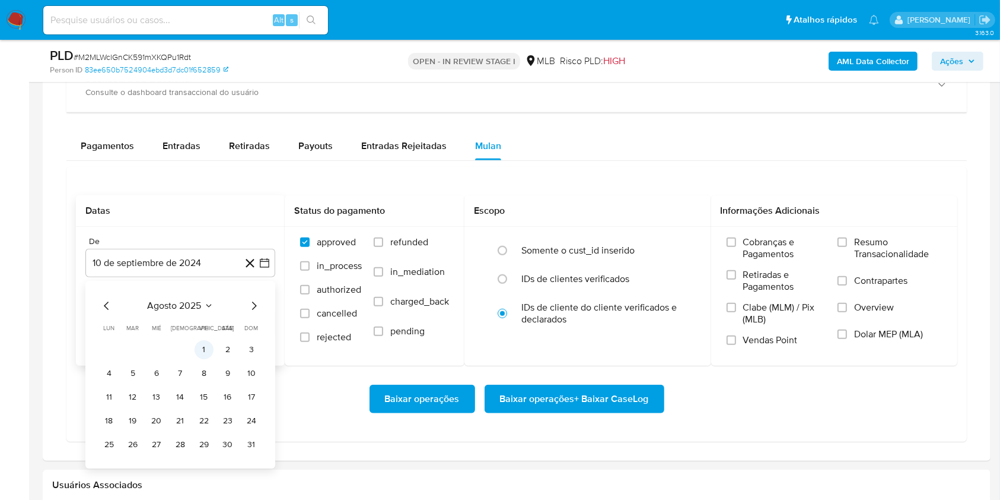
click at [212, 348] on button "1" at bounding box center [204, 349] width 19 height 19
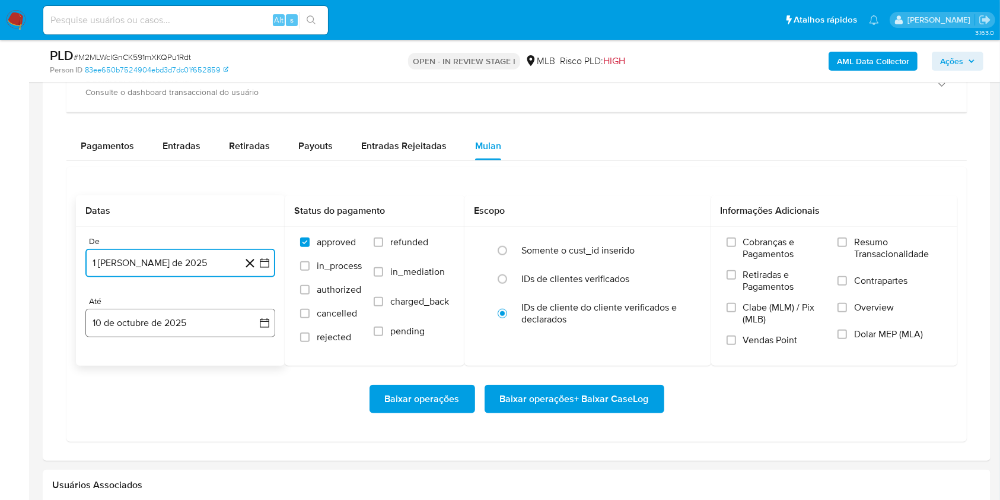
click at [196, 314] on button "10 de octubre de 2025" at bounding box center [180, 323] width 190 height 28
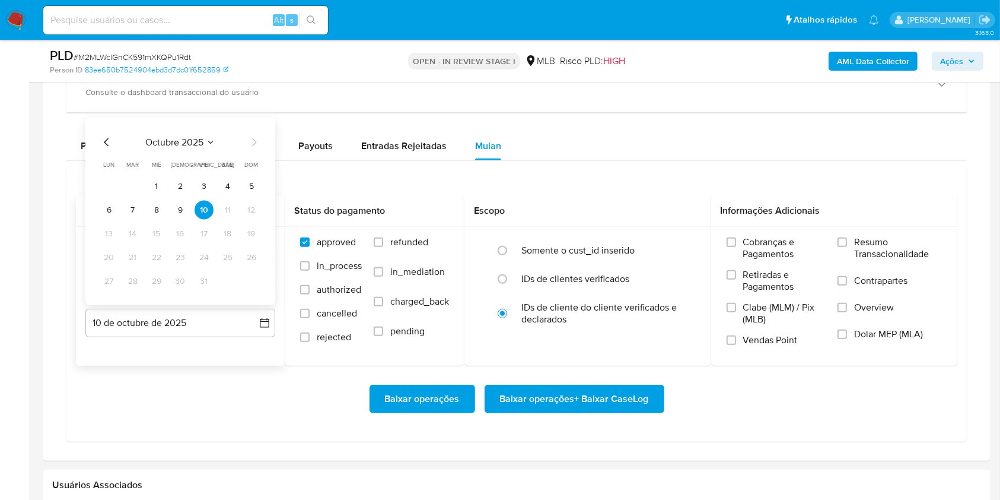
click at [182, 206] on button "9" at bounding box center [180, 210] width 19 height 19
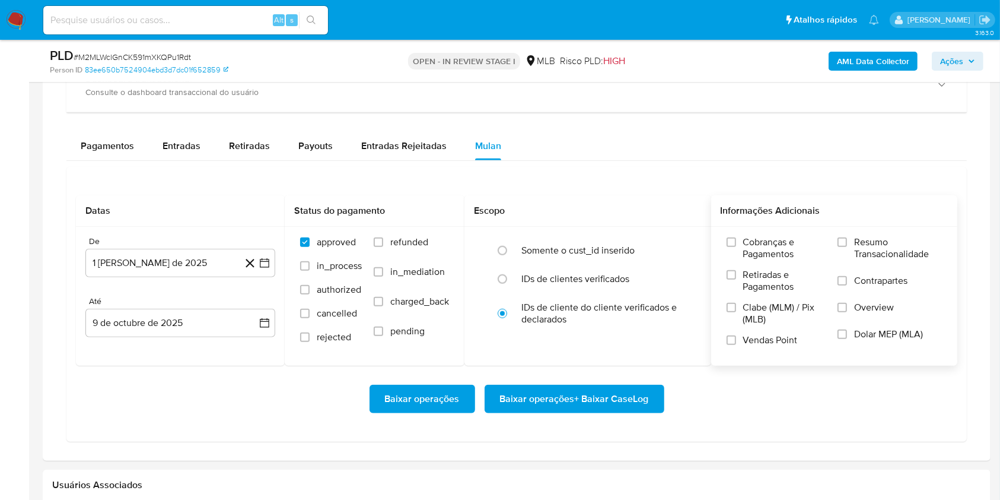
click at [759, 257] on span "Resumo Transacionalidade" at bounding box center [898, 248] width 88 height 24
click at [759, 247] on input "Resumo Transacionalidade" at bounding box center [842, 241] width 9 height 9
click at [603, 374] on span "Baixar operações + Baixar CaseLog" at bounding box center [574, 399] width 149 height 26
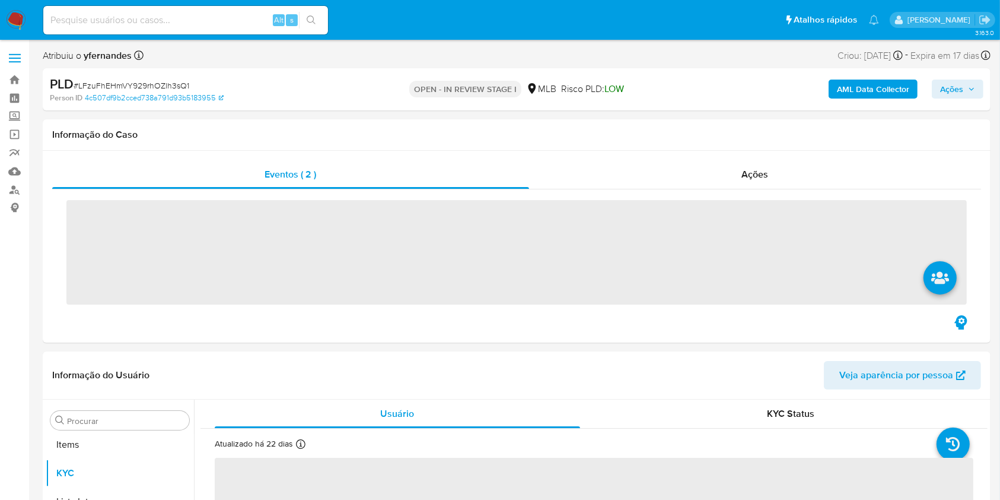
scroll to position [644, 0]
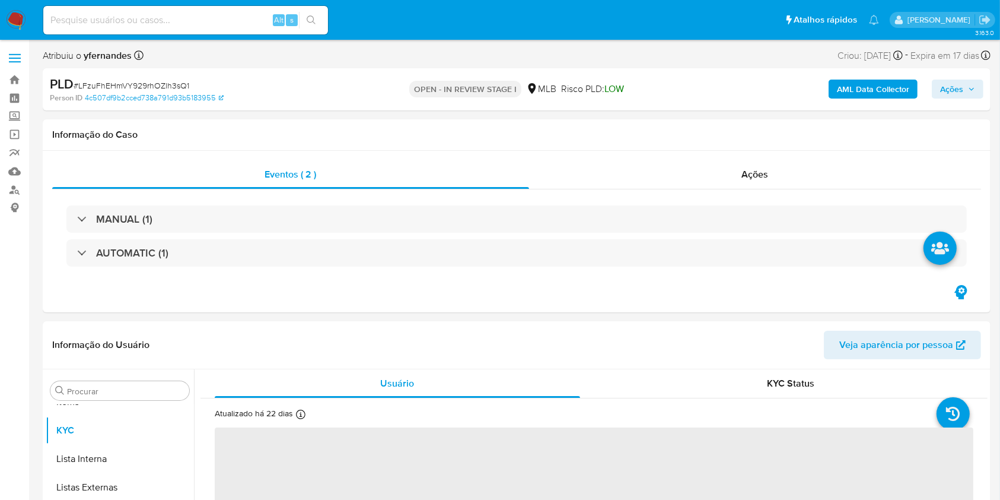
select select "10"
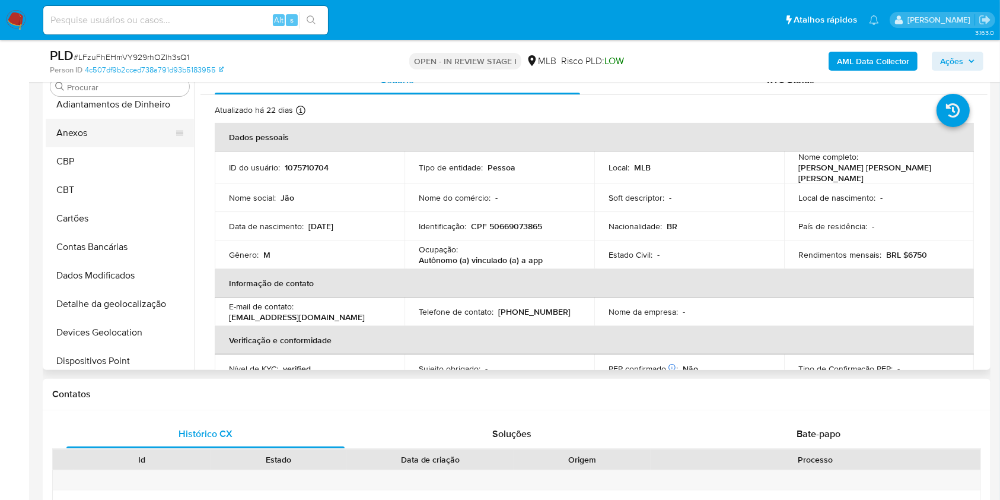
scroll to position [237, 0]
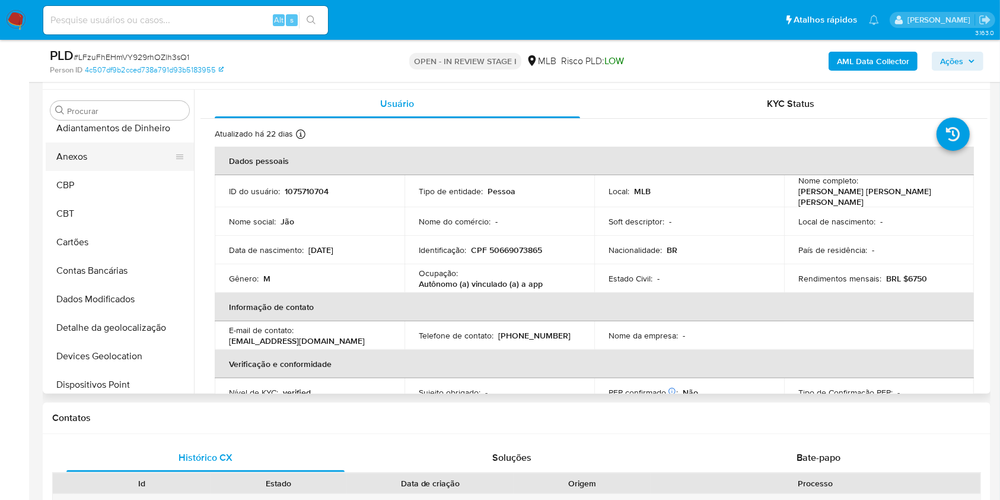
click at [115, 151] on button "Anexos" at bounding box center [115, 156] width 139 height 28
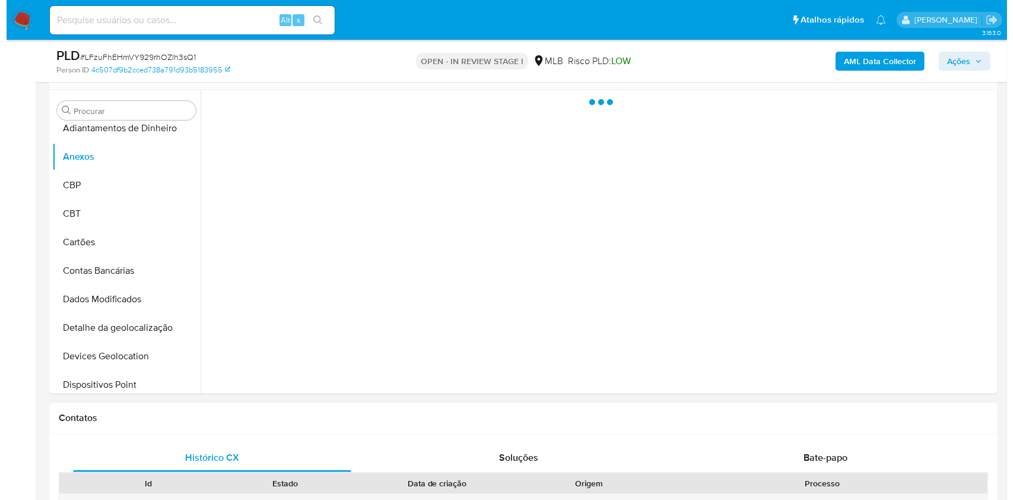
scroll to position [158, 0]
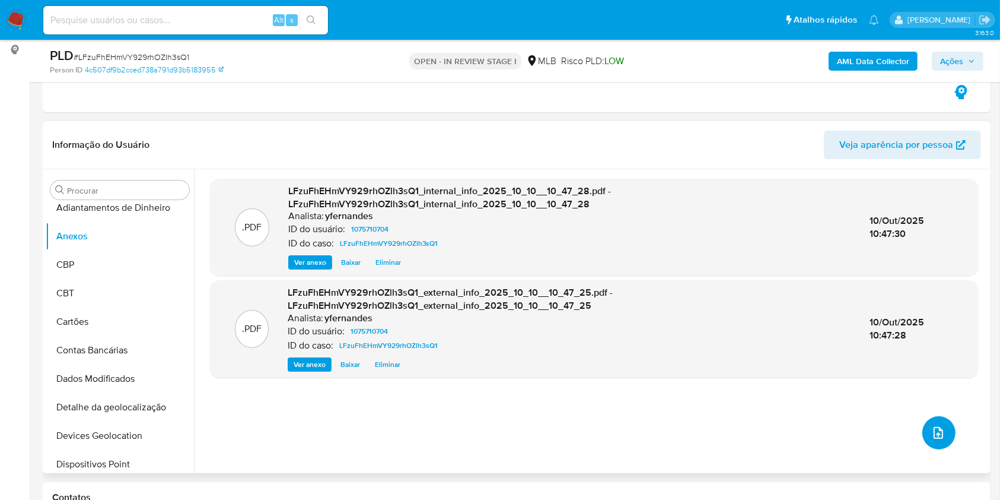
click at [924, 431] on button "upload-file" at bounding box center [939, 432] width 33 height 33
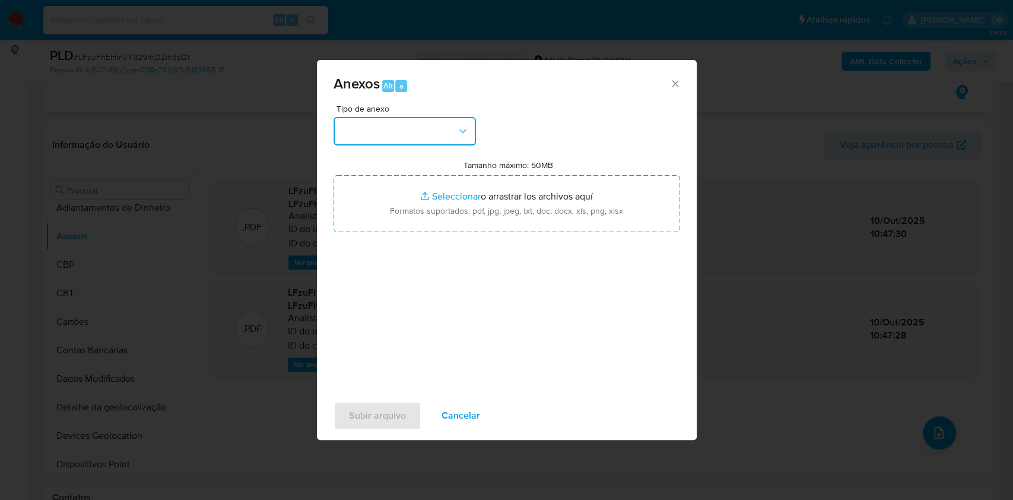
click at [352, 122] on button "button" at bounding box center [404, 131] width 142 height 28
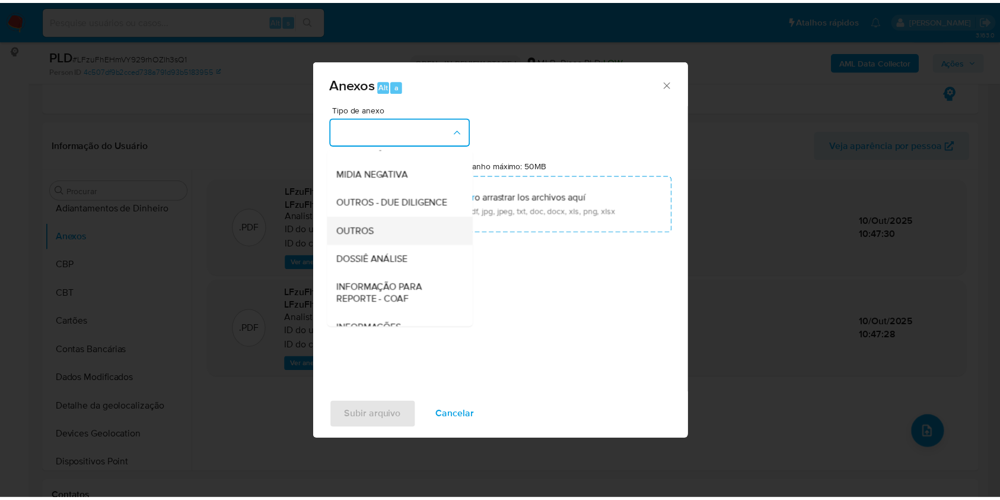
scroll to position [182, 0]
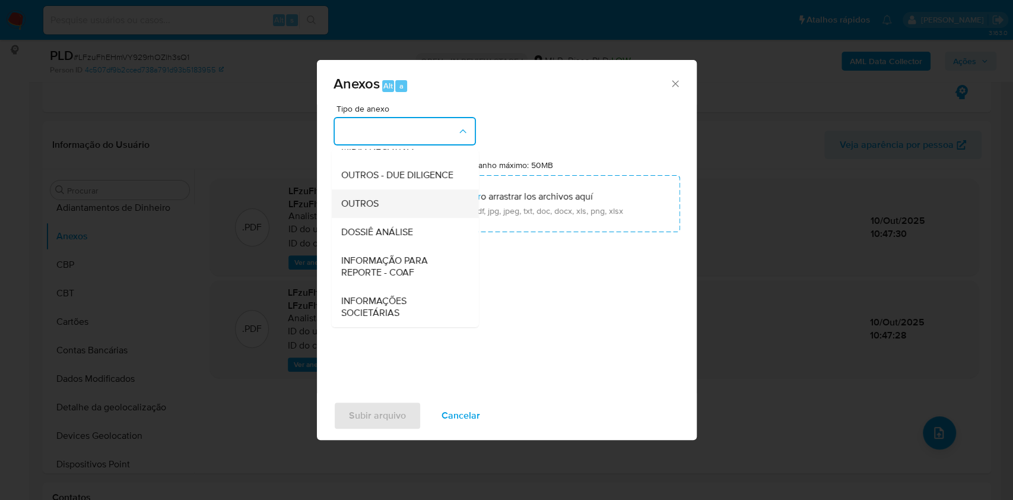
click at [379, 196] on div "OUTROS" at bounding box center [401, 203] width 121 height 28
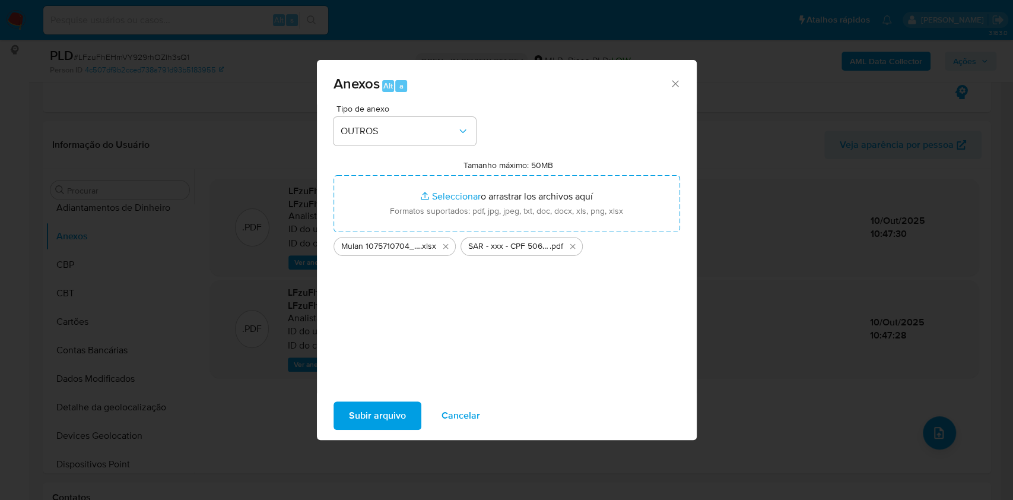
click at [371, 402] on span "Subir arquivo" at bounding box center [377, 415] width 57 height 26
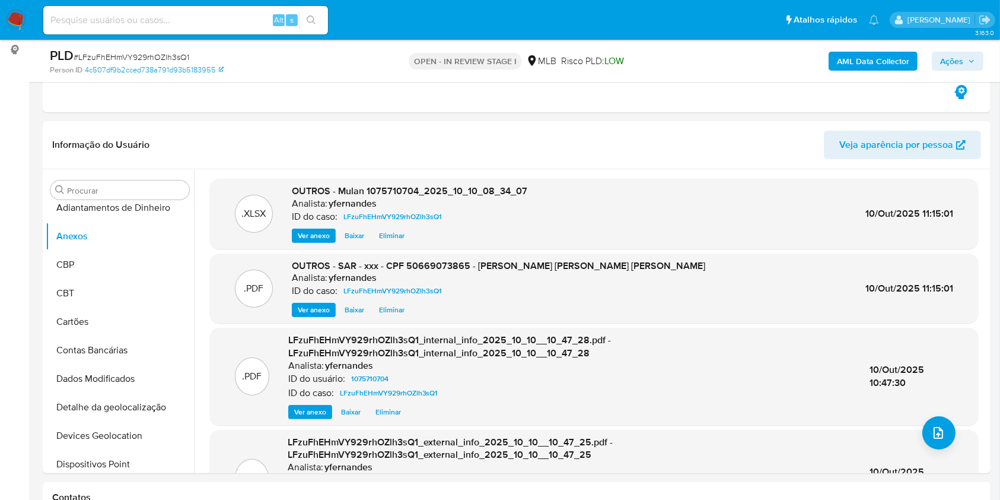
click at [964, 64] on span "Ações" at bounding box center [957, 61] width 35 height 17
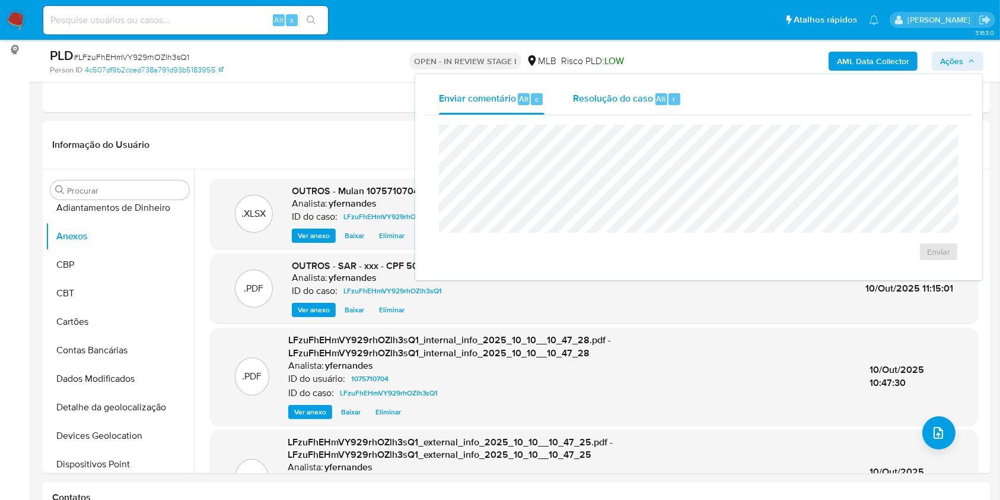
drag, startPoint x: 641, startPoint y: 88, endPoint x: 641, endPoint y: 100, distance: 12.5
click at [641, 88] on div "Resolução do caso Alt r" at bounding box center [627, 99] width 109 height 31
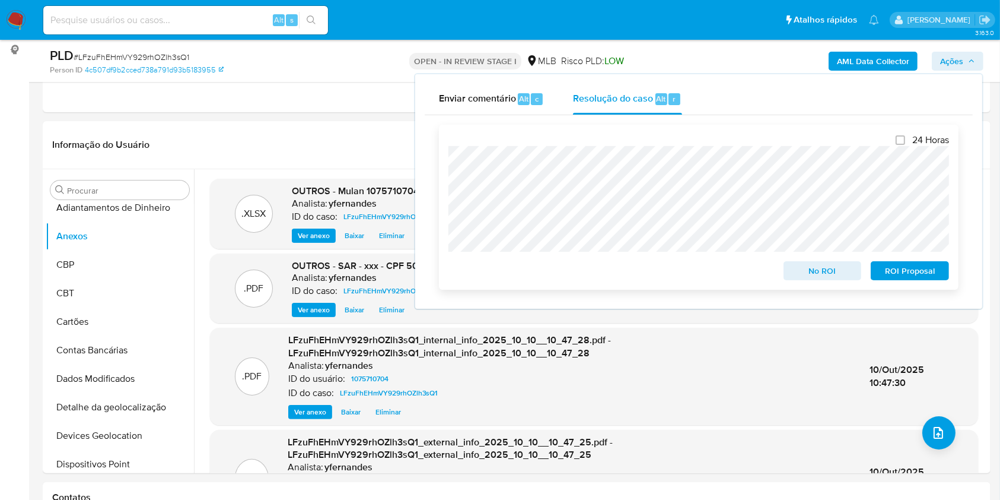
click at [915, 261] on div "ROI Proposal" at bounding box center [907, 268] width 83 height 24
click at [912, 269] on span "ROI Proposal" at bounding box center [910, 270] width 62 height 17
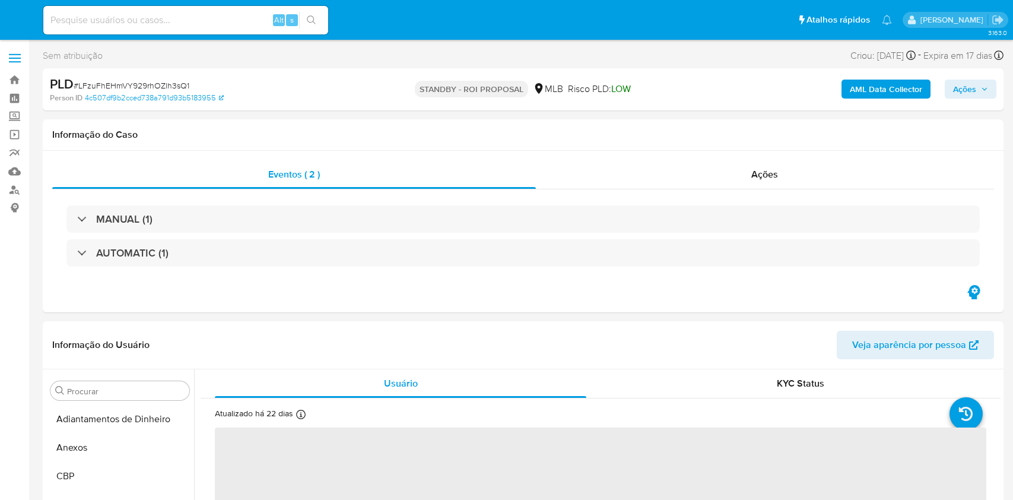
select select "10"
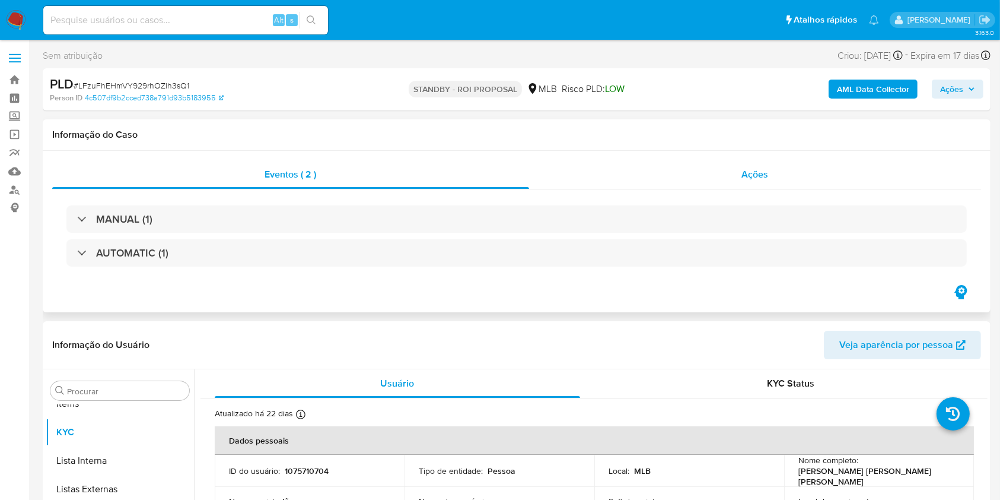
scroll to position [644, 0]
click at [689, 169] on div "Ações" at bounding box center [755, 174] width 452 height 28
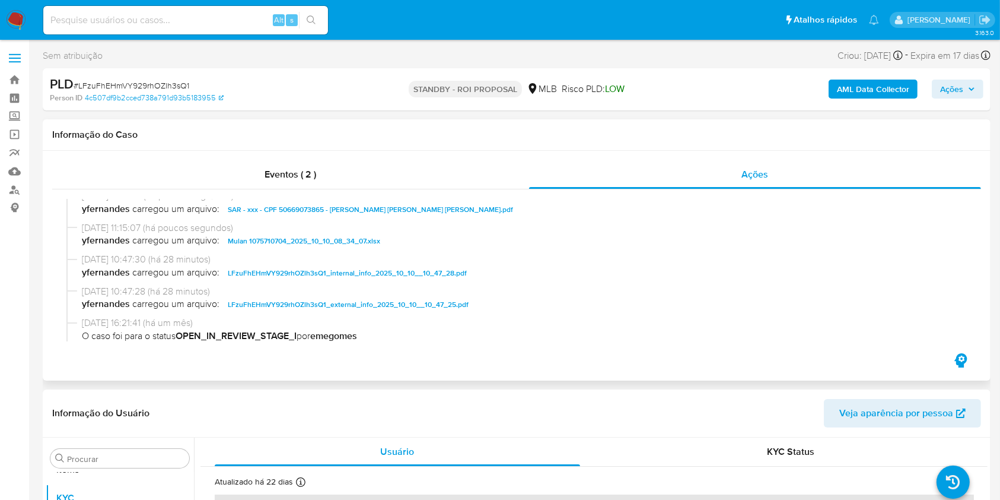
scroll to position [0, 0]
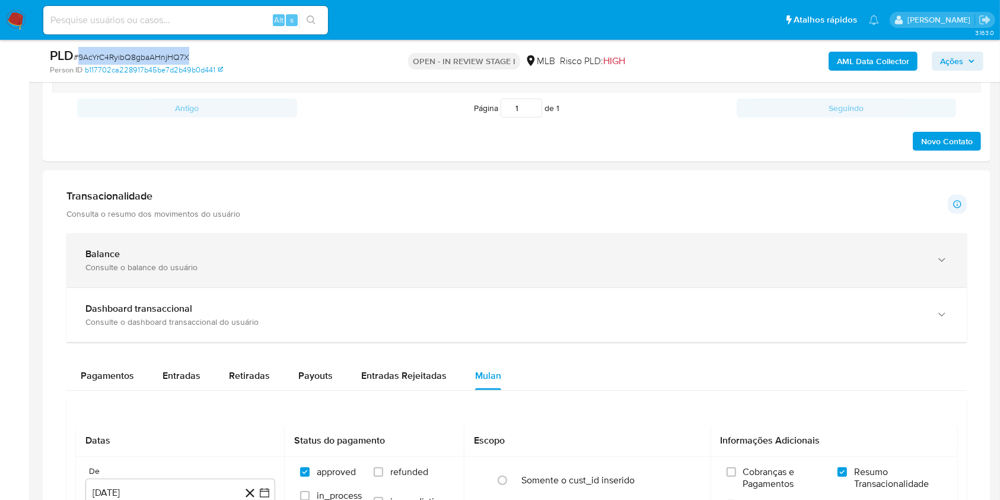
scroll to position [791, 0]
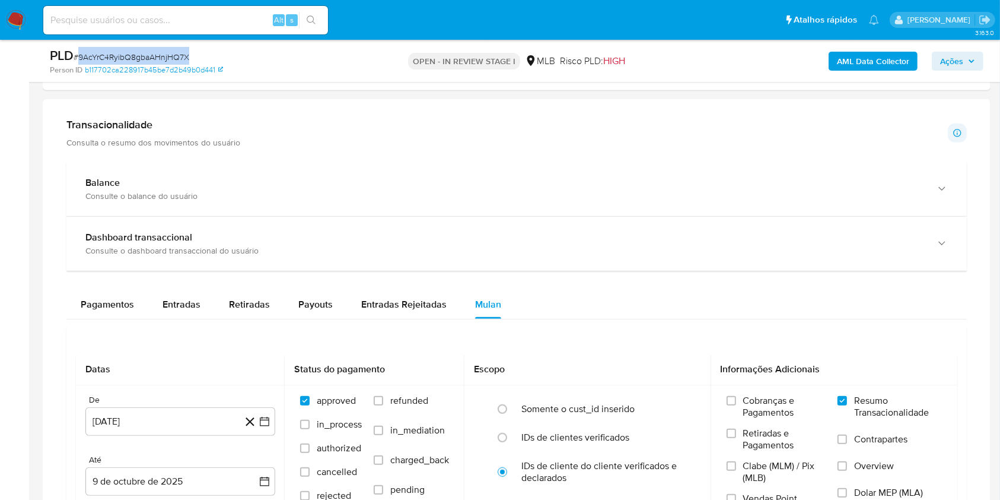
click at [161, 152] on div "Transacionalidade Consulta o resumo dos movimentos do usuário Informações trans…" at bounding box center [516, 393] width 929 height 568
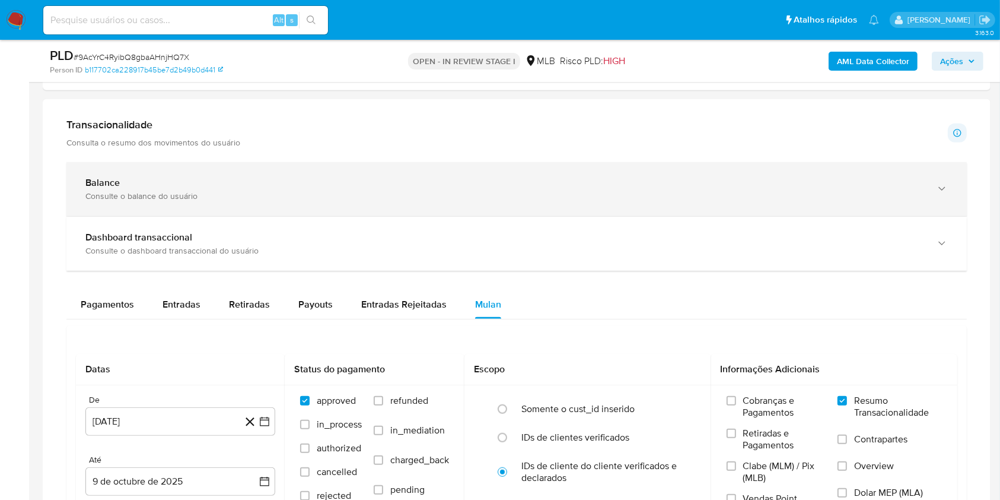
click at [175, 180] on div "Balance" at bounding box center [504, 183] width 839 height 12
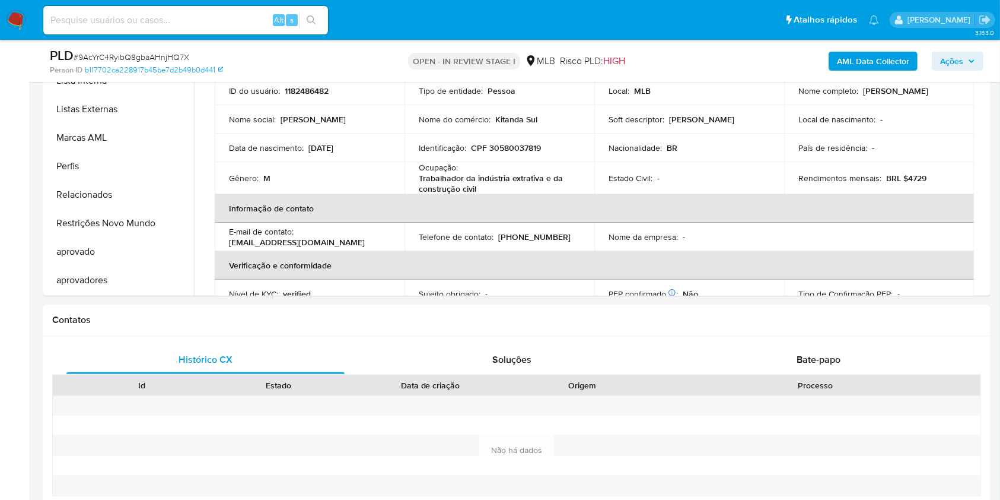
scroll to position [158, 0]
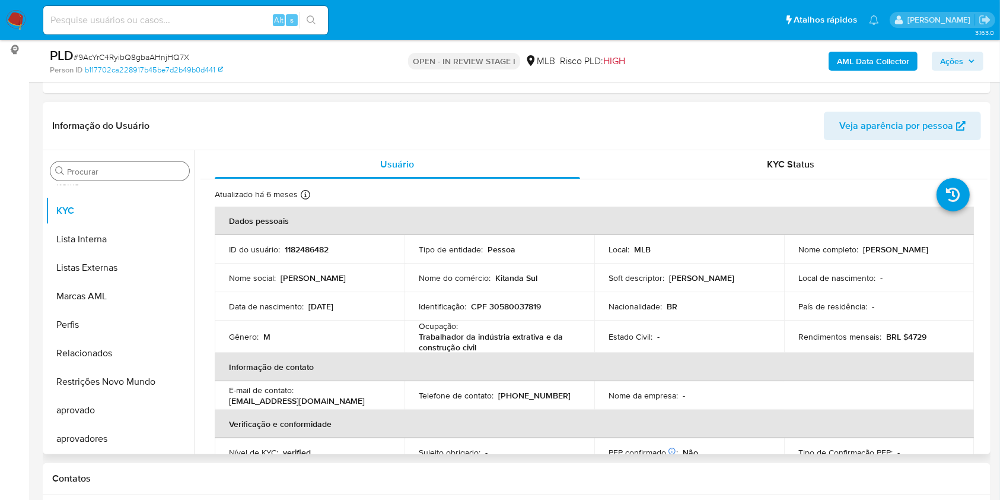
click at [97, 164] on div "Procurar" at bounding box center [119, 170] width 139 height 19
click at [103, 168] on input "Procurar" at bounding box center [125, 171] width 117 height 11
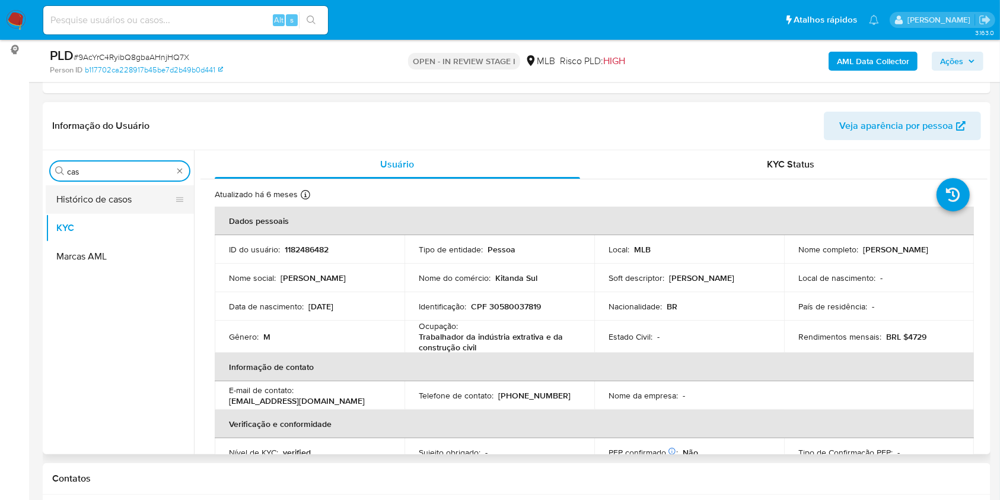
scroll to position [0, 0]
click at [83, 196] on button "Histórico de casos" at bounding box center [115, 199] width 139 height 28
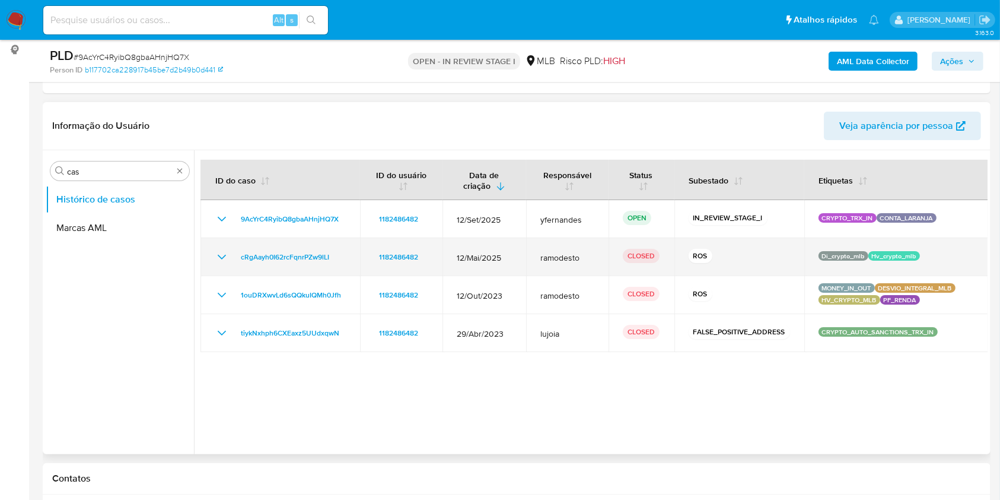
click at [476, 256] on span "12/Mai/2025" at bounding box center [484, 257] width 55 height 11
click at [219, 255] on icon "Mostrar/Ocultar" at bounding box center [222, 257] width 8 height 5
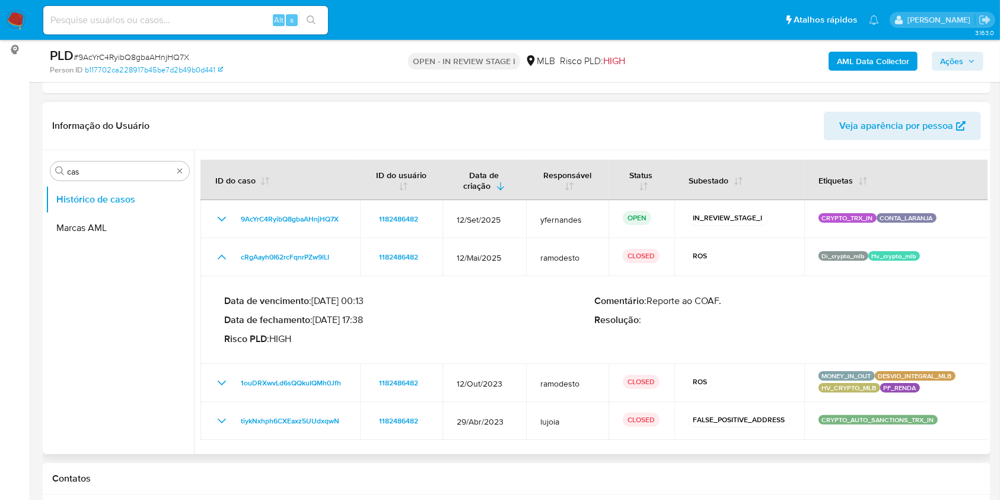
click at [352, 317] on p "Data de fechamento : [DATE] 17:38" at bounding box center [409, 320] width 370 height 12
drag, startPoint x: 233, startPoint y: 240, endPoint x: 352, endPoint y: 310, distance: 138.8
click at [351, 307] on tbody "9AcYrC4RyibQ8gbaAHnjHQ7X 1182486482 [DATE] yfernandes OPEN IN_REVIEW_STAGE_I CR…" at bounding box center [595, 320] width 788 height 240
drag, startPoint x: 313, startPoint y: 316, endPoint x: 367, endPoint y: 318, distance: 54.0
click at [367, 318] on p "Data de fechamento : [DATE] 17:38" at bounding box center [409, 320] width 370 height 12
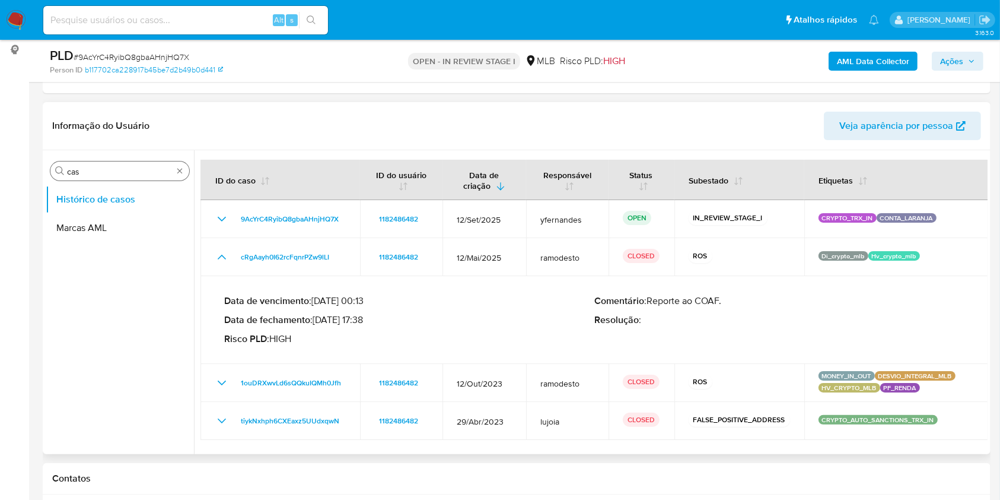
click at [102, 168] on input "cas" at bounding box center [120, 171] width 106 height 11
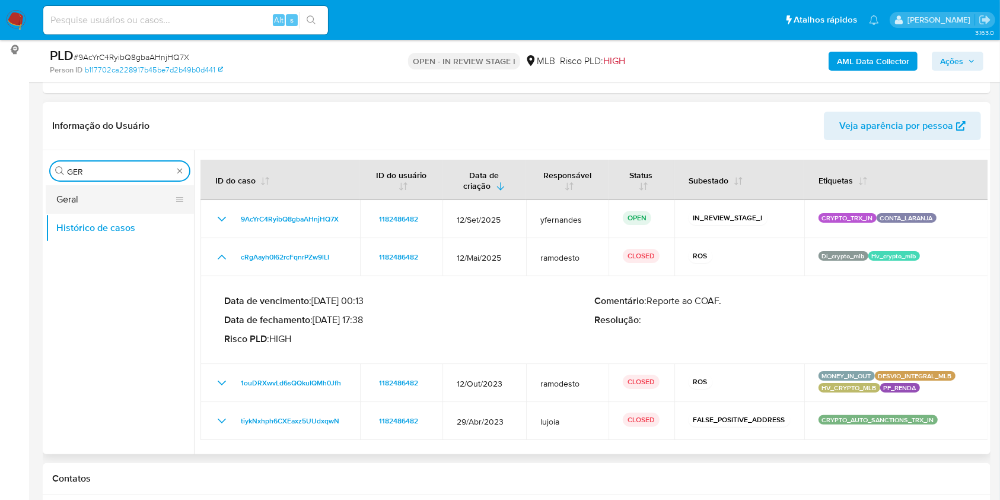
type input "GER"
click at [91, 197] on button "Geral" at bounding box center [115, 199] width 139 height 28
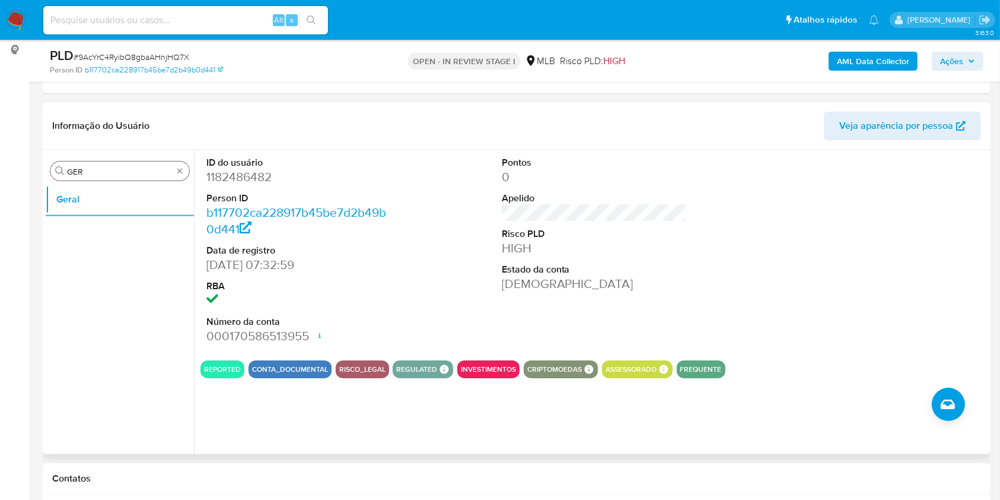
click at [138, 172] on input "GER" at bounding box center [120, 171] width 106 height 11
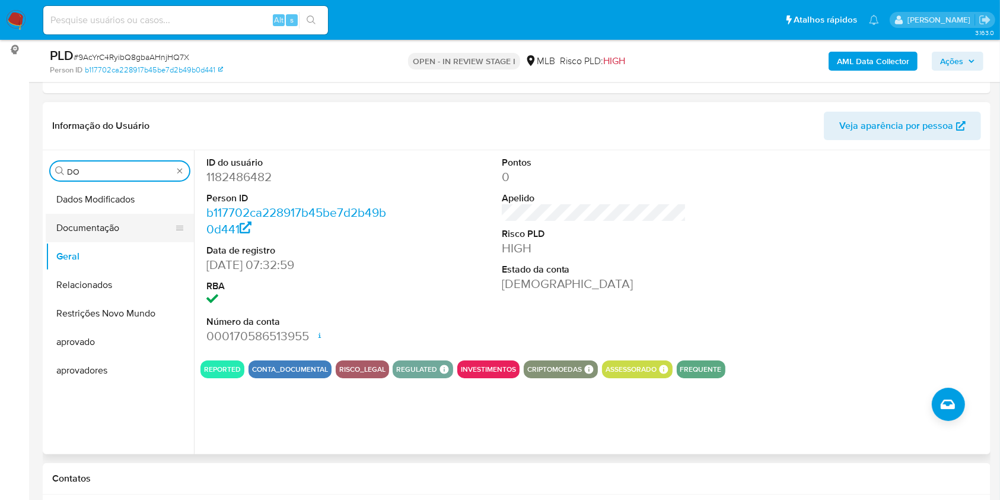
click at [116, 224] on button "Documentação" at bounding box center [115, 228] width 139 height 28
click at [114, 224] on button "Documentação" at bounding box center [115, 228] width 139 height 28
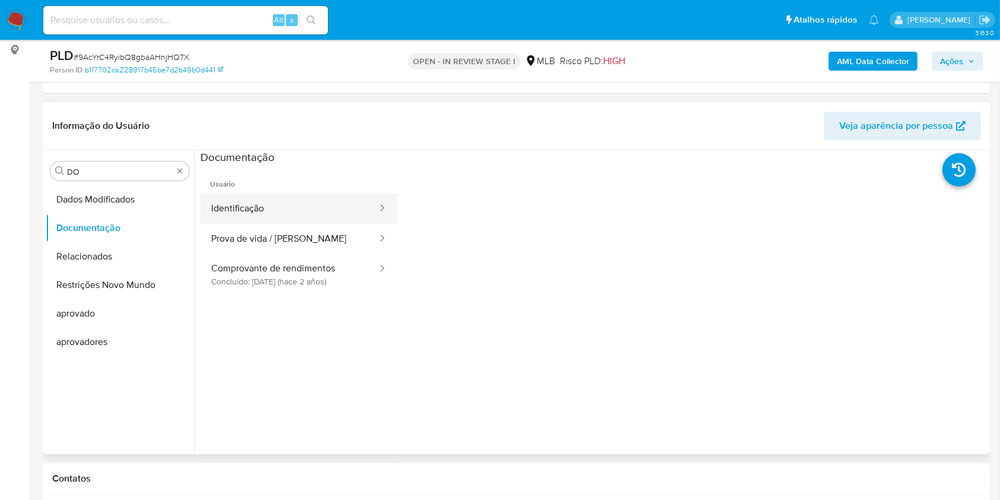
click at [262, 210] on button "Identificação" at bounding box center [290, 208] width 178 height 30
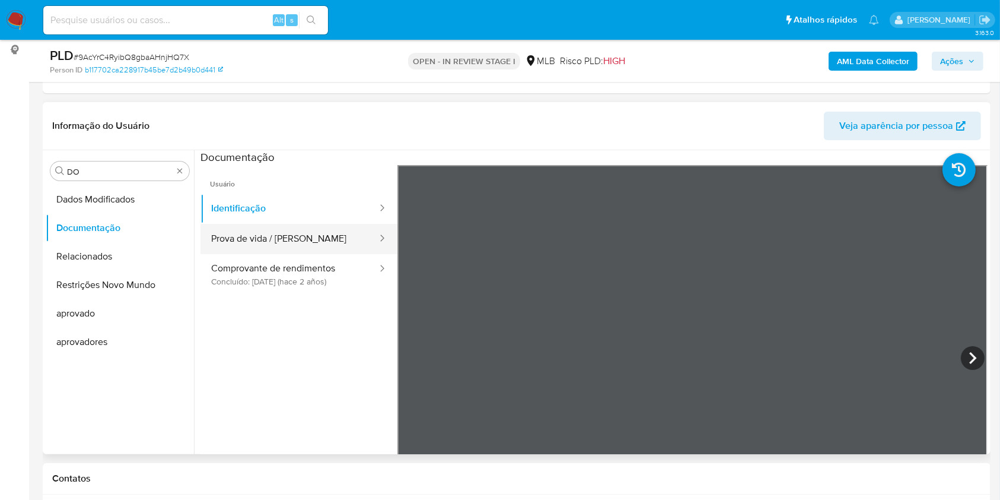
click at [270, 229] on button "Prova de vida / [PERSON_NAME]" at bounding box center [290, 239] width 178 height 30
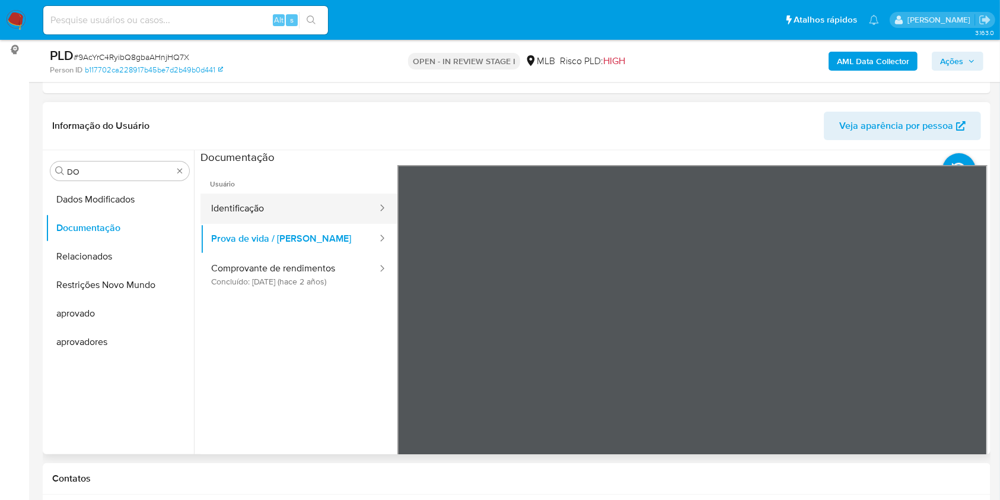
click at [260, 199] on button "Identificação" at bounding box center [290, 208] width 178 height 30
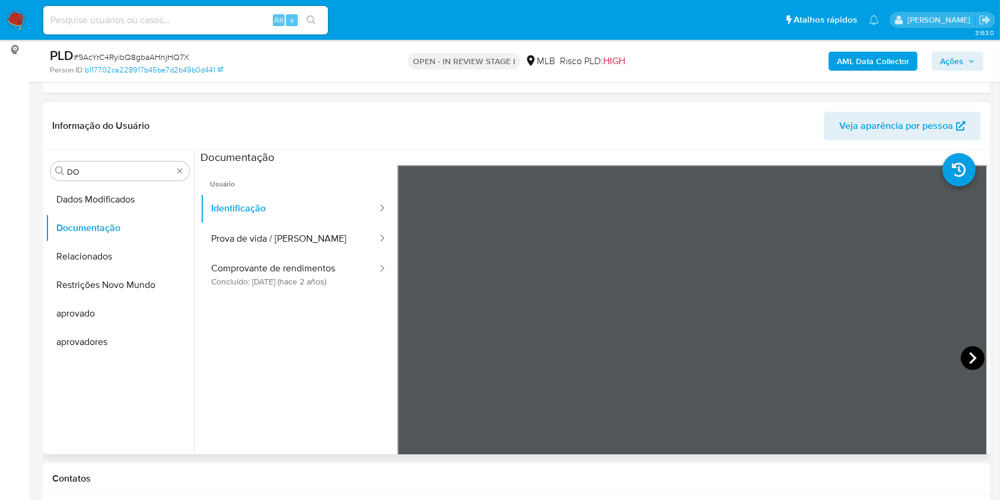
click at [961, 355] on icon at bounding box center [973, 358] width 24 height 24
click at [304, 236] on button "Prova de vida / [PERSON_NAME]" at bounding box center [290, 239] width 178 height 30
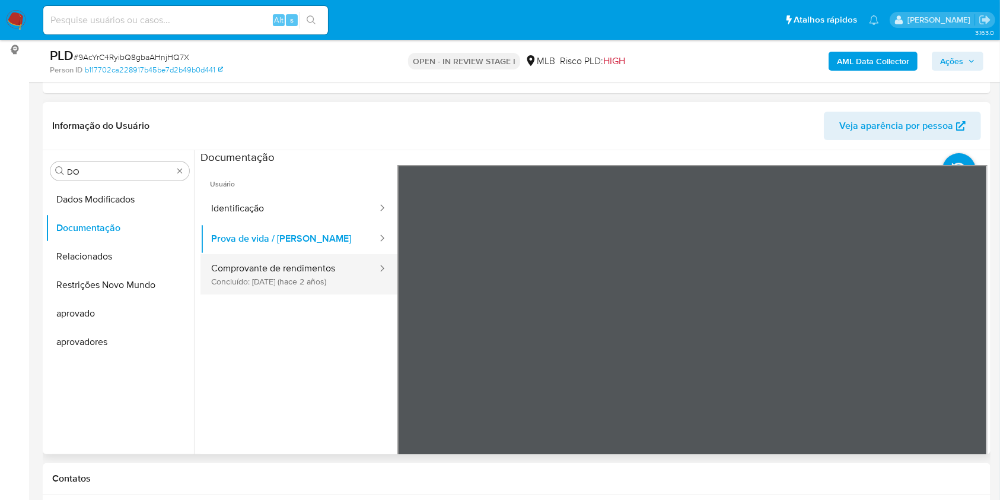
click at [330, 272] on button "Comprovante de rendimentos Concluído: [DATE] (hace 2 años)" at bounding box center [290, 274] width 178 height 40
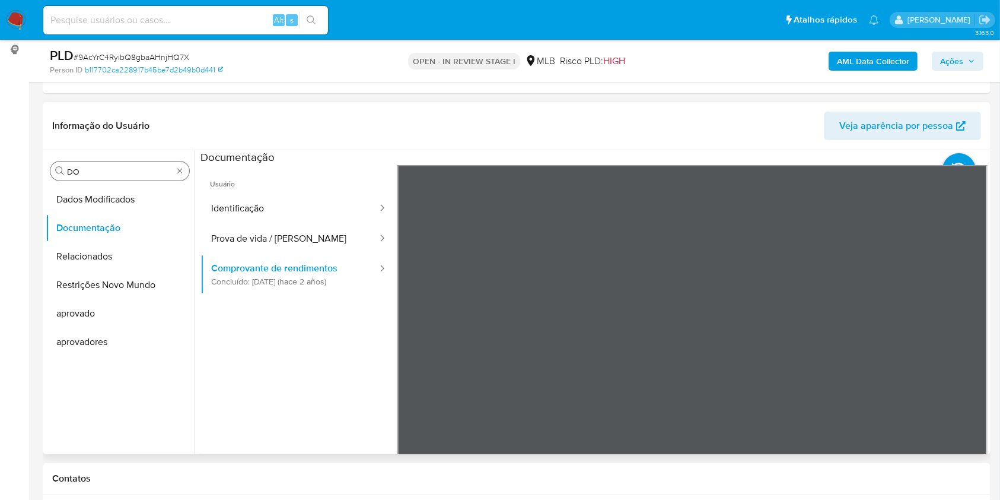
click at [113, 164] on div "Procurar DO" at bounding box center [119, 170] width 139 height 19
click at [100, 170] on input "DO" at bounding box center [120, 171] width 106 height 11
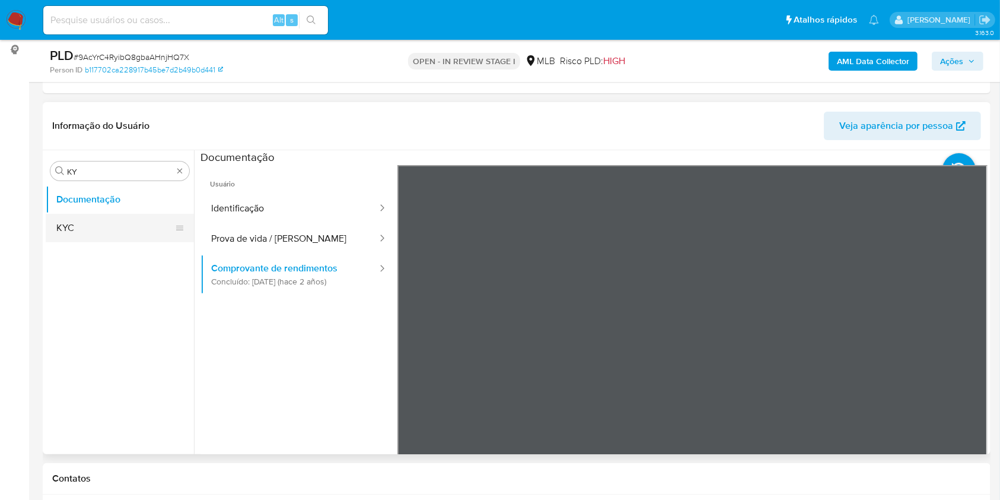
click at [77, 228] on button "KYC" at bounding box center [115, 228] width 139 height 28
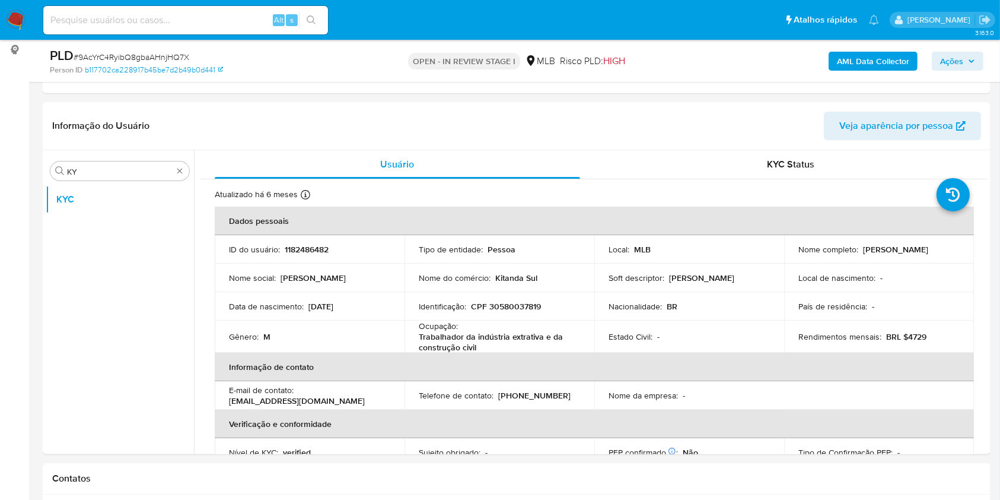
click at [76, 168] on input "KY" at bounding box center [120, 171] width 106 height 11
click at [75, 168] on input "KY" at bounding box center [120, 171] width 106 height 11
click at [61, 205] on button "Anexos" at bounding box center [115, 199] width 139 height 28
click at [60, 205] on button "Anexos" at bounding box center [115, 199] width 139 height 28
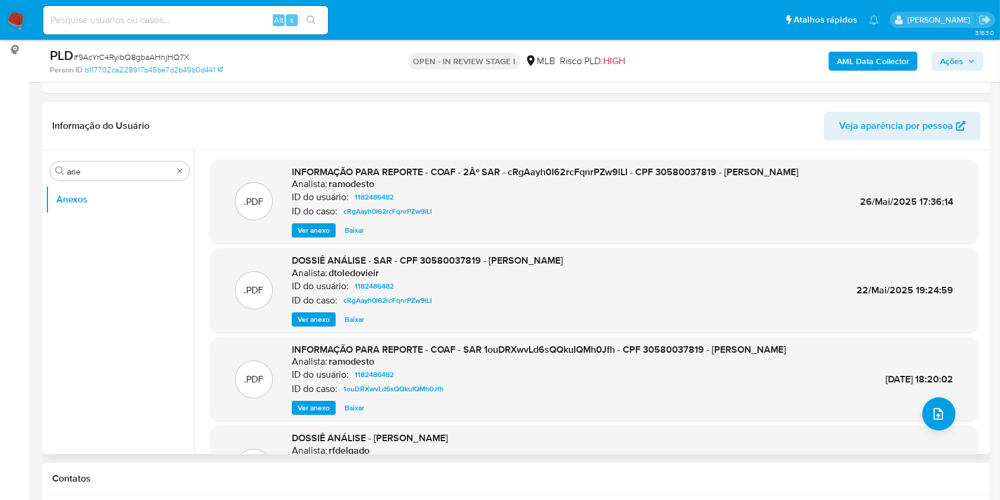
click at [310, 414] on span "Ver anexo" at bounding box center [314, 408] width 32 height 12
click at [314, 236] on span "Ver anexo" at bounding box center [314, 230] width 32 height 12
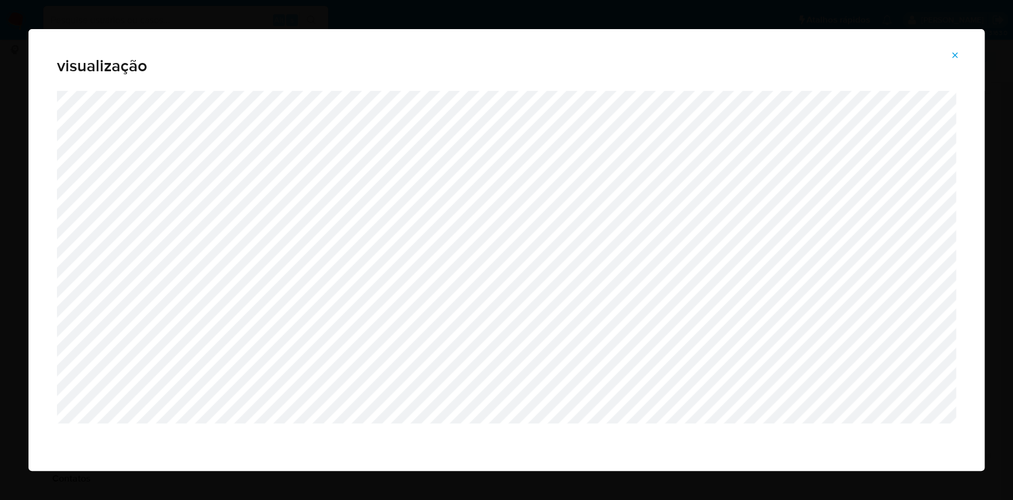
click at [958, 50] on icon "Attachment preview" at bounding box center [954, 54] width 9 height 9
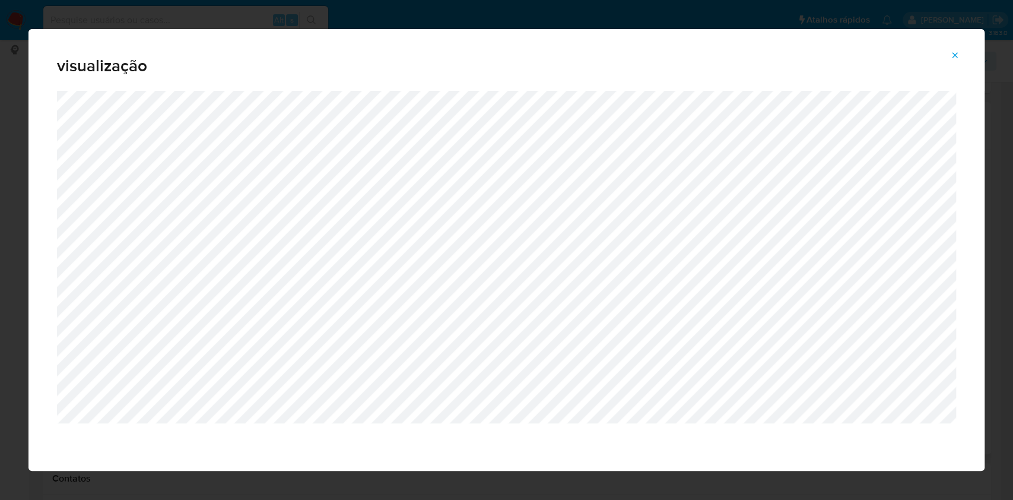
drag, startPoint x: 956, startPoint y: 50, endPoint x: 931, endPoint y: 64, distance: 28.7
click at [956, 50] on span "Attachment preview" at bounding box center [954, 55] width 9 height 17
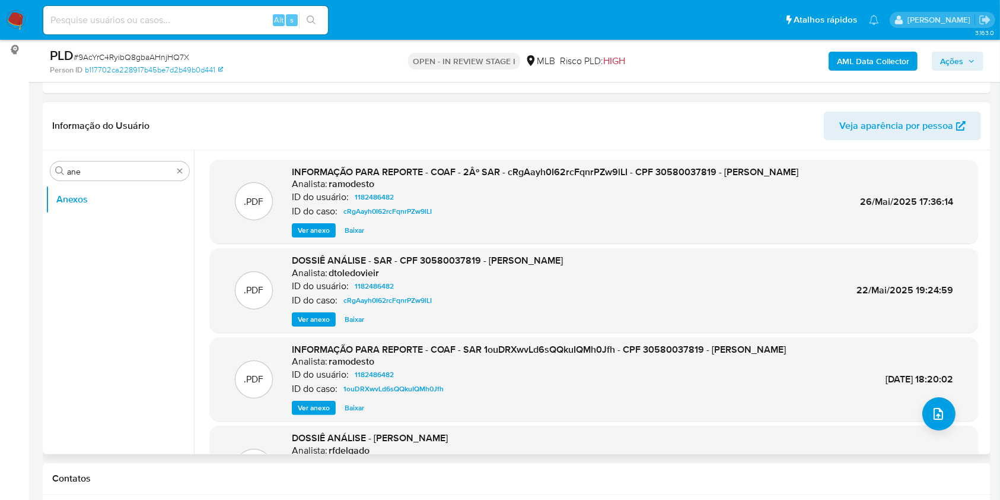
click at [318, 236] on span "Ver anexo" at bounding box center [314, 230] width 32 height 12
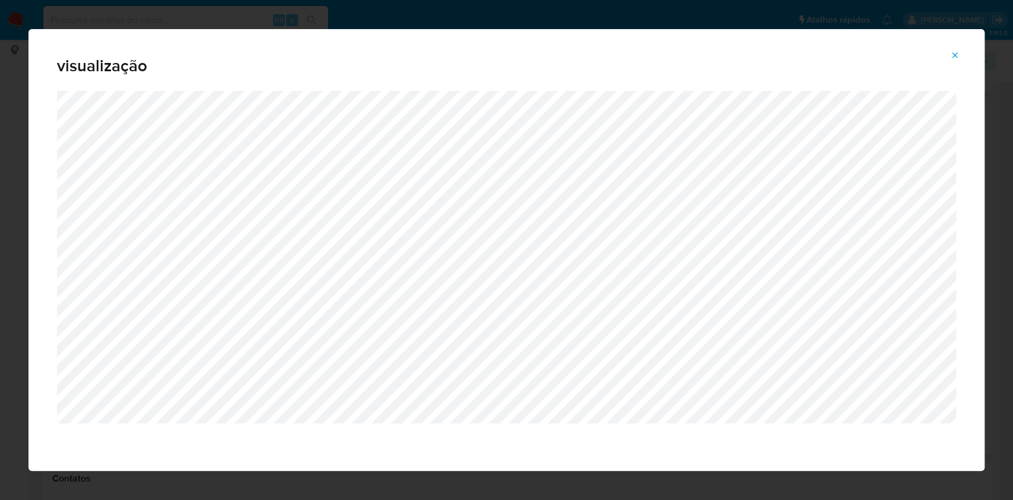
click at [946, 50] on button "Attachment preview" at bounding box center [955, 55] width 26 height 19
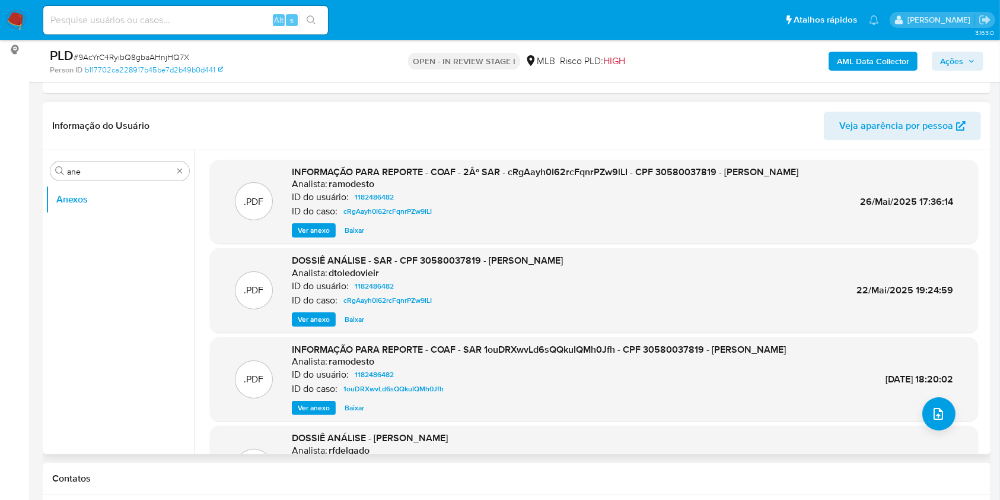
drag, startPoint x: 0, startPoint y: 176, endPoint x: 10, endPoint y: 177, distance: 10.2
click at [71, 171] on input "ane" at bounding box center [120, 171] width 106 height 11
click at [72, 172] on input "ane" at bounding box center [120, 171] width 106 height 11
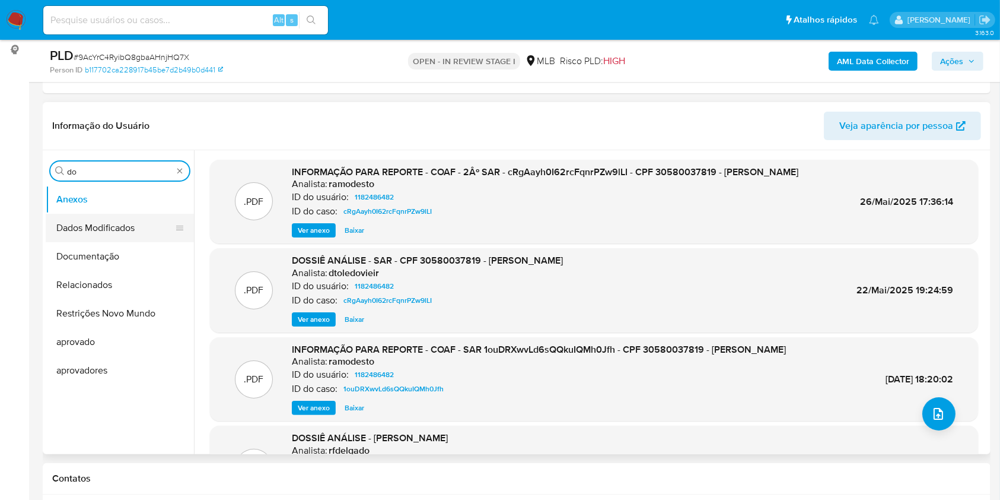
click at [79, 221] on button "Dados Modificados" at bounding box center [115, 228] width 139 height 28
click at [109, 220] on button "Dados Modificados" at bounding box center [115, 228] width 139 height 28
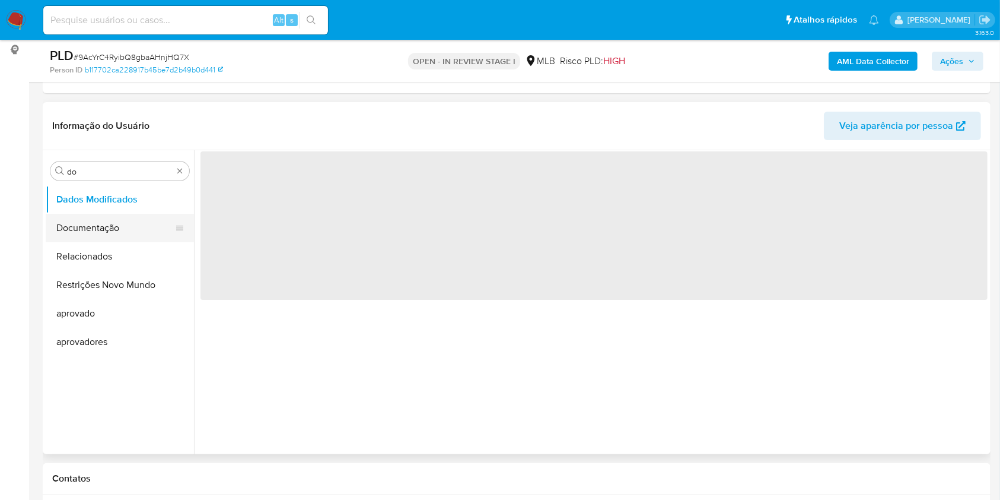
click at [102, 232] on button "Documentação" at bounding box center [115, 228] width 139 height 28
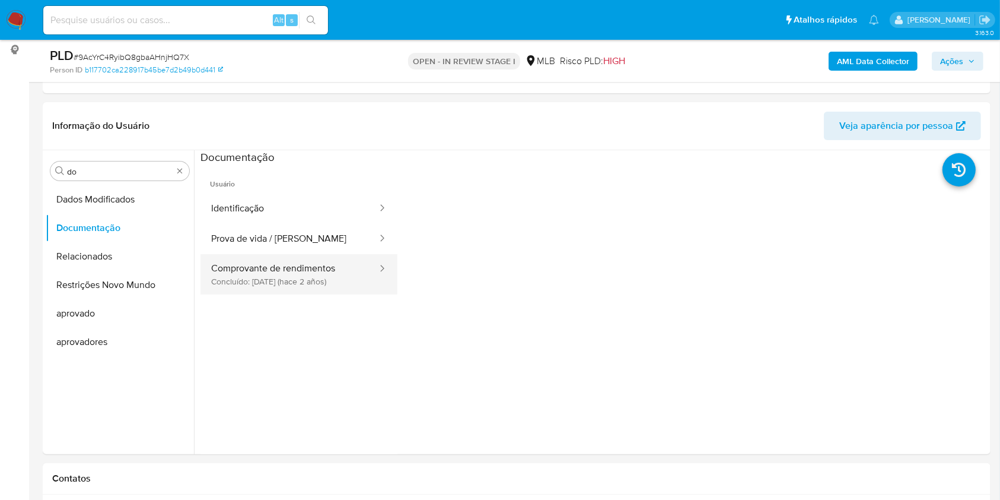
click at [341, 278] on button "Comprovante de rendimentos Concluído: [DATE] (hace 2 años)" at bounding box center [290, 274] width 178 height 40
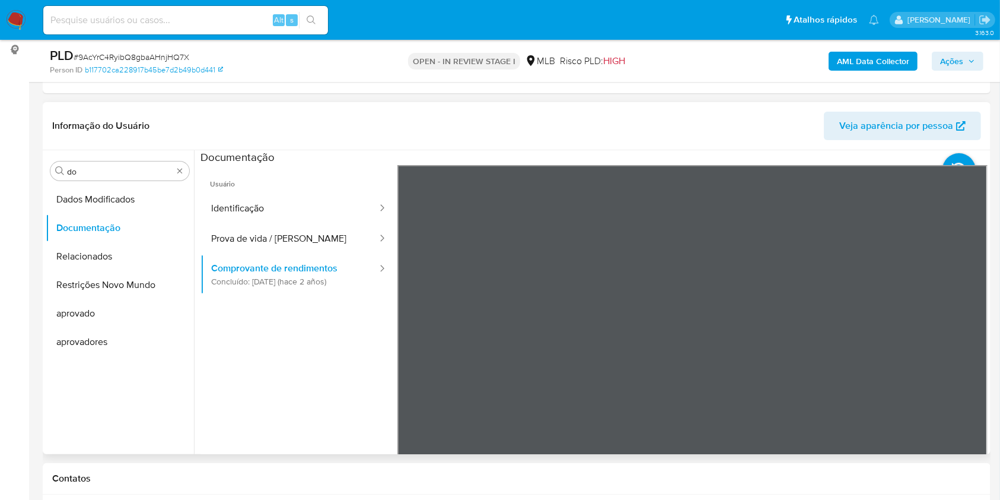
click at [569, 133] on header "Informação do Usuário Veja aparência por pessoa" at bounding box center [516, 126] width 929 height 28
click at [142, 171] on input "do" at bounding box center [120, 171] width 106 height 11
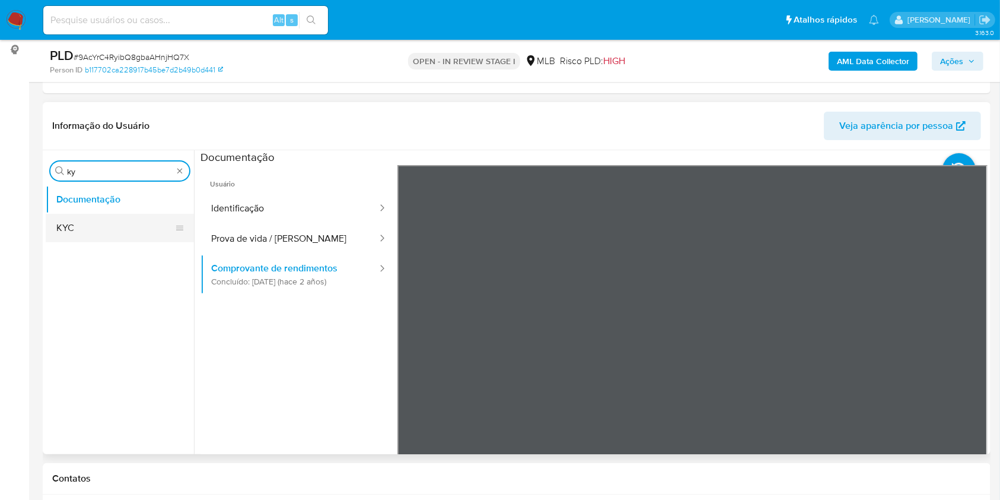
type input "ky"
click at [102, 230] on button "KYC" at bounding box center [115, 228] width 139 height 28
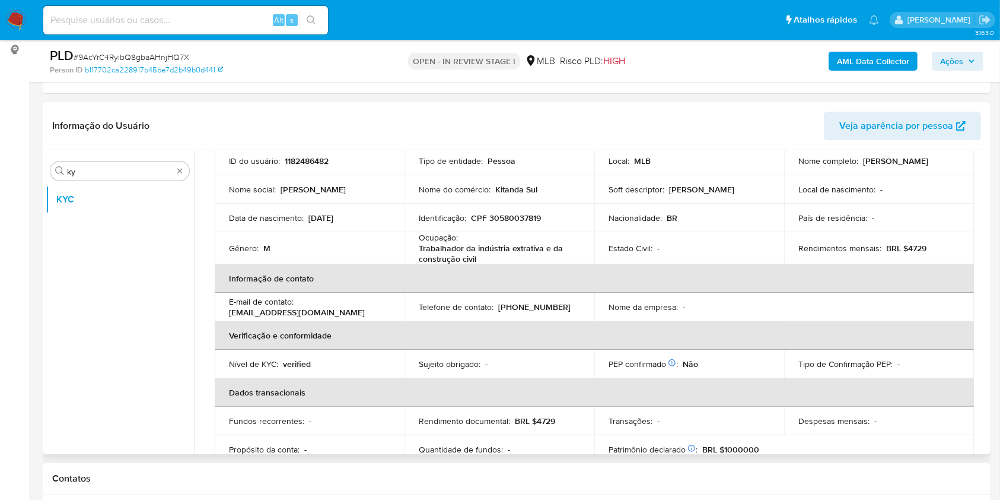
scroll to position [90, 0]
click at [489, 243] on p "Trabalhador da indústria extrativa e da construção civil" at bounding box center [497, 251] width 157 height 21
copy div "Ocupação : Trabalhador da indústria extrativa e da construção civil"
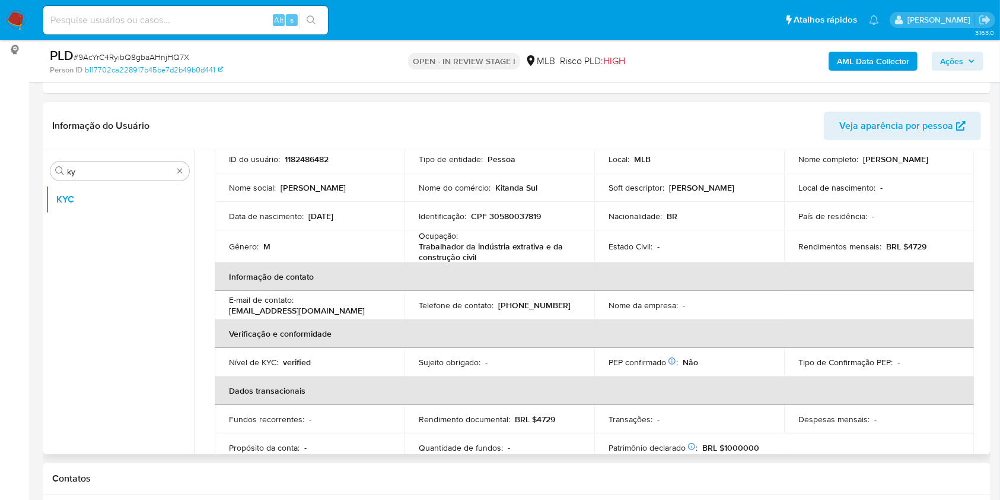
click at [544, 220] on div "Identificação : CPF 30580037819" at bounding box center [499, 216] width 161 height 11
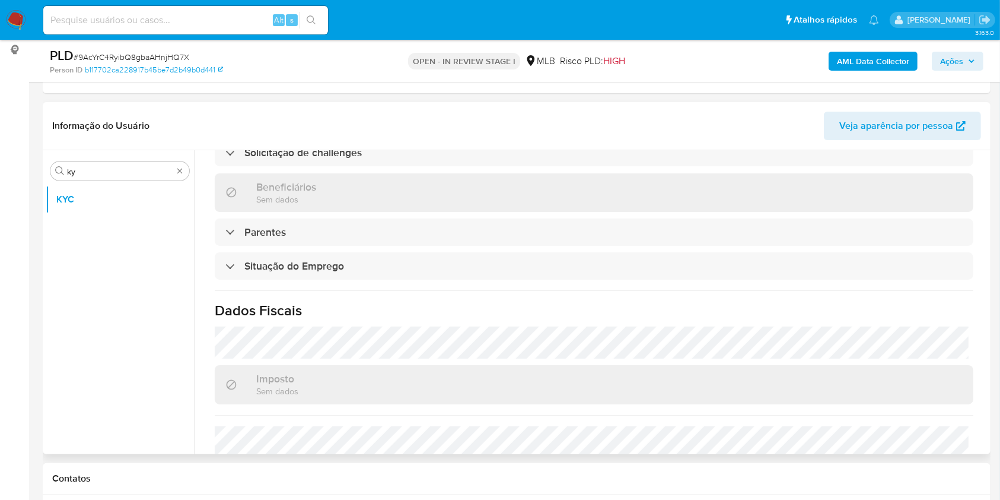
scroll to position [508, 0]
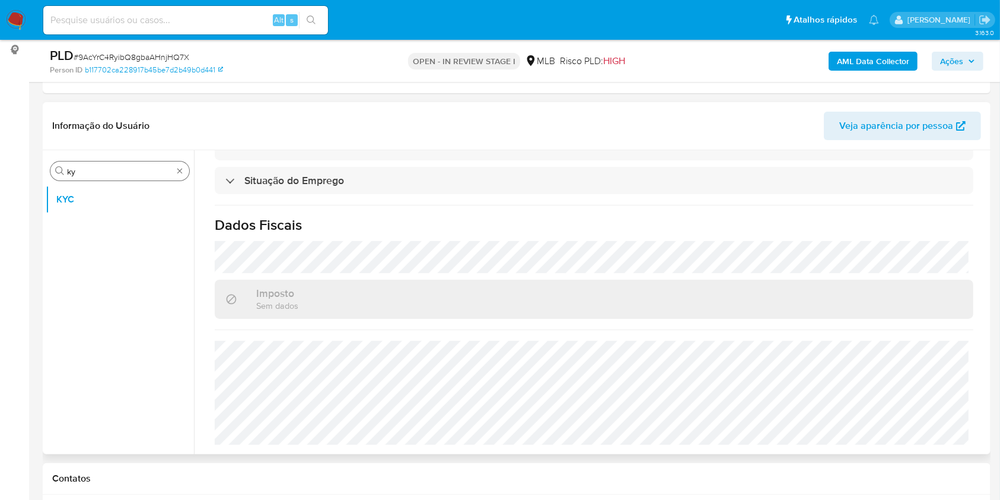
click at [110, 166] on input "ky" at bounding box center [120, 171] width 106 height 11
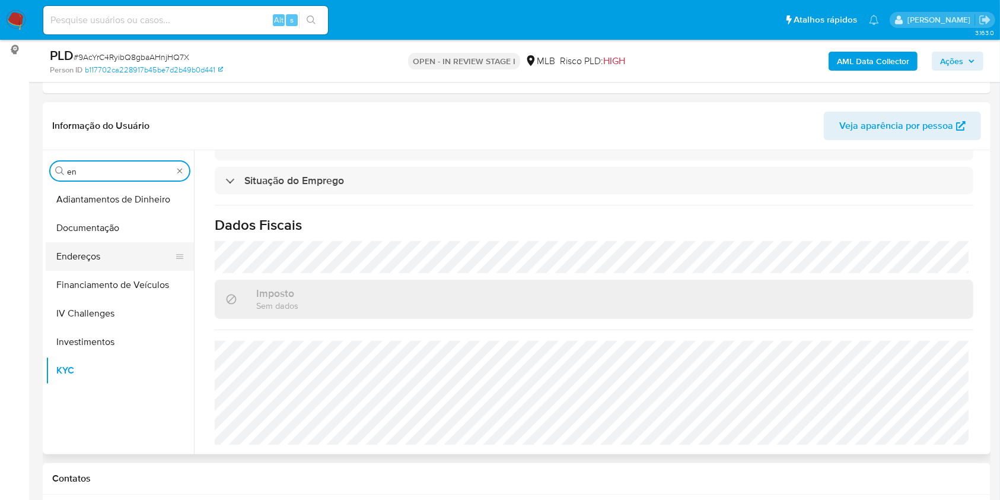
type input "en"
click at [94, 263] on button "Endereços" at bounding box center [115, 256] width 139 height 28
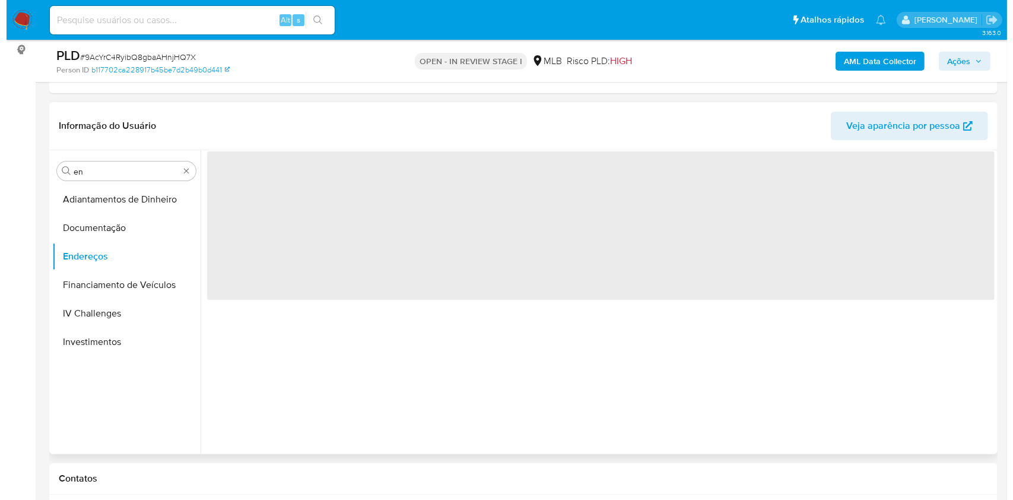
scroll to position [0, 0]
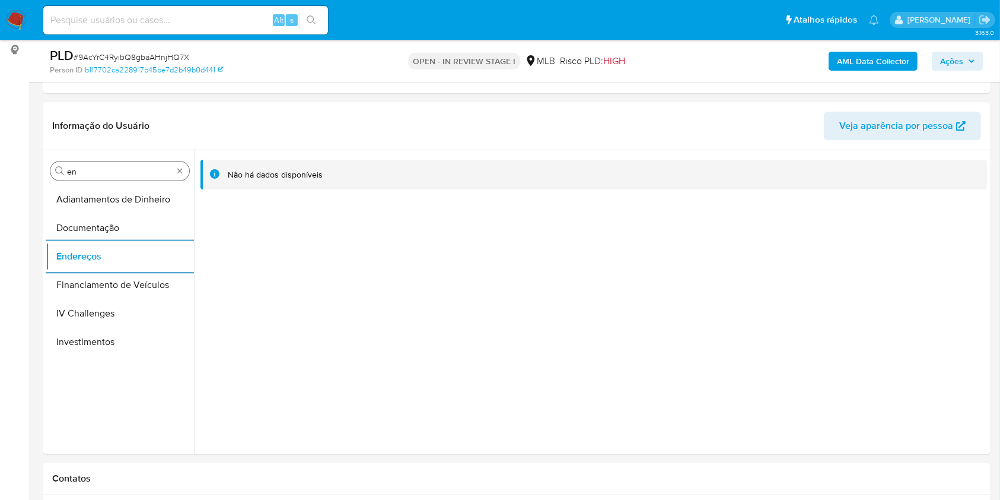
click at [111, 178] on div "Procurar en" at bounding box center [119, 170] width 139 height 19
click at [105, 170] on input "en" at bounding box center [120, 171] width 106 height 11
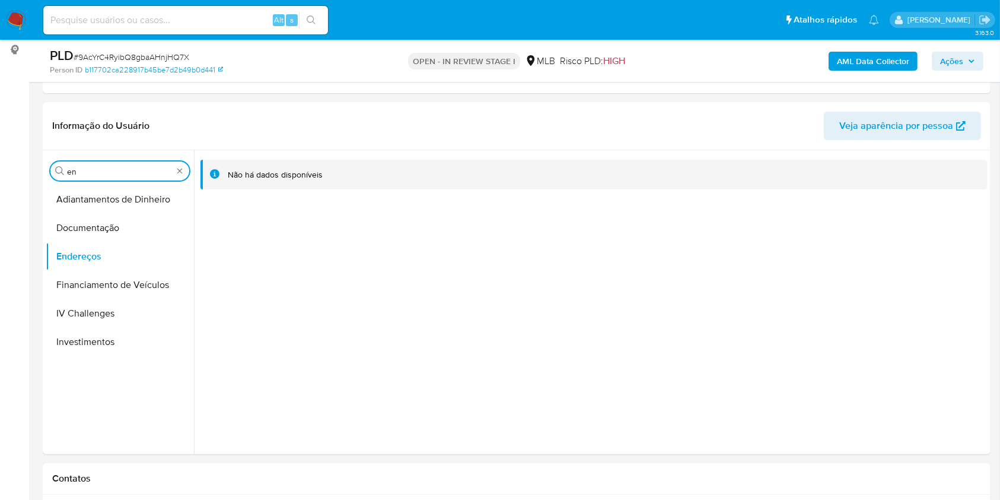
click at [105, 170] on input "en" at bounding box center [120, 171] width 106 height 11
type input "ge"
click at [84, 210] on button "Detalhe da geolocalização" at bounding box center [120, 199] width 148 height 28
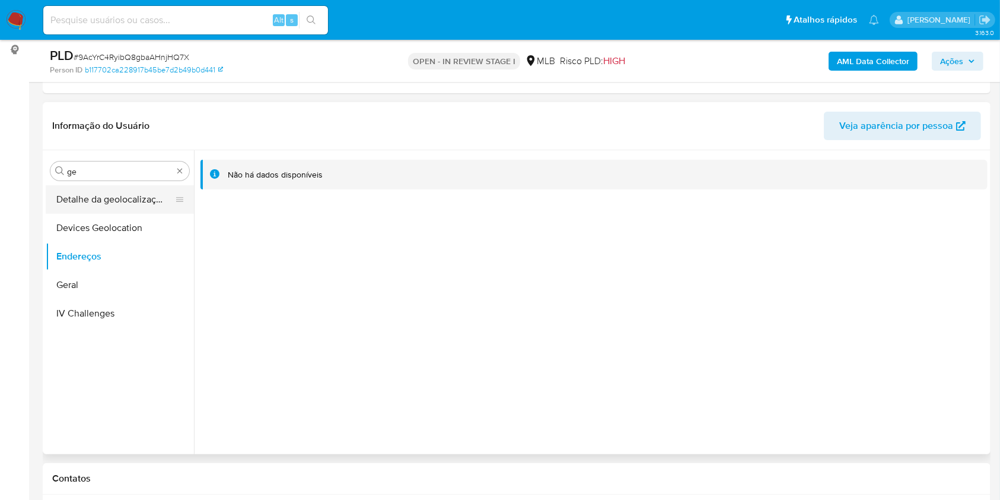
click at [74, 192] on button "Detalhe da geolocalização" at bounding box center [115, 199] width 139 height 28
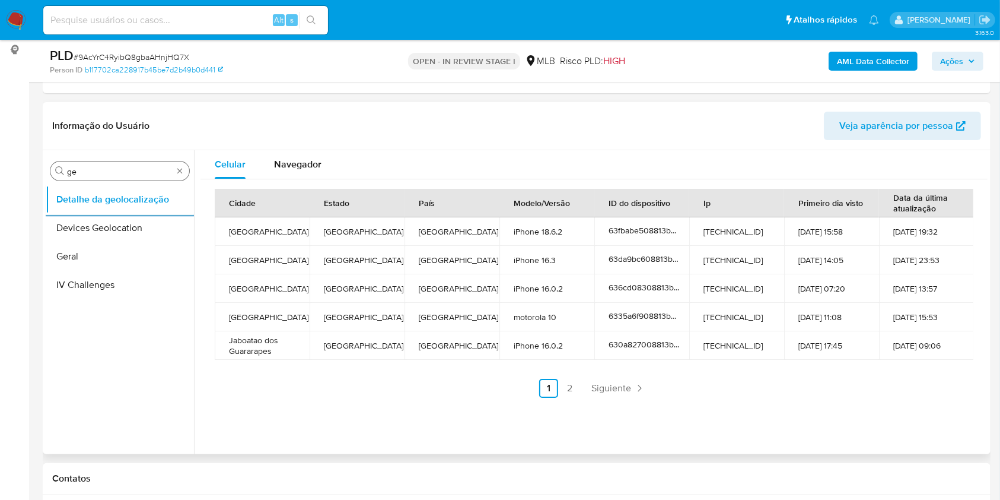
click at [103, 169] on input "ge" at bounding box center [120, 171] width 106 height 11
click at [104, 169] on input "ge" at bounding box center [120, 171] width 106 height 11
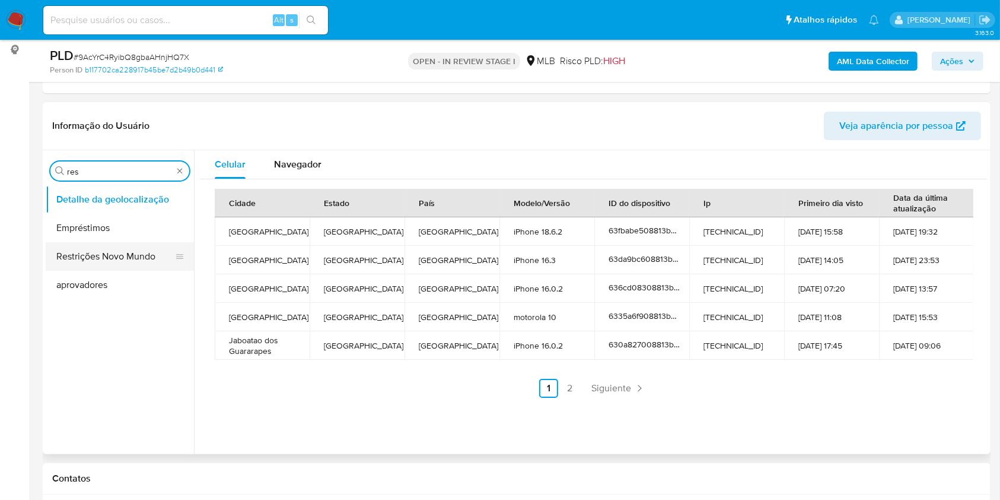
type input "res"
click at [66, 243] on button "Restrições Novo Mundo" at bounding box center [115, 256] width 139 height 28
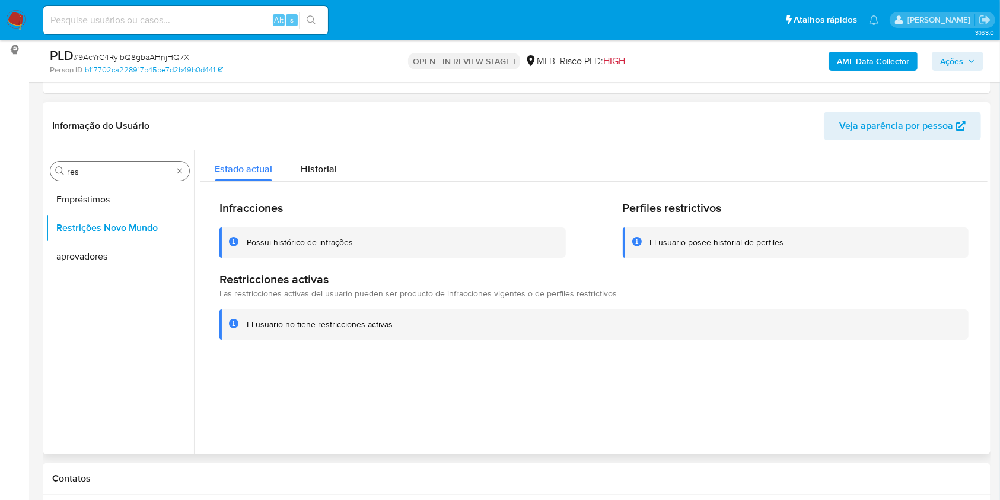
click at [75, 163] on div "Procurar res" at bounding box center [119, 170] width 139 height 19
click at [100, 170] on input "res" at bounding box center [120, 171] width 106 height 11
type input "po"
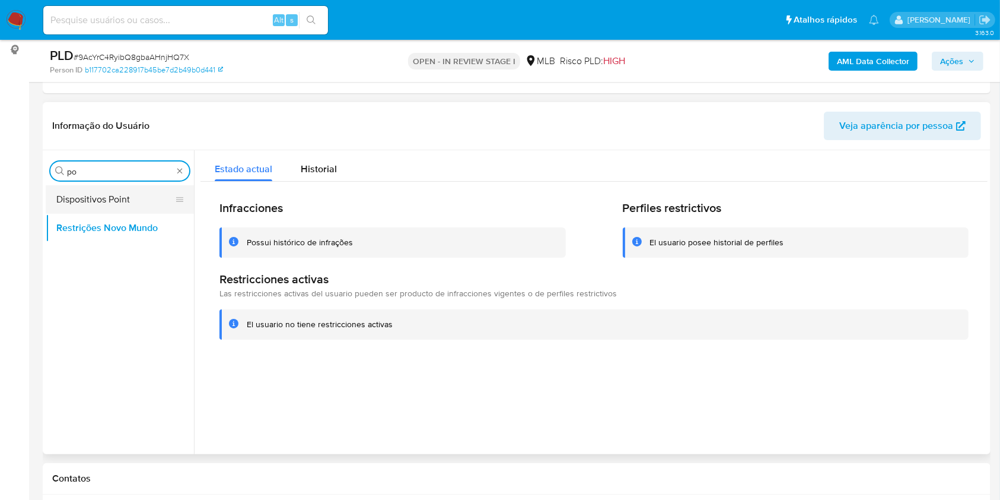
click at [78, 207] on button "Dispositivos Point" at bounding box center [115, 199] width 139 height 28
click at [71, 198] on button "Dispositivos Point" at bounding box center [115, 199] width 139 height 28
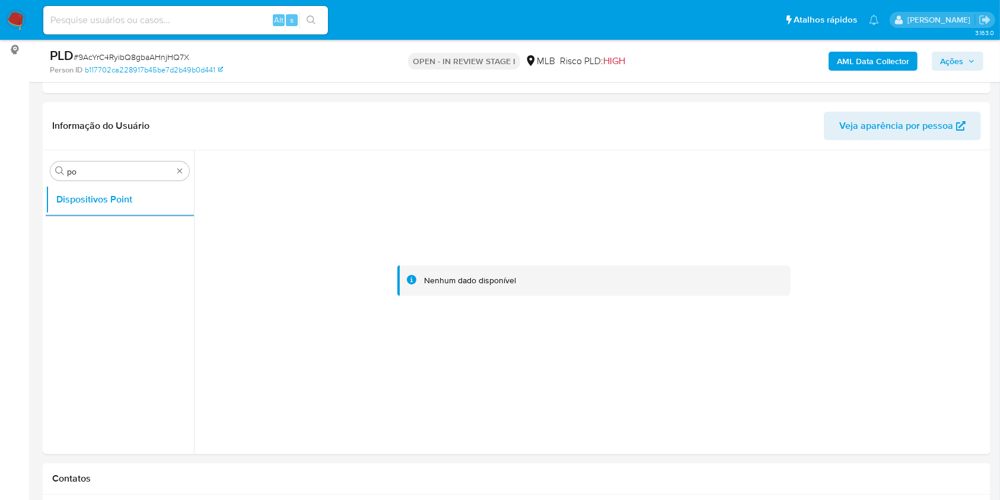
click at [872, 58] on b "AML Data Collector" at bounding box center [873, 61] width 72 height 19
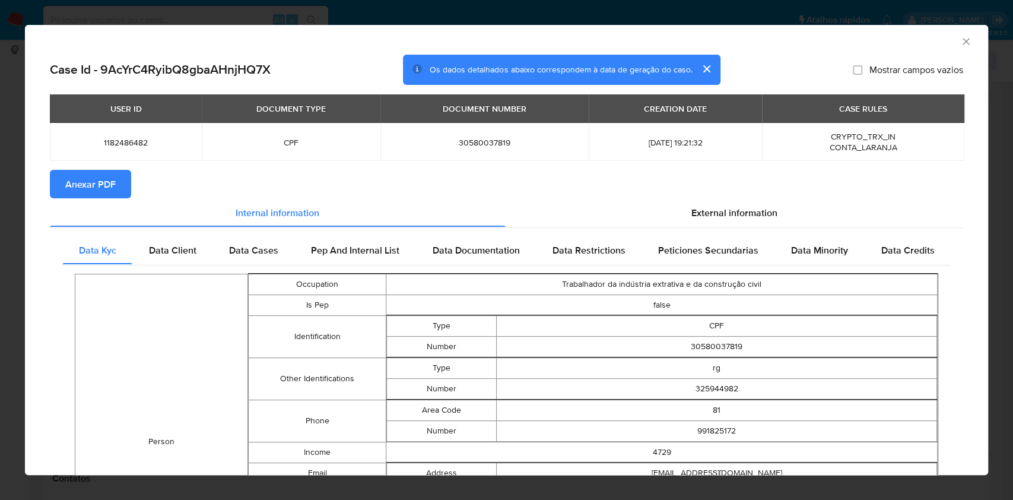
click at [85, 175] on span "Anexar PDF" at bounding box center [90, 184] width 50 height 26
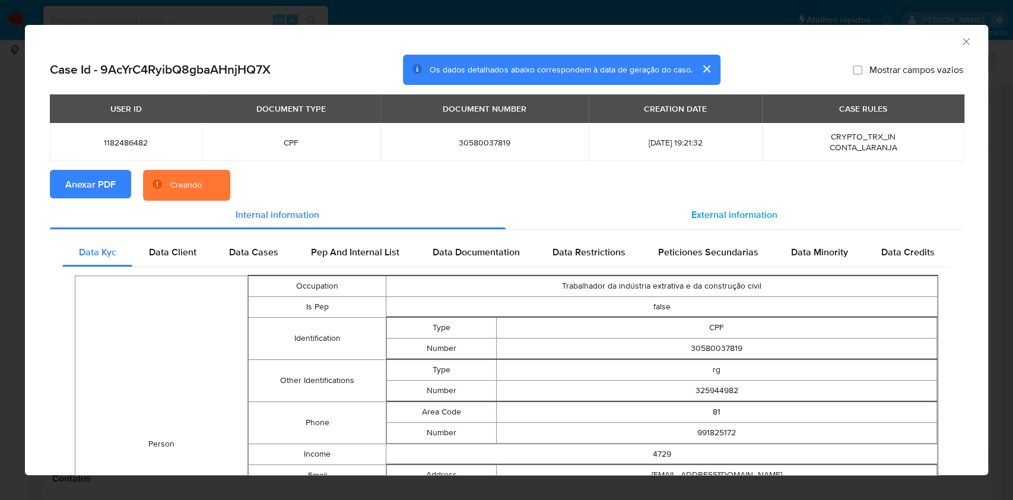
click at [753, 217] on span "External information" at bounding box center [734, 215] width 86 height 14
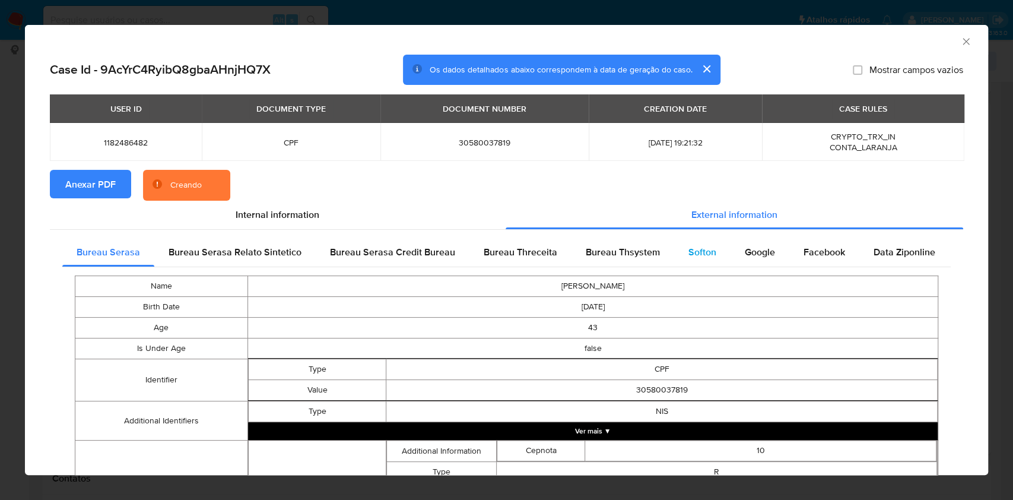
click at [719, 263] on div "Softon" at bounding box center [702, 252] width 56 height 28
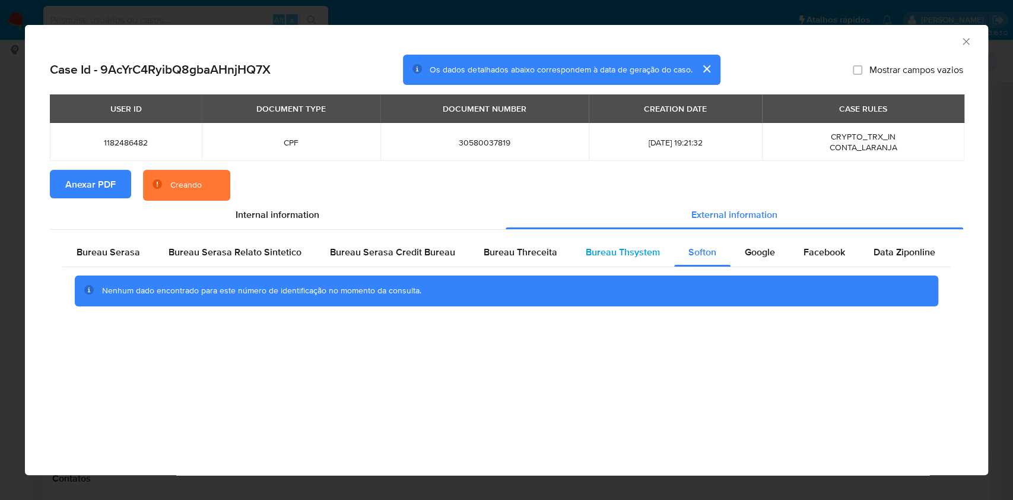
click at [576, 261] on div "Bureau Thsystem" at bounding box center [622, 252] width 103 height 28
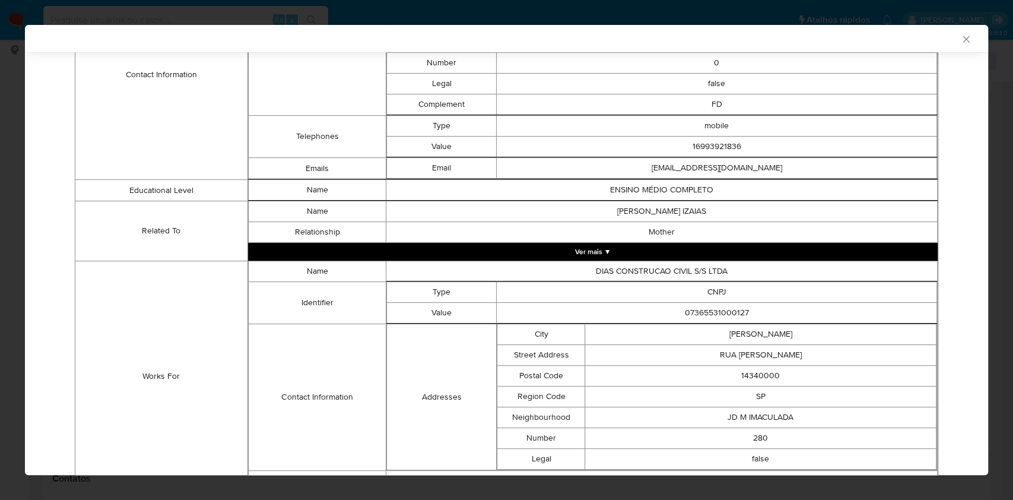
scroll to position [608, 0]
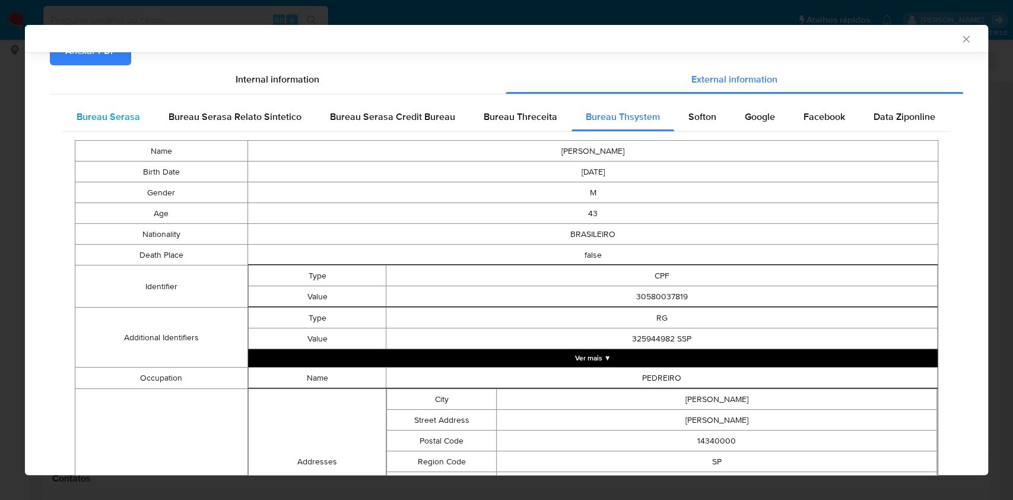
click at [108, 112] on span "Bureau Serasa" at bounding box center [108, 117] width 63 height 14
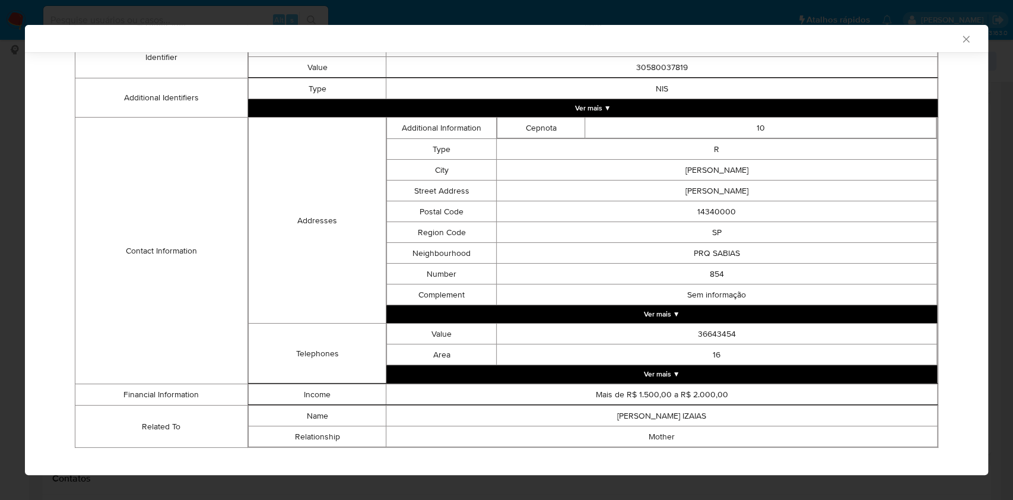
scroll to position [330, 0]
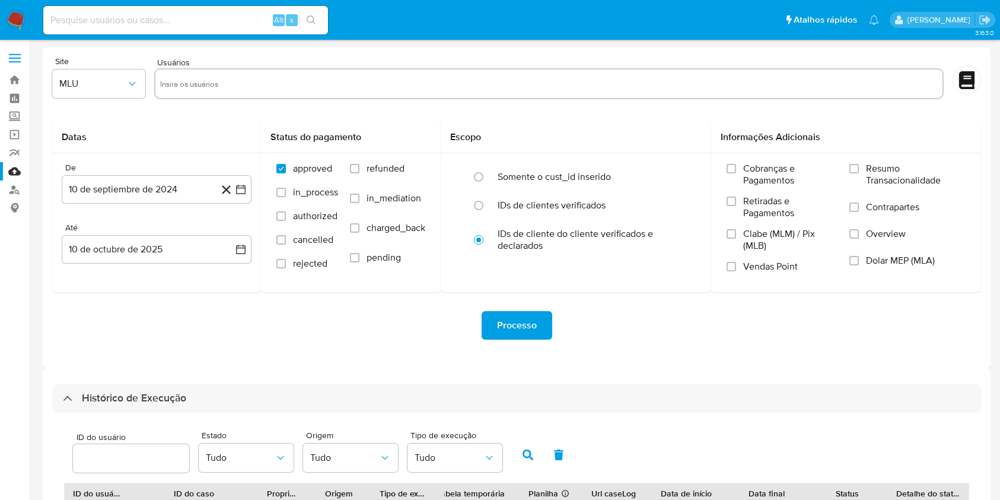
select select "10"
